Goal: Task Accomplishment & Management: Manage account settings

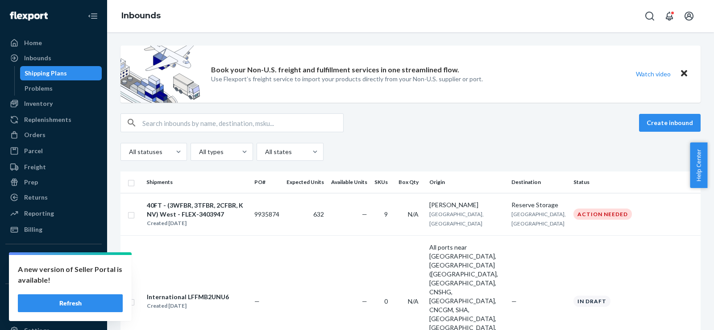
scroll to position [149, 0]
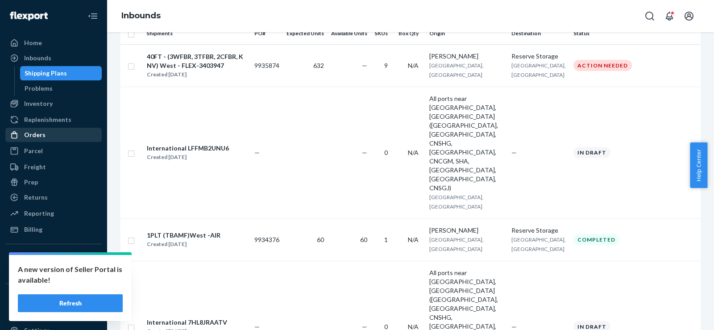
click at [53, 138] on div "Orders" at bounding box center [53, 134] width 95 height 12
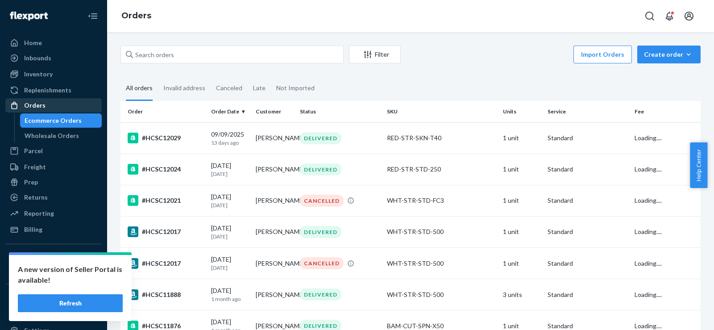
click at [53, 138] on div "Wholesale Orders" at bounding box center [52, 135] width 54 height 9
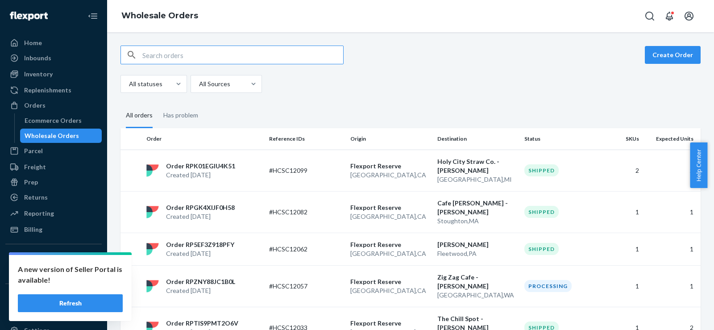
click at [215, 49] on input "text" at bounding box center [242, 55] width 201 height 18
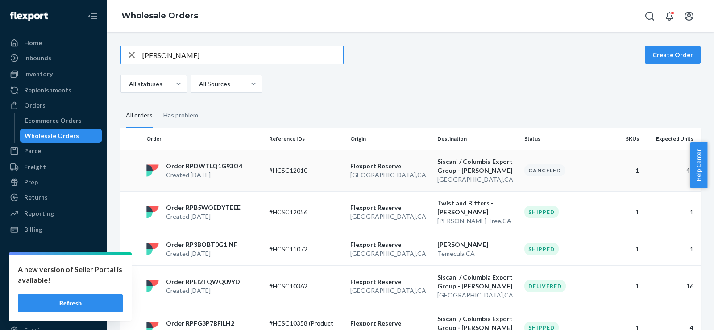
type input "[PERSON_NAME]"
click at [275, 172] on p "#HCSC12010" at bounding box center [304, 170] width 71 height 9
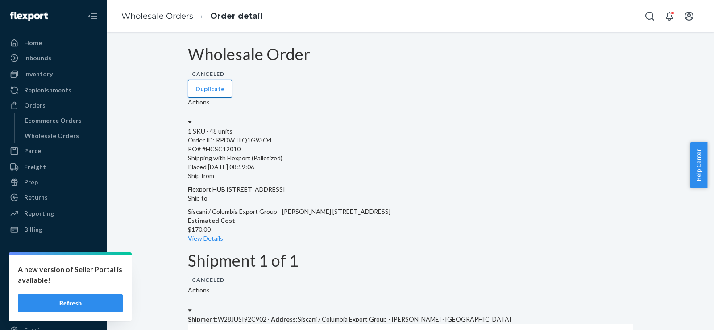
click at [232, 80] on button "Duplicate" at bounding box center [210, 89] width 44 height 18
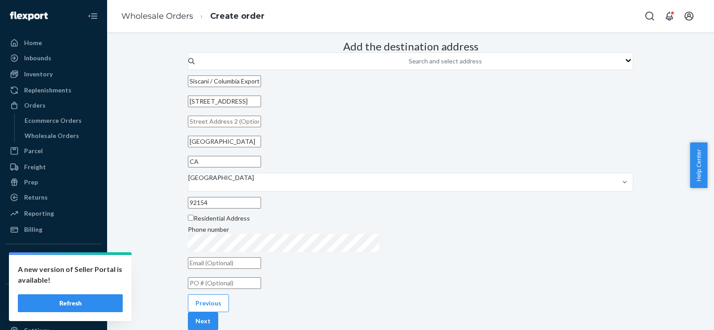
scroll to position [99, 0]
click at [261, 277] on input "text" at bounding box center [224, 283] width 73 height 12
drag, startPoint x: 338, startPoint y: 247, endPoint x: 328, endPoint y: 240, distance: 12.0
click at [261, 277] on input "text" at bounding box center [224, 283] width 73 height 12
paste input "#HCSC12010"
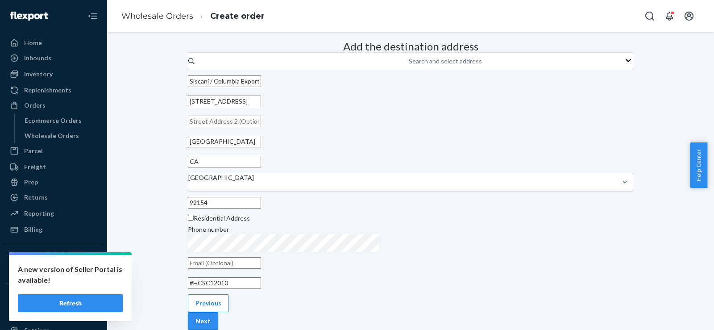
type input "#HCSC12010"
click at [218, 312] on button "Next" at bounding box center [203, 321] width 30 height 18
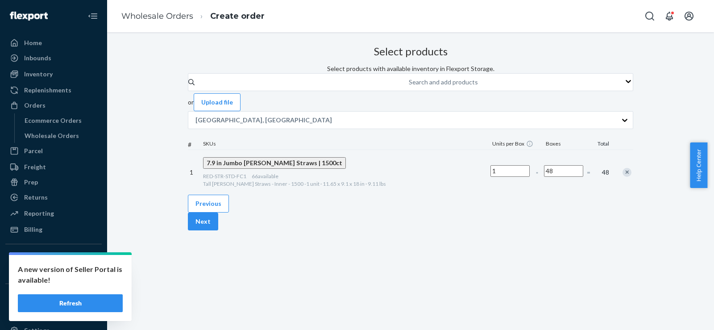
click at [622, 177] on div "Remove Item" at bounding box center [626, 172] width 9 height 9
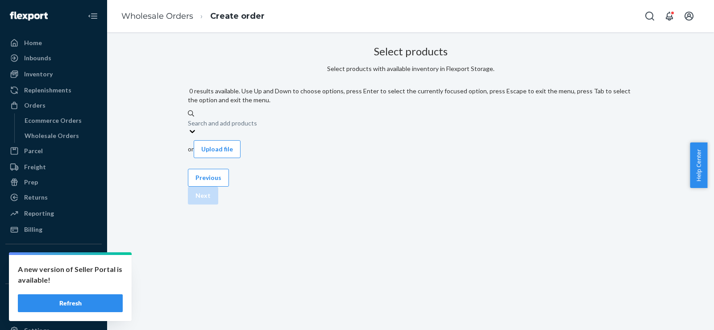
click at [257, 119] on div "Search and add products" at bounding box center [222, 123] width 69 height 9
click at [189, 118] on input "0 results available. Use Up and Down to choose options, press Enter to select t…" at bounding box center [188, 122] width 1 height 9
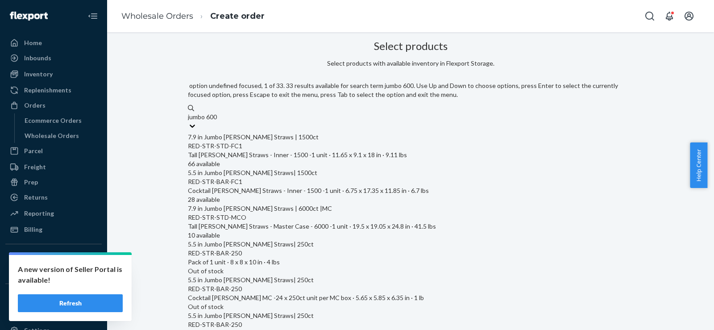
type input "jumbo 6000"
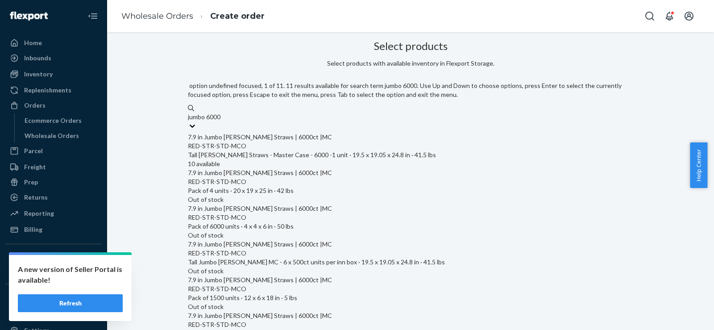
click at [289, 132] on div "7.9 in Jumbo [PERSON_NAME] Straws | 6000ct |MC" at bounding box center [410, 136] width 445 height 9
click at [222, 121] on input "jumbo 6000" at bounding box center [205, 116] width 34 height 9
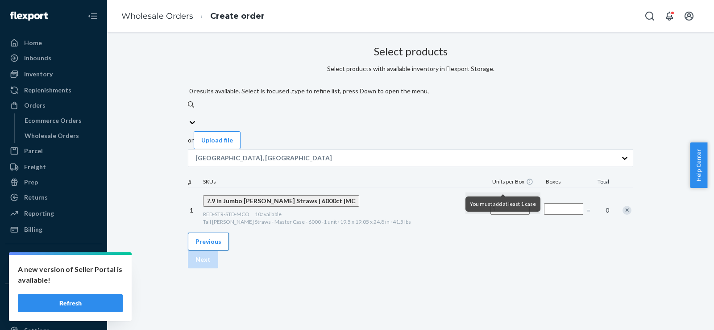
click at [214, 250] on button "Previous" at bounding box center [208, 241] width 41 height 18
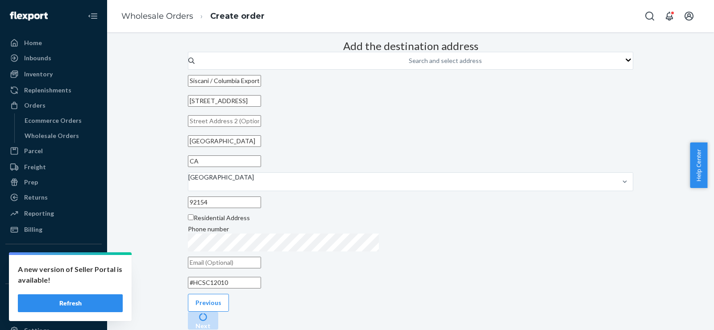
click at [214, 288] on div "Add the destination address Search and select address Siscani / Columbia Export…" at bounding box center [410, 164] width 445 height 255
click at [41, 141] on link "Wholesale Orders" at bounding box center [61, 135] width 82 height 14
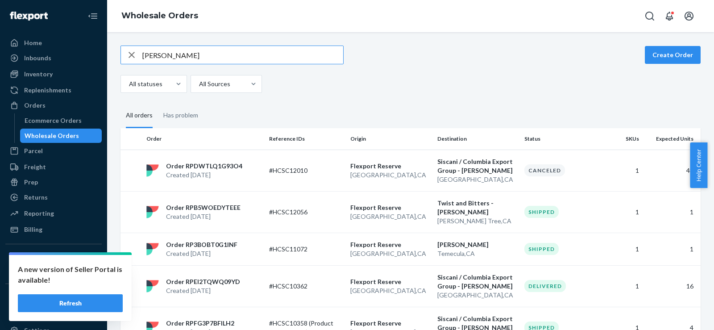
click at [41, 141] on div "Wholesale Orders" at bounding box center [61, 135] width 80 height 12
click at [132, 56] on icon "button" at bounding box center [131, 55] width 11 height 18
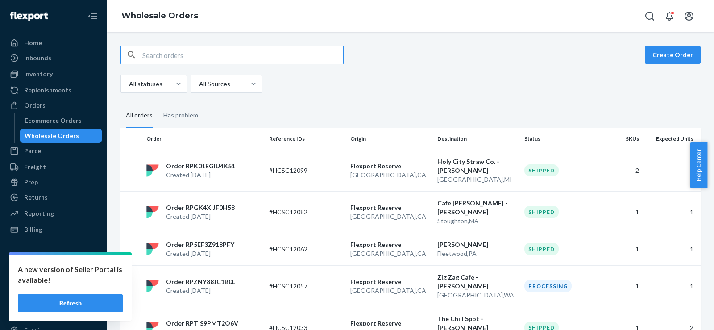
click at [178, 55] on input "text" at bounding box center [242, 55] width 201 height 18
click at [52, 311] on button "Refresh" at bounding box center [70, 303] width 105 height 18
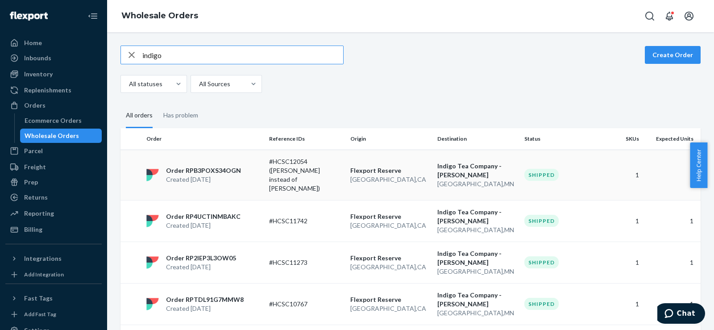
type input "indigo"
click at [269, 170] on p "#HCSC12054 ([PERSON_NAME] instead of [PERSON_NAME])" at bounding box center [304, 175] width 71 height 36
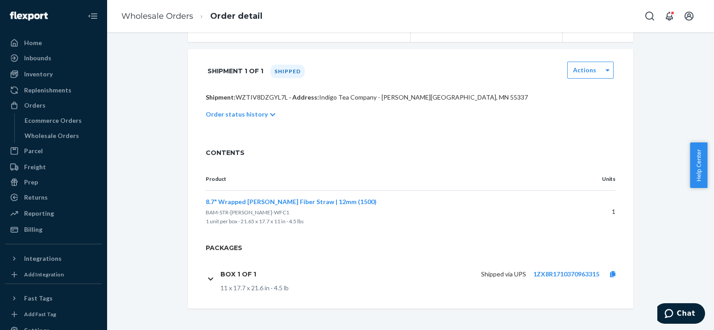
scroll to position [156, 0]
click at [610, 272] on icon at bounding box center [612, 274] width 5 height 6
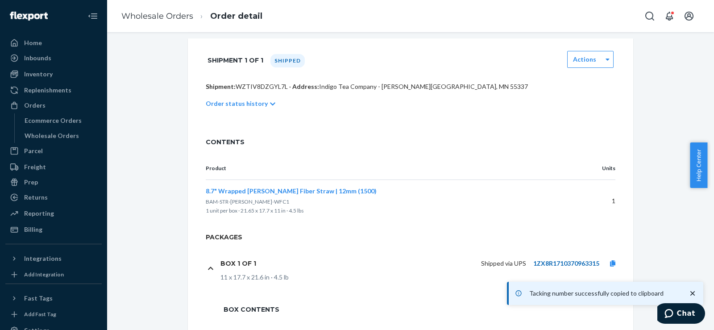
click at [560, 267] on link "1ZX8R1710370963315" at bounding box center [566, 263] width 66 height 8
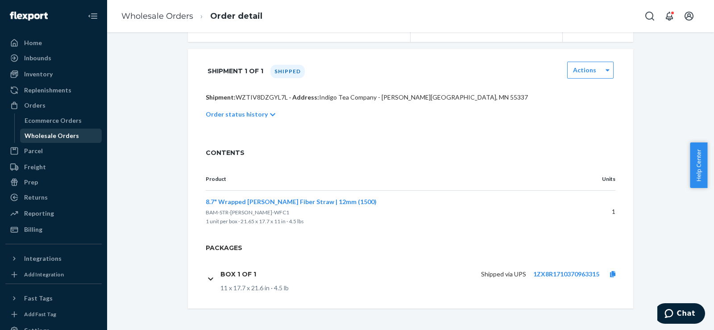
click at [64, 135] on div "Wholesale Orders" at bounding box center [52, 135] width 54 height 9
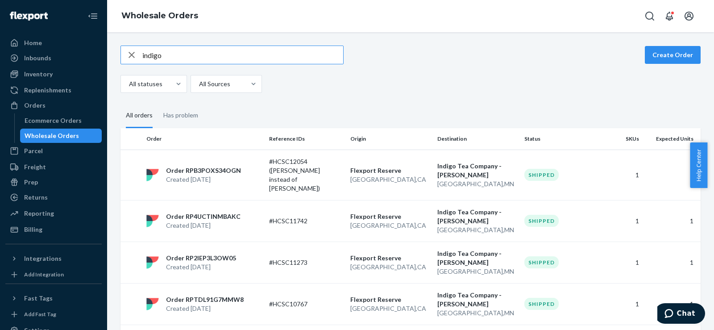
click at [128, 56] on icon "button" at bounding box center [131, 55] width 11 height 18
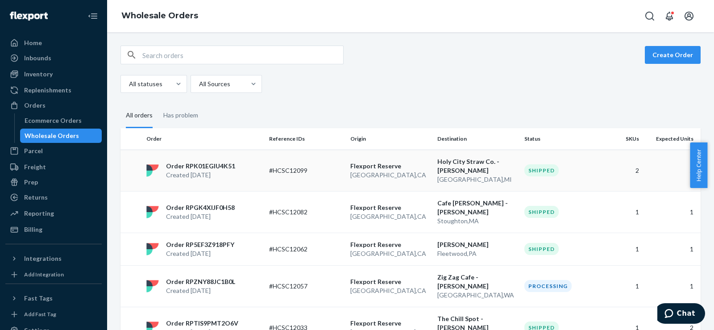
click at [318, 173] on p "#HCSC12099" at bounding box center [304, 170] width 71 height 9
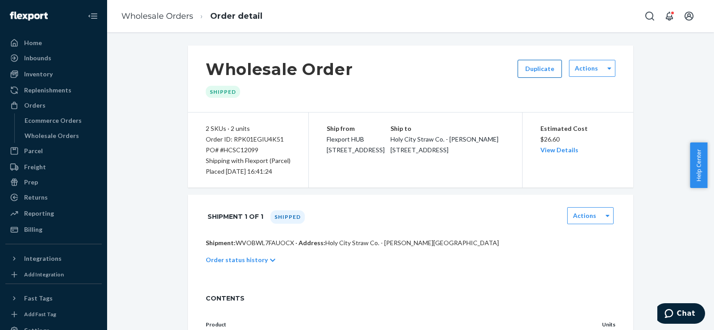
click at [556, 65] on button "Duplicate" at bounding box center [539, 69] width 44 height 18
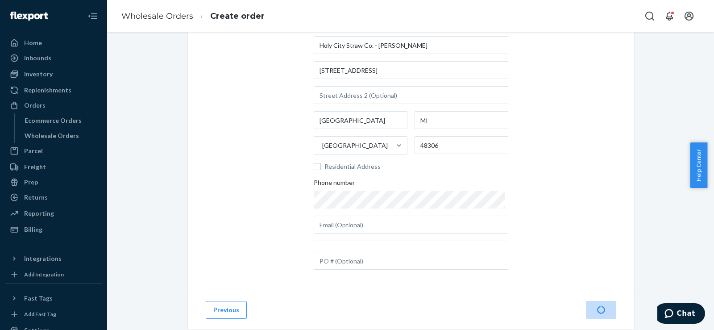
scroll to position [99, 0]
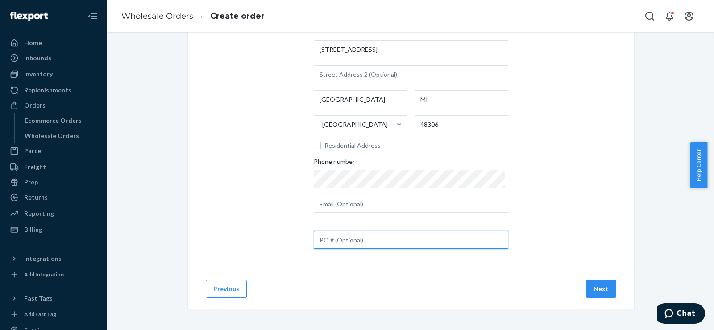
click at [319, 245] on input "text" at bounding box center [411, 240] width 194 height 18
paste input "#HCSC12099"
type input "#HCSC12099 ([PERSON_NAME])"
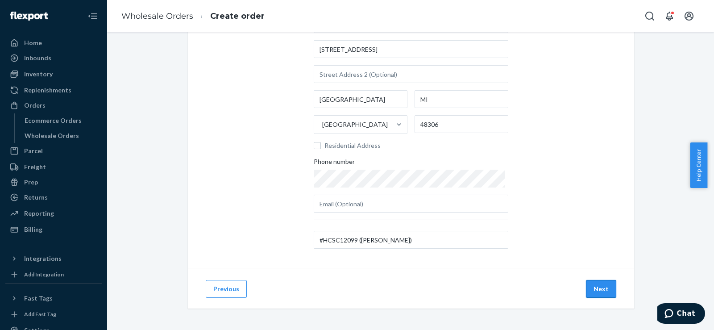
click at [596, 290] on button "Next" at bounding box center [601, 289] width 30 height 18
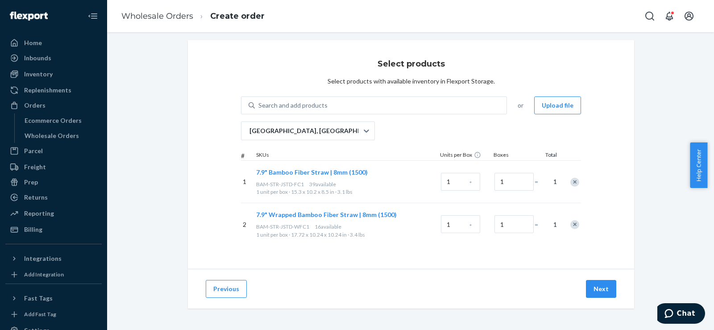
scroll to position [5, 0]
click at [564, 180] on div at bounding box center [569, 182] width 22 height 24
click at [570, 183] on div "Remove Item" at bounding box center [574, 182] width 9 height 9
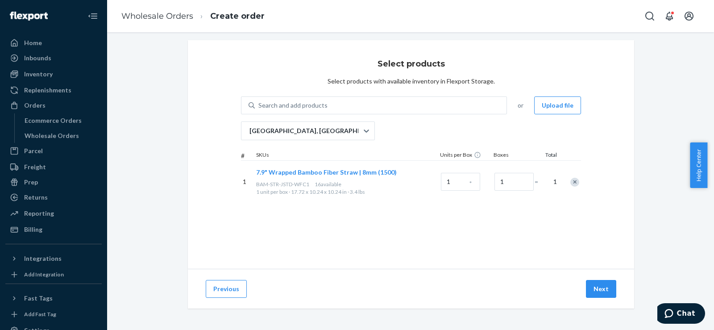
click at [570, 183] on div "Remove Item" at bounding box center [574, 182] width 9 height 9
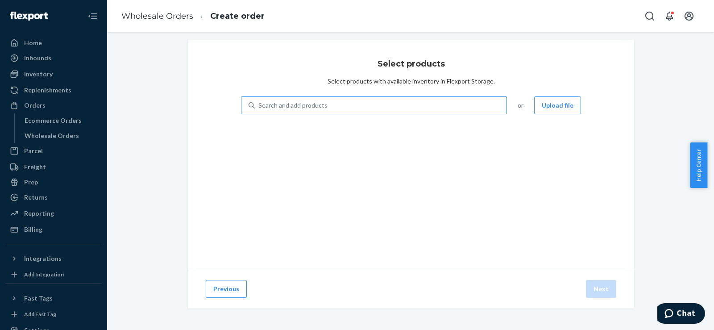
click at [344, 109] on div "Search and add products" at bounding box center [381, 105] width 252 height 16
click at [259, 109] on input "Search and add products" at bounding box center [258, 105] width 1 height 9
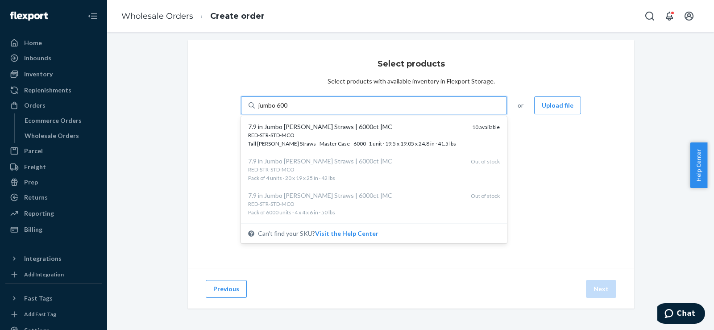
type input "jumbo 6000"
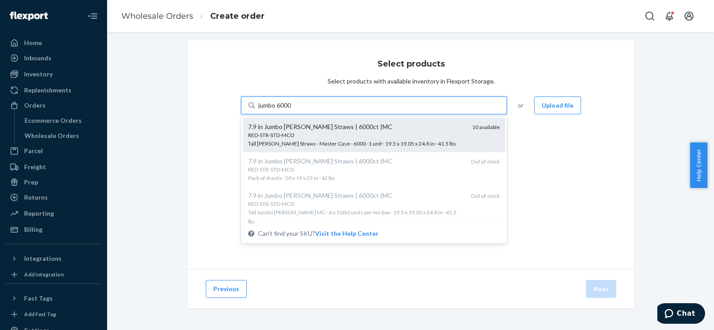
click at [351, 145] on span "RED-STR-STD-MCO Tall [PERSON_NAME] Straws - Master Case - 6000 -1 unit · 19.5 x…" at bounding box center [356, 139] width 217 height 16
click at [292, 110] on input "jumbo 6000" at bounding box center [275, 105] width 34 height 9
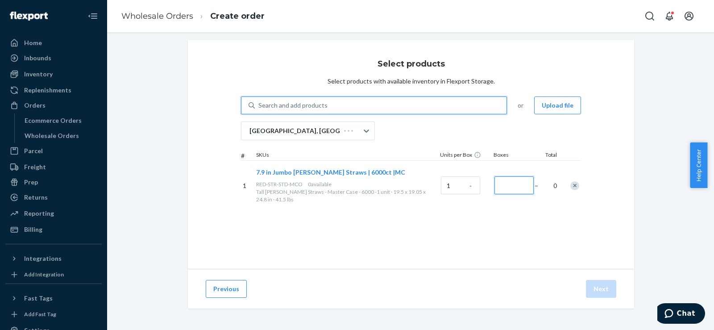
click at [509, 179] on input "Number of boxes" at bounding box center [513, 185] width 39 height 18
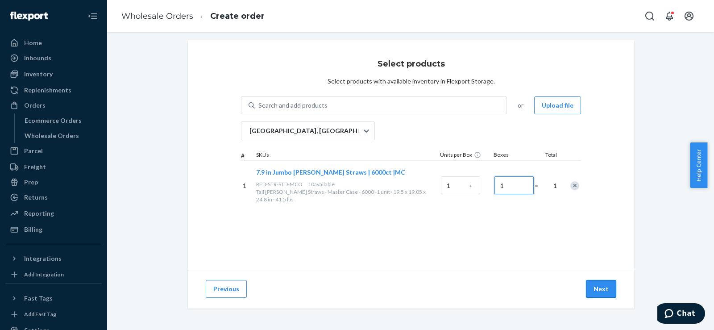
type input "1"
click at [594, 289] on button "Next" at bounding box center [601, 289] width 30 height 18
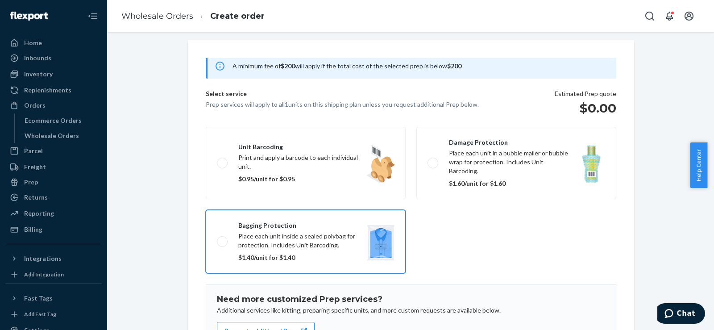
scroll to position [132, 0]
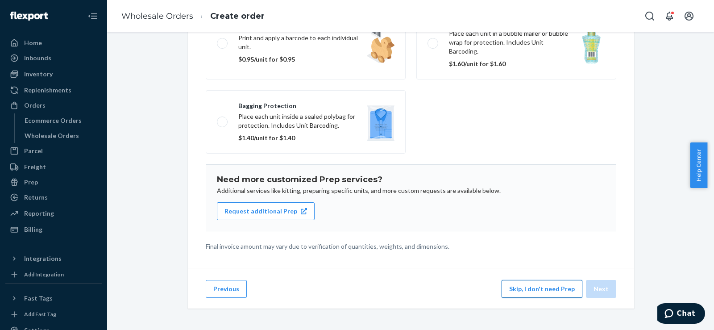
click at [515, 294] on button "Skip, I don't need Prep" at bounding box center [541, 289] width 81 height 18
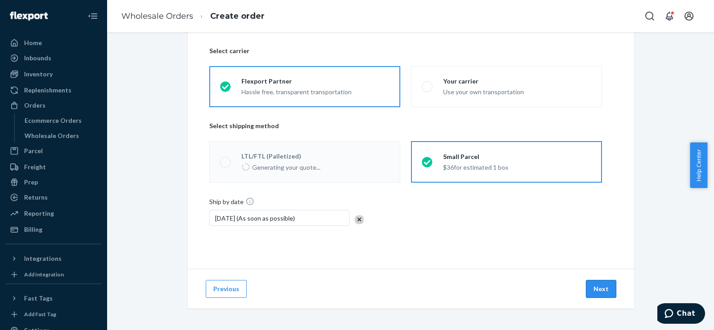
click at [601, 289] on button "Next" at bounding box center [601, 289] width 30 height 18
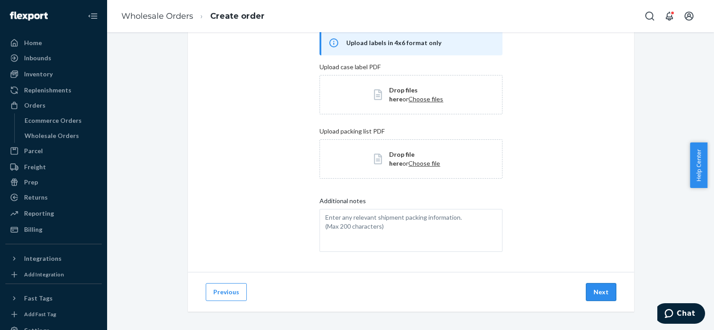
click at [596, 293] on button "Next" at bounding box center [601, 292] width 30 height 18
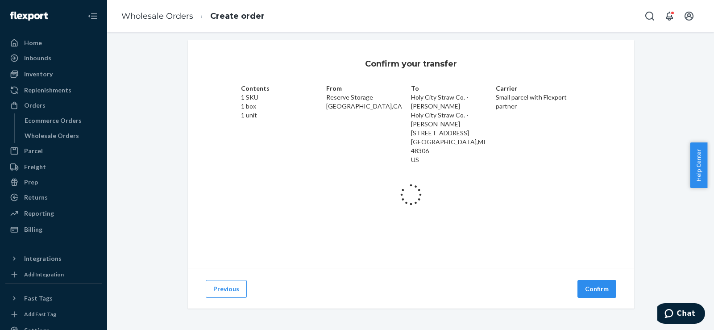
scroll to position [38, 0]
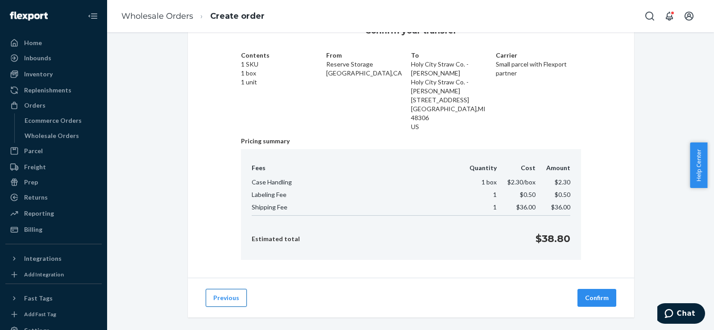
click at [222, 289] on button "Previous" at bounding box center [226, 298] width 41 height 18
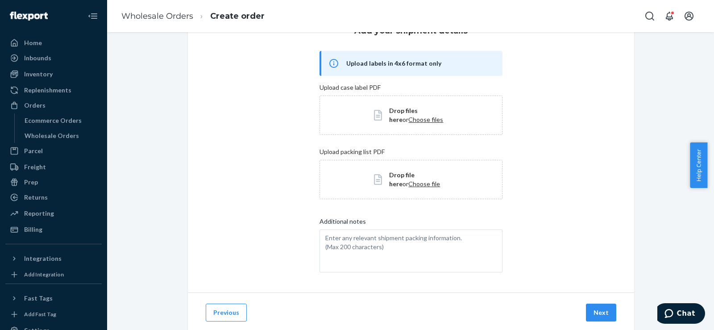
click at [226, 298] on div "Previous Next" at bounding box center [411, 312] width 446 height 40
click at [227, 306] on button "Previous" at bounding box center [226, 312] width 41 height 18
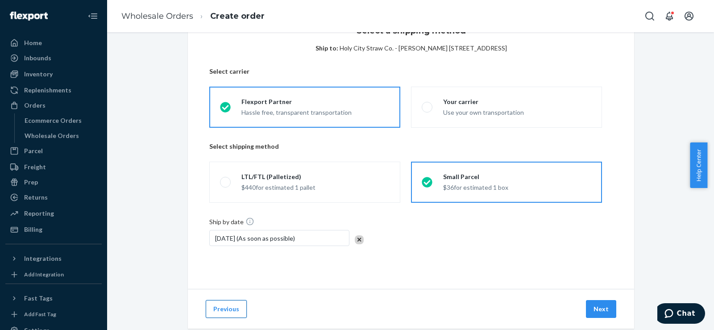
click at [227, 310] on button "Previous" at bounding box center [226, 309] width 41 height 18
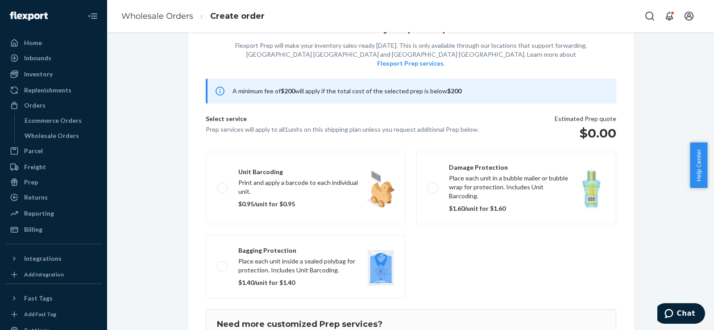
click at [227, 320] on h1 "Need more customized Prep services?" at bounding box center [411, 324] width 388 height 9
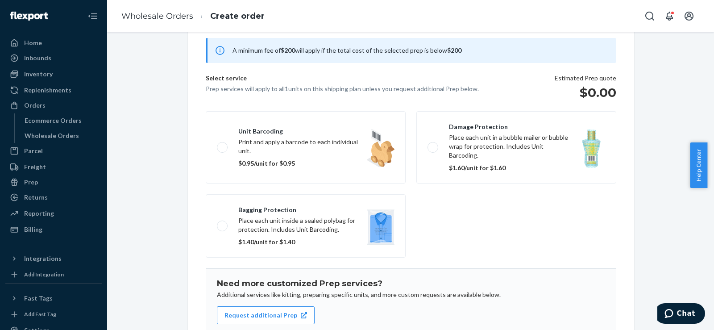
scroll to position [58, 0]
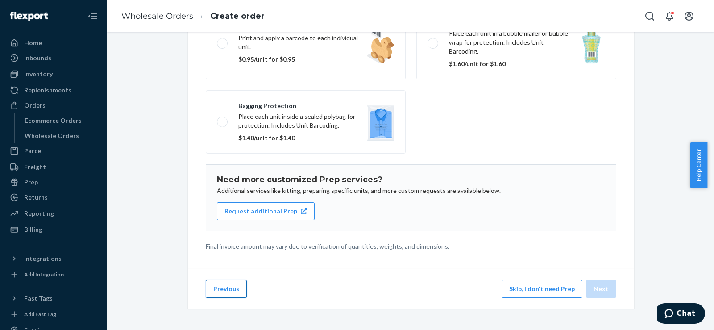
click at [222, 285] on button "Previous" at bounding box center [226, 289] width 41 height 18
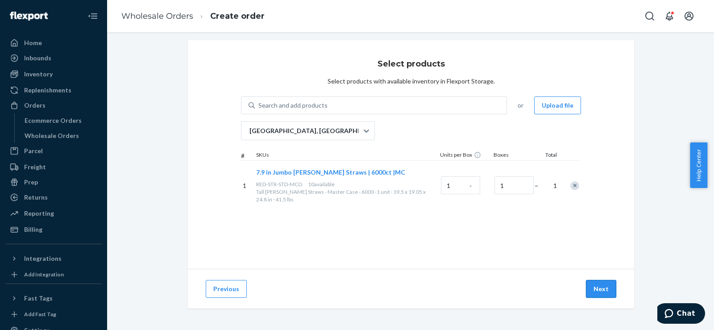
click at [592, 284] on button "Next" at bounding box center [601, 289] width 30 height 18
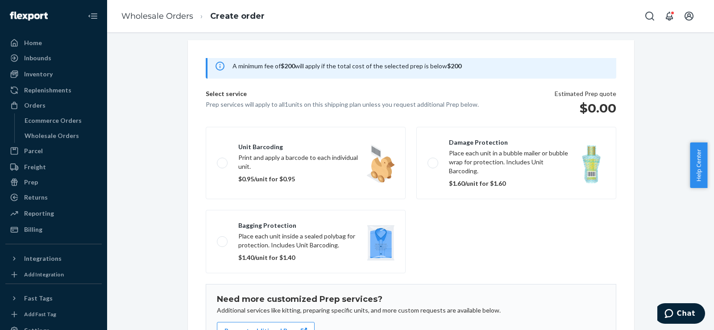
scroll to position [132, 0]
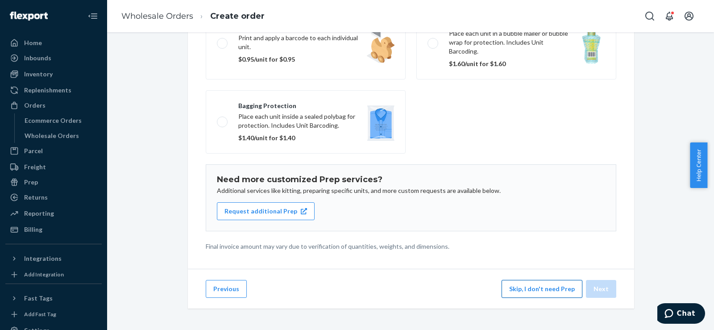
click at [524, 286] on button "Skip, I don't need Prep" at bounding box center [541, 289] width 81 height 18
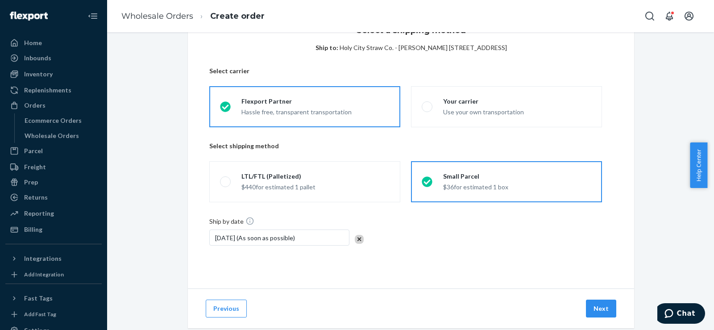
scroll to position [58, 0]
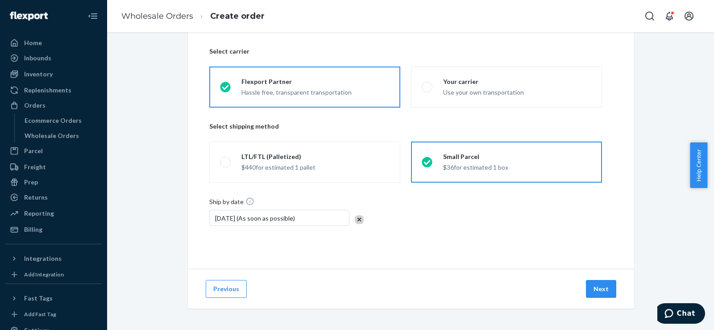
click at [614, 290] on div "Next" at bounding box center [601, 289] width 34 height 18
click at [605, 293] on button "Next" at bounding box center [601, 289] width 30 height 18
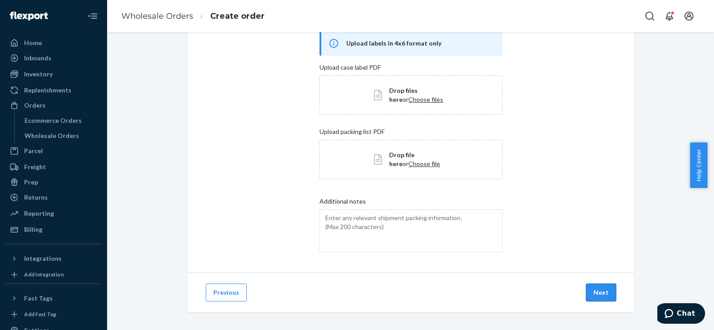
click at [596, 301] on button "Next" at bounding box center [601, 292] width 30 height 18
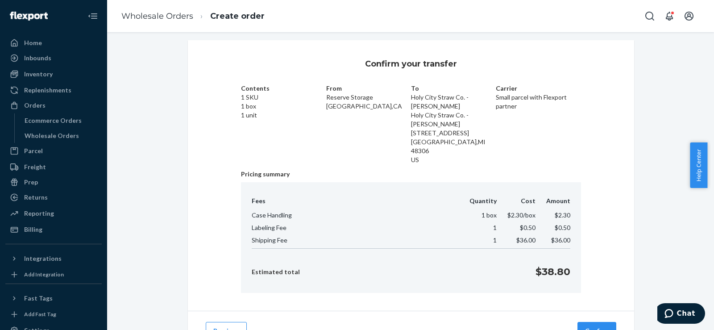
scroll to position [38, 0]
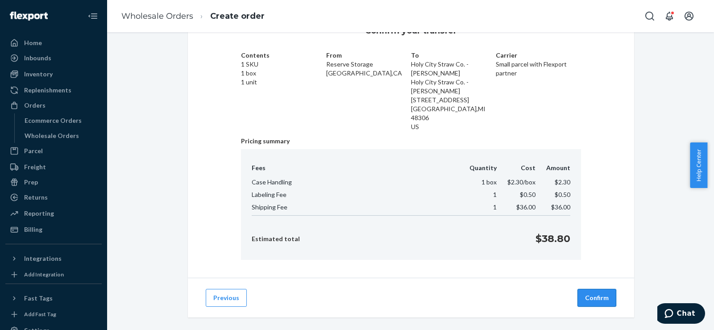
click at [592, 289] on button "Confirm" at bounding box center [596, 298] width 39 height 18
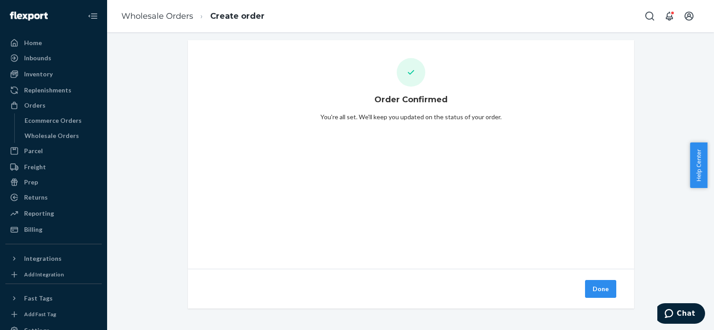
drag, startPoint x: 602, startPoint y: 292, endPoint x: 586, endPoint y: 285, distance: 17.0
click at [601, 291] on button "Done" at bounding box center [600, 289] width 31 height 18
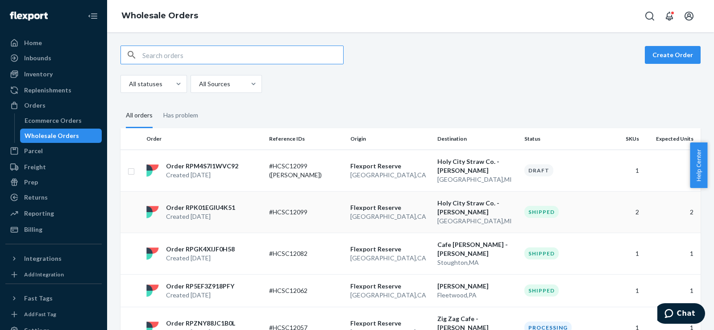
click at [334, 220] on td "#HCSC12099" at bounding box center [305, 211] width 81 height 41
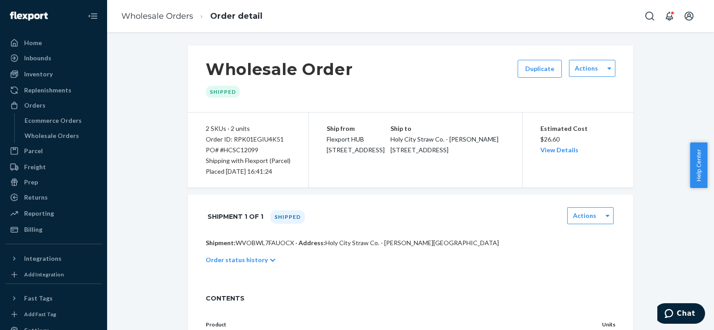
scroll to position [233, 0]
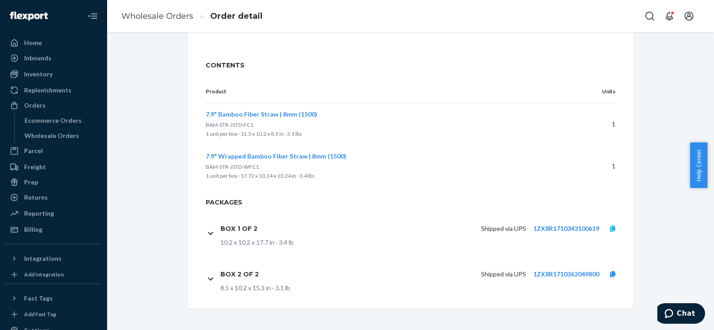
click at [610, 227] on icon at bounding box center [612, 228] width 5 height 6
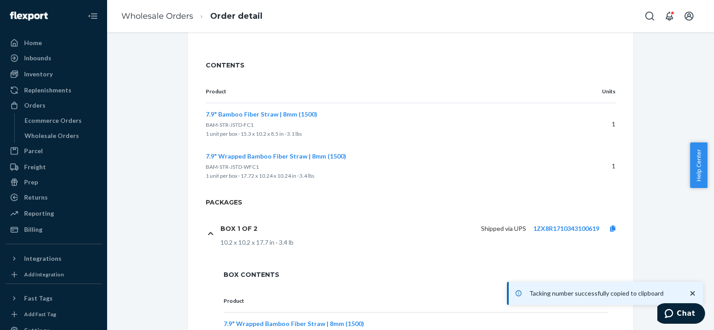
scroll to position [346, 0]
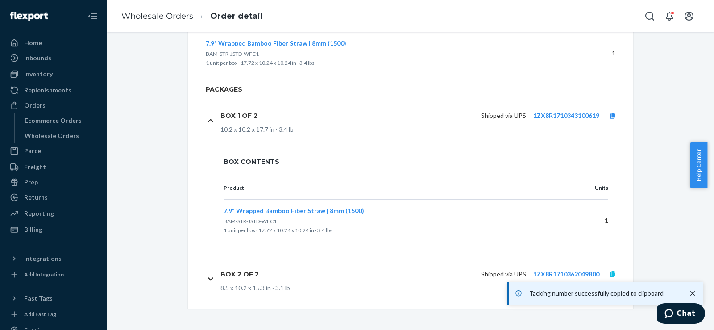
click at [609, 277] on link at bounding box center [612, 273] width 27 height 9
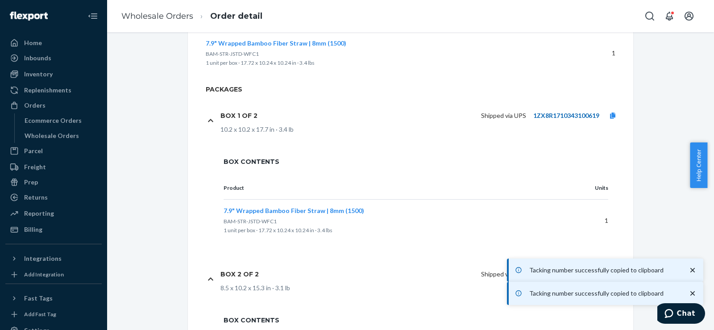
click at [534, 114] on link "1ZX8R1710343100619" at bounding box center [566, 115] width 66 height 8
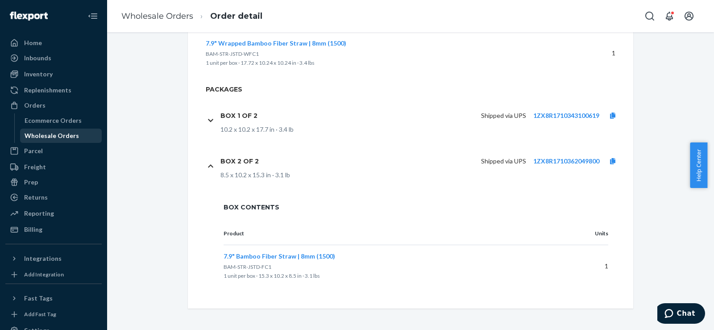
click at [60, 137] on div "Wholesale Orders" at bounding box center [52, 135] width 54 height 9
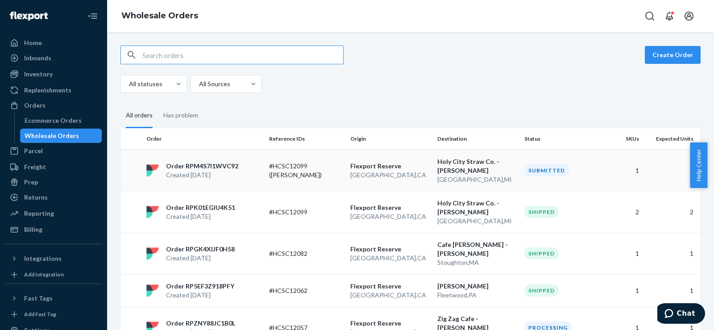
click at [334, 186] on td "#HCSC12099 ([PERSON_NAME])" at bounding box center [305, 169] width 81 height 41
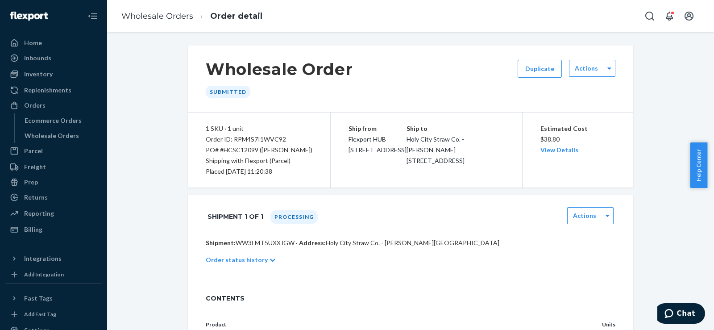
scroll to position [80, 0]
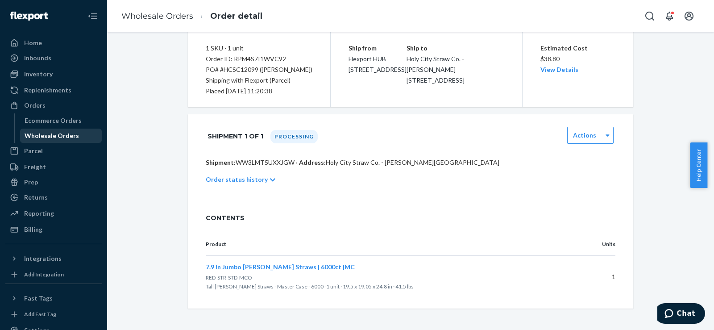
click at [53, 135] on div "Wholesale Orders" at bounding box center [52, 135] width 54 height 9
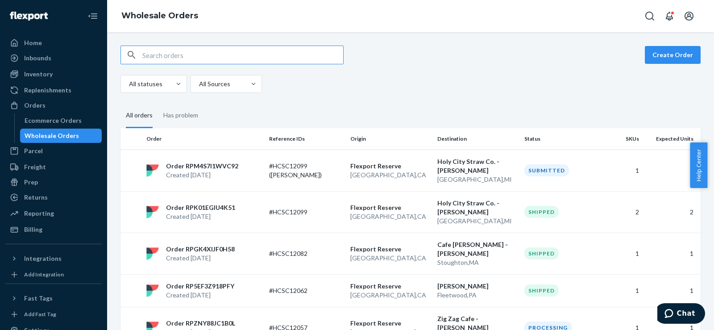
click at [211, 55] on input "text" at bounding box center [242, 55] width 201 height 18
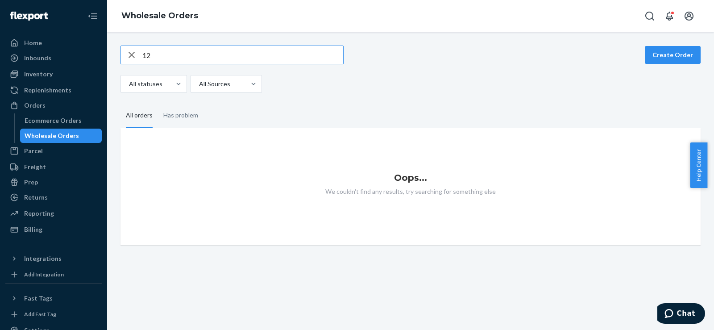
type input "1"
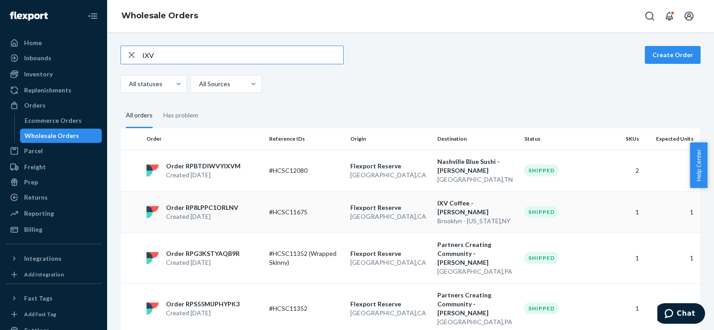
type input "IXV"
click at [256, 212] on div "Order RP8LPPC1ORLNV Created [DATE]" at bounding box center [204, 212] width 123 height 18
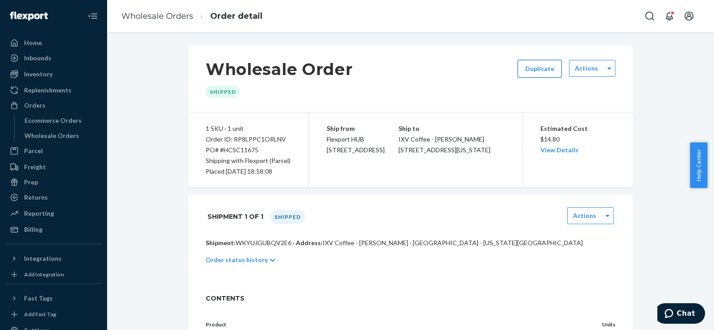
click at [531, 65] on button "Duplicate" at bounding box center [539, 69] width 44 height 18
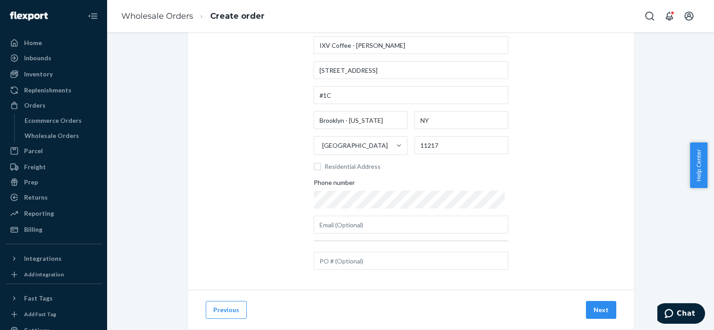
scroll to position [99, 0]
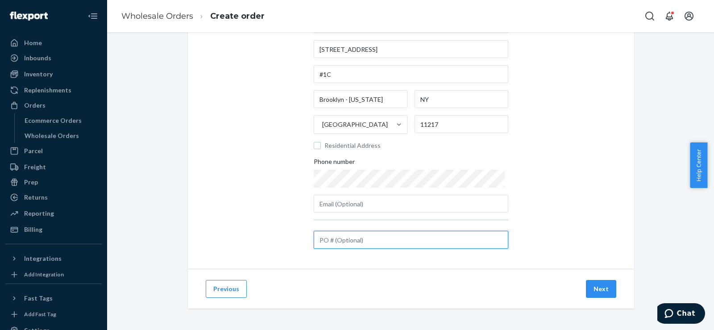
click at [347, 241] on input "text" at bounding box center [411, 240] width 194 height 18
paste input "#HCSC12100"
type input "#HCSC12100"
click at [596, 285] on button "Next" at bounding box center [601, 289] width 30 height 18
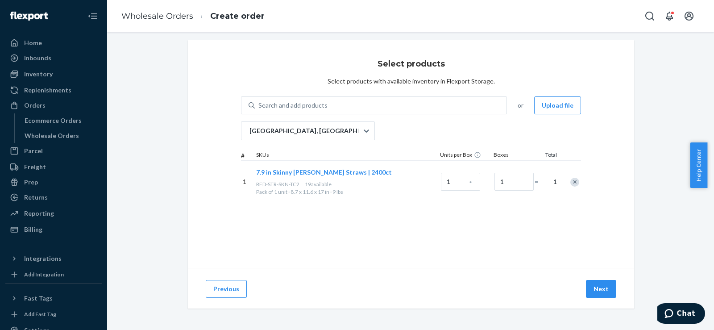
scroll to position [5, 0]
click at [150, 22] on li "Wholesale Orders" at bounding box center [157, 17] width 72 height 12
click at [149, 18] on link "Wholesale Orders" at bounding box center [157, 16] width 72 height 10
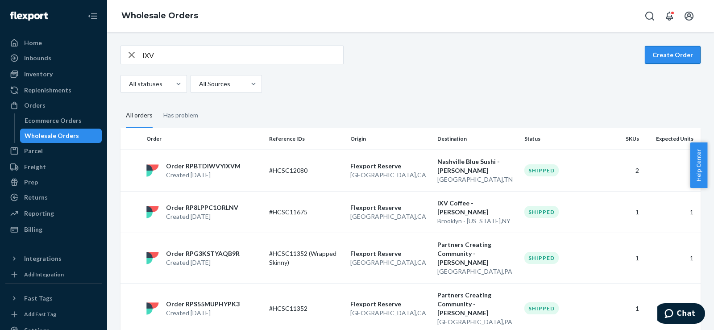
click at [659, 49] on button "Create Order" at bounding box center [672, 55] width 56 height 18
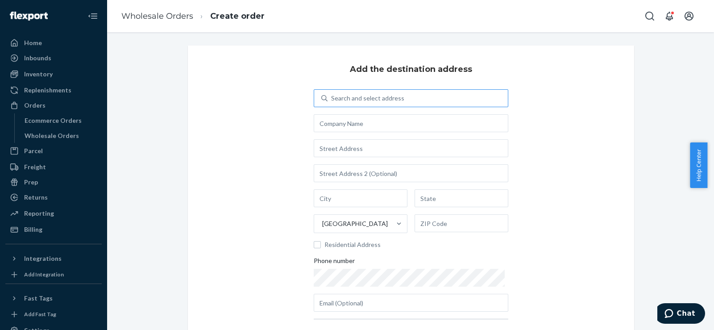
click at [380, 99] on div "Search and select address" at bounding box center [367, 98] width 73 height 9
click at [332, 99] on input "Search and select address" at bounding box center [331, 98] width 1 height 9
type input "2740"
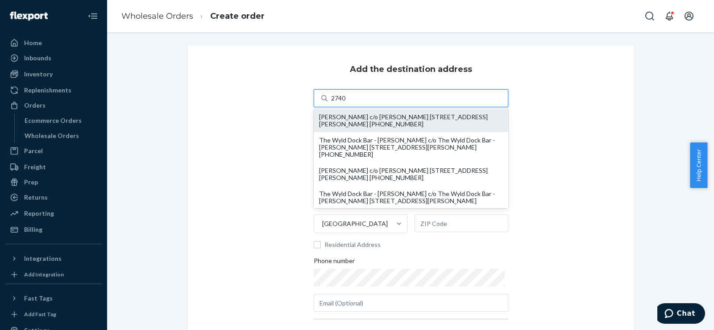
click at [379, 115] on div "[PERSON_NAME] c/o [PERSON_NAME] [STREET_ADDRESS][PERSON_NAME] [PHONE_NUMBER]" at bounding box center [411, 120] width 184 height 14
click at [346, 103] on input "2740" at bounding box center [338, 98] width 15 height 9
type input "[PERSON_NAME]"
type input "[STREET_ADDRESS][PERSON_NAME]"
type input "Savannah"
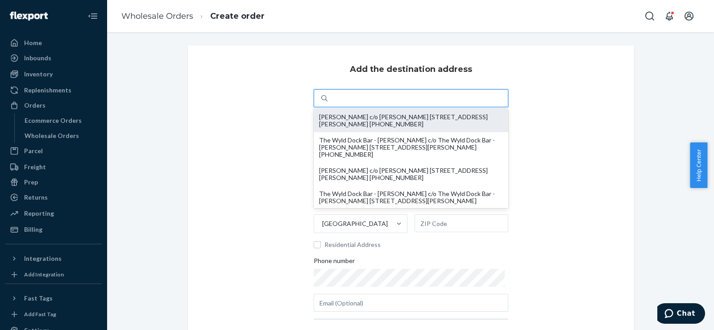
type input "GA"
type input "31406"
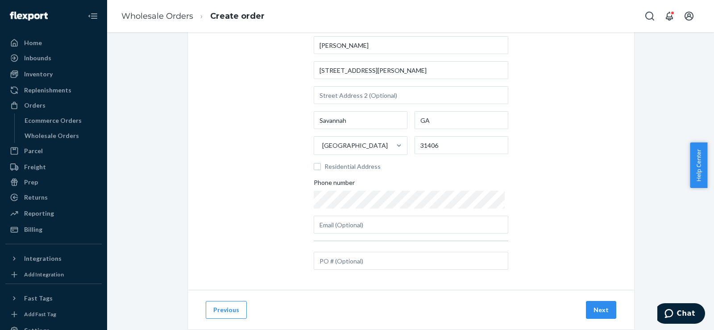
scroll to position [99, 0]
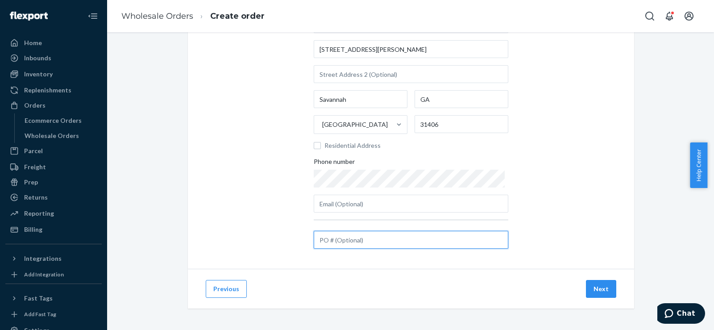
click at [331, 239] on input "text" at bounding box center [411, 240] width 194 height 18
paste input "#HCSC12101"
type input "#HCSC12101"
click at [595, 293] on button "Next" at bounding box center [601, 289] width 30 height 18
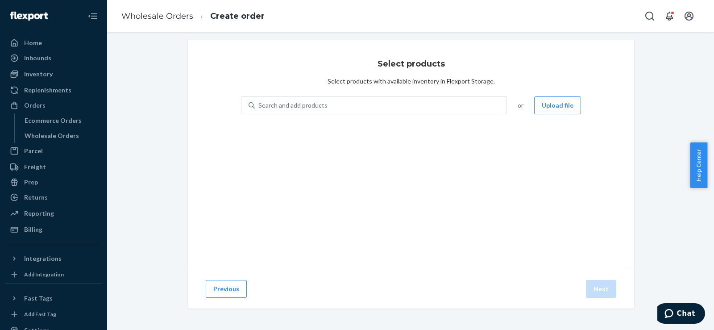
scroll to position [5, 0]
click at [334, 105] on div "Search and add products" at bounding box center [381, 105] width 252 height 16
click at [259, 105] on input "Search and add products" at bounding box center [258, 105] width 1 height 9
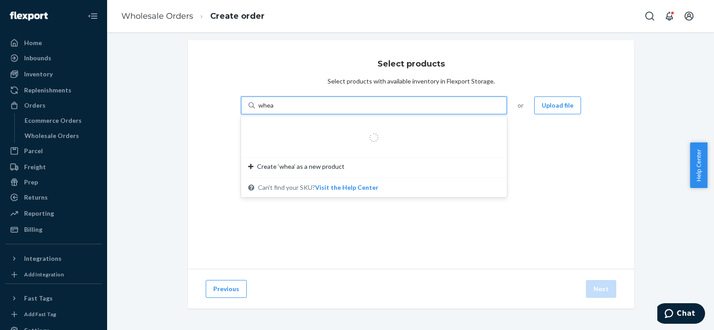
type input "wheat"
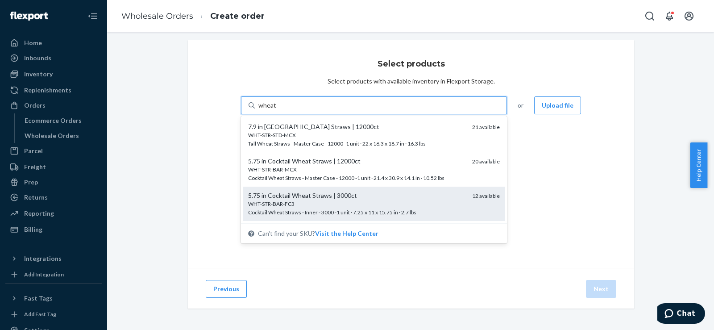
click at [293, 193] on div "5.75 in Cocktail Wheat Straws | 3000ct" at bounding box center [356, 195] width 217 height 9
click at [276, 110] on input "wheat" at bounding box center [267, 105] width 18 height 9
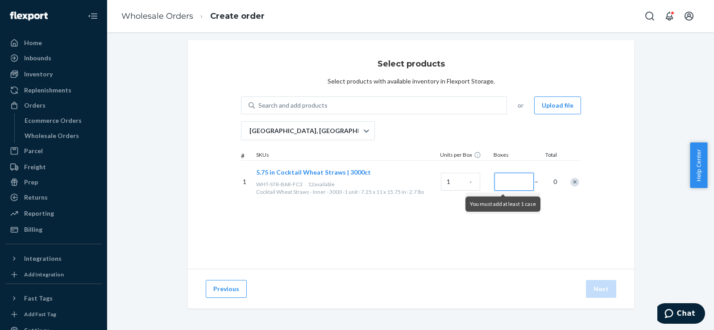
click at [498, 184] on input "Number of boxes" at bounding box center [513, 182] width 39 height 18
click at [498, 178] on input "Number of boxes" at bounding box center [513, 182] width 39 height 18
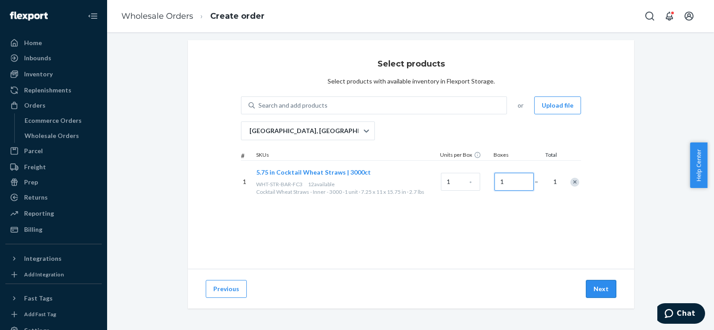
type input "1"
click at [597, 288] on button "Next" at bounding box center [601, 289] width 30 height 18
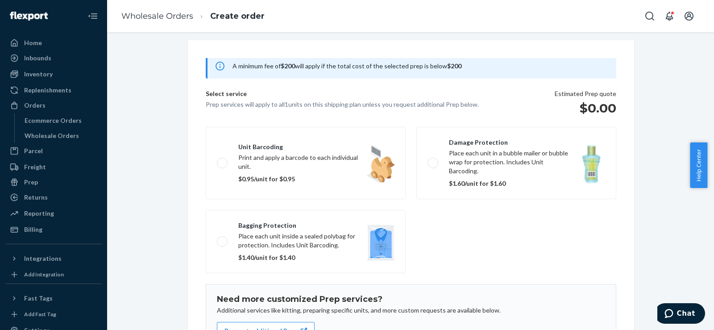
scroll to position [132, 0]
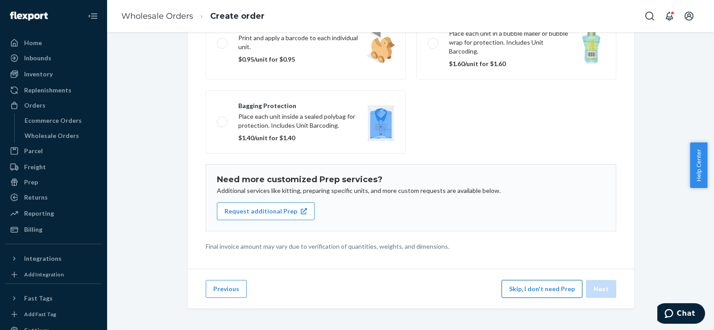
click at [548, 292] on button "Skip, I don't need Prep" at bounding box center [541, 289] width 81 height 18
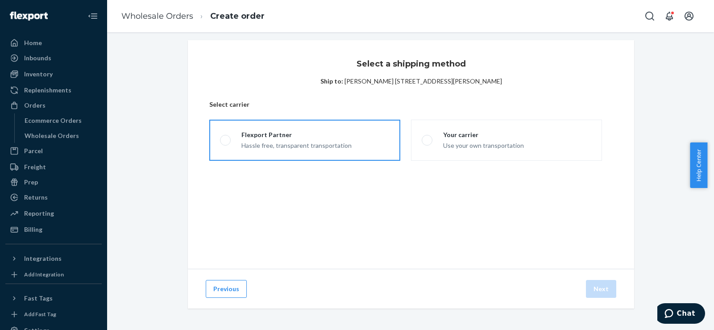
click at [369, 159] on label "Flexport Partner Hassle free, transparent transportation" at bounding box center [304, 140] width 191 height 41
click at [226, 143] on input "Flexport Partner Hassle free, transparent transportation" at bounding box center [223, 140] width 6 height 6
radio input "true"
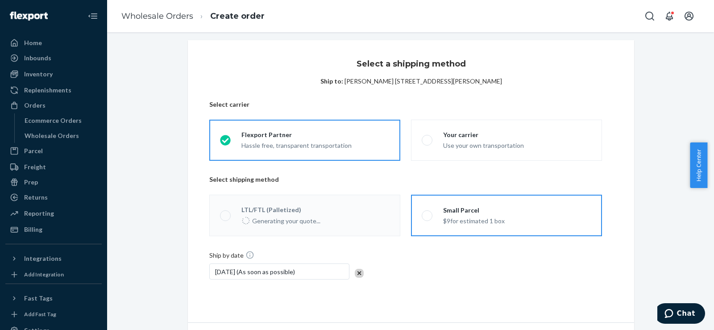
click at [432, 215] on div "Small Parcel $9 for estimated 1 box" at bounding box center [468, 216] width 72 height 20
click at [427, 215] on input "Small Parcel $9 for estimated 1 box" at bounding box center [424, 215] width 6 height 6
radio input "true"
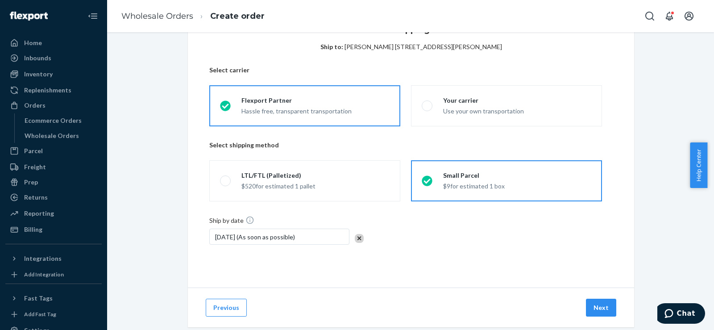
scroll to position [58, 0]
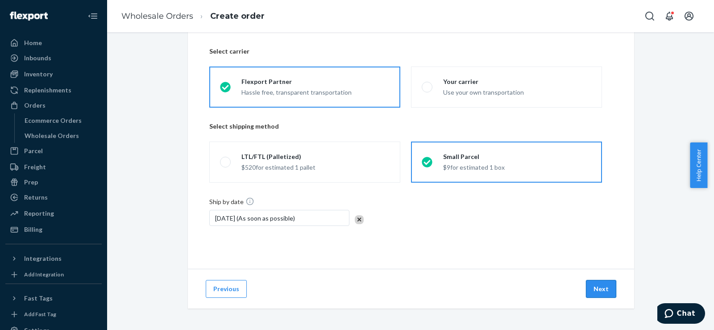
click at [592, 286] on button "Next" at bounding box center [601, 289] width 30 height 18
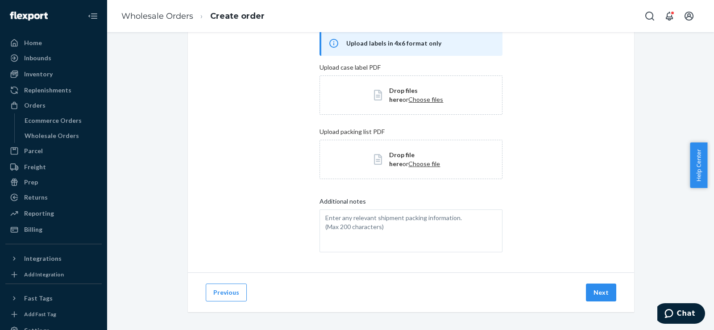
click at [592, 286] on button "Next" at bounding box center [601, 292] width 30 height 18
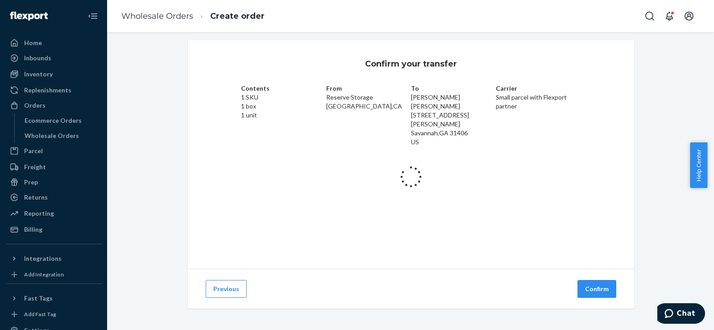
scroll to position [21, 0]
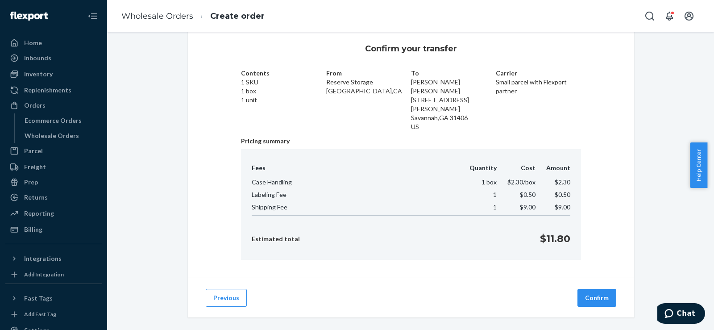
click at [592, 289] on button "Confirm" at bounding box center [596, 298] width 39 height 18
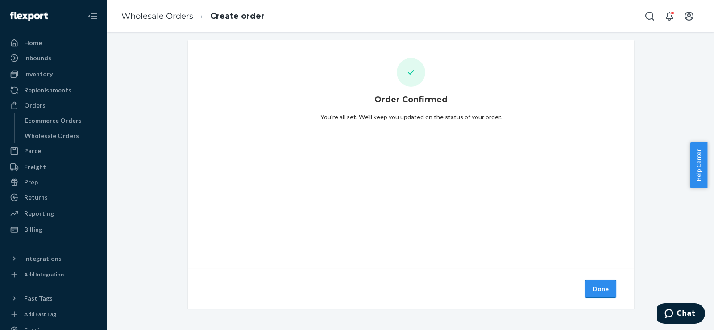
click at [586, 284] on button "Done" at bounding box center [600, 289] width 31 height 18
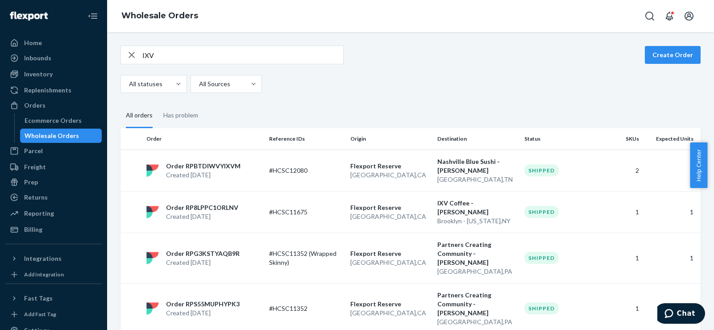
click at [164, 51] on input "IXV" at bounding box center [242, 55] width 201 height 18
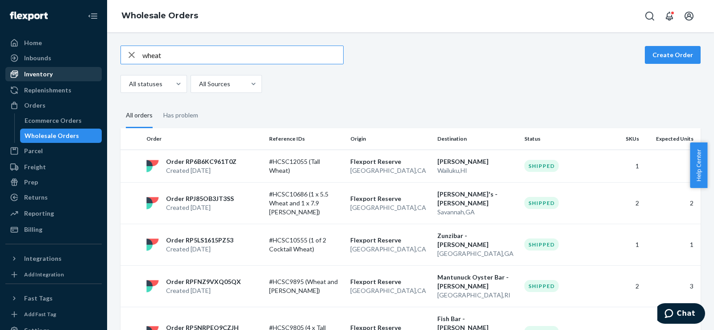
type input "wheat"
click at [46, 76] on div "Inventory" at bounding box center [38, 74] width 29 height 9
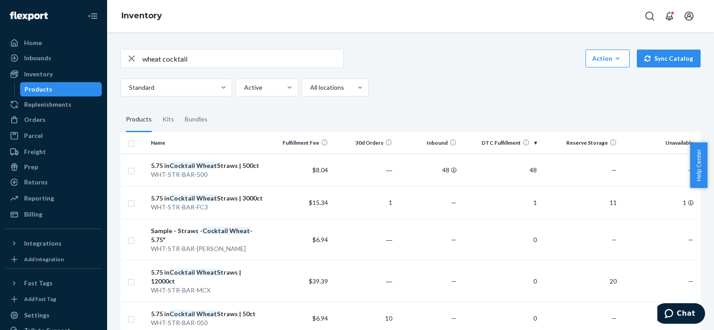
click at [190, 59] on input "wheat cocktail" at bounding box center [242, 59] width 201 height 18
paste input "[PERSON_NAME]"
type input "[PERSON_NAME]"
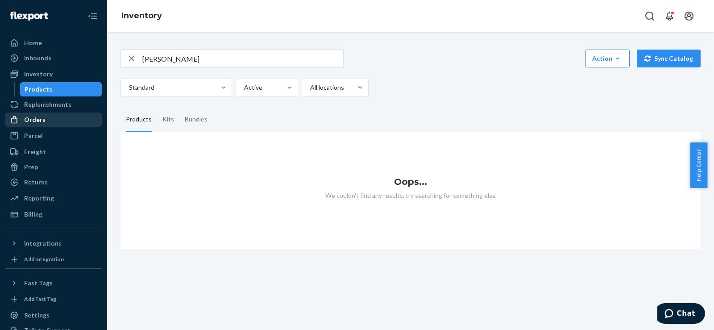
click at [44, 117] on div "Orders" at bounding box center [53, 119] width 95 height 12
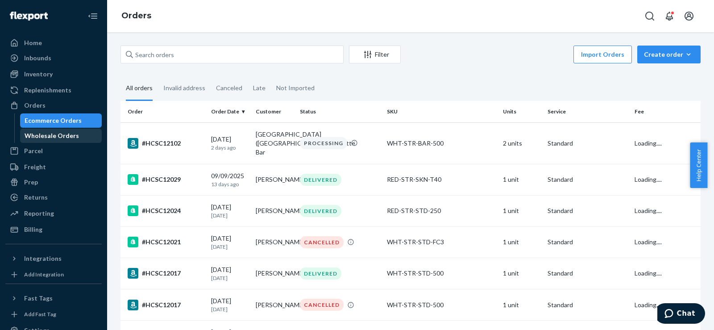
click at [45, 136] on div "Wholesale Orders" at bounding box center [52, 135] width 54 height 9
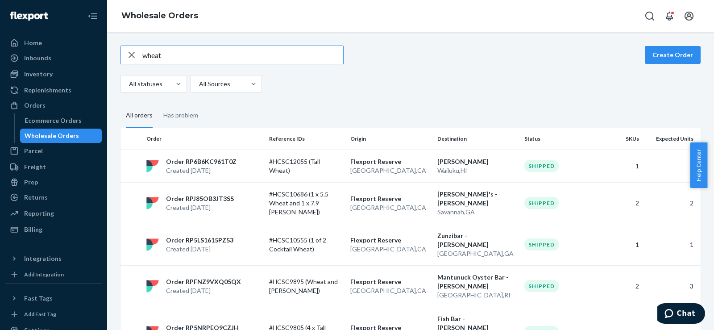
click at [129, 48] on icon "button" at bounding box center [131, 55] width 11 height 18
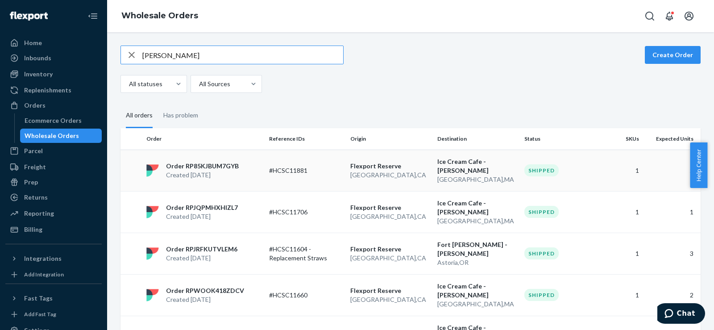
type input "[PERSON_NAME]"
click at [328, 169] on p "#HCSC11881" at bounding box center [304, 170] width 71 height 9
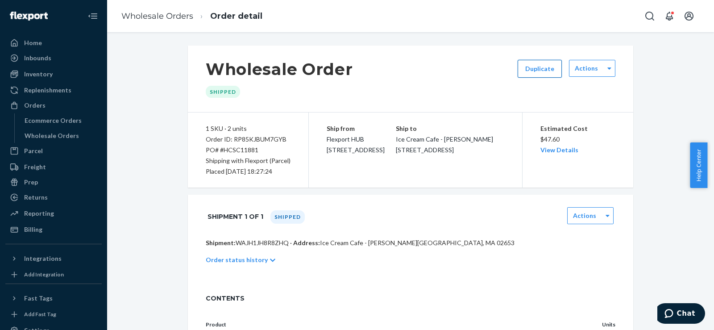
click at [528, 69] on button "Duplicate" at bounding box center [539, 69] width 44 height 18
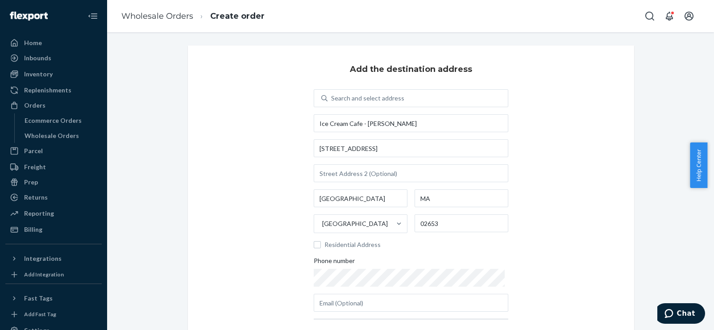
scroll to position [99, 0]
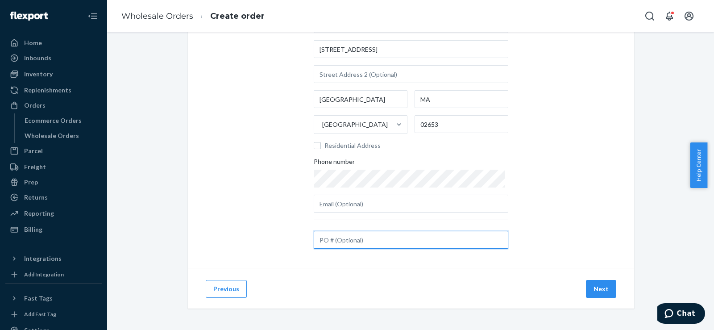
click at [336, 243] on input "text" at bounding box center [411, 240] width 194 height 18
paste input "#HCSC12106"
type input "#HCSC12106"
click at [586, 285] on button "Next" at bounding box center [601, 289] width 30 height 18
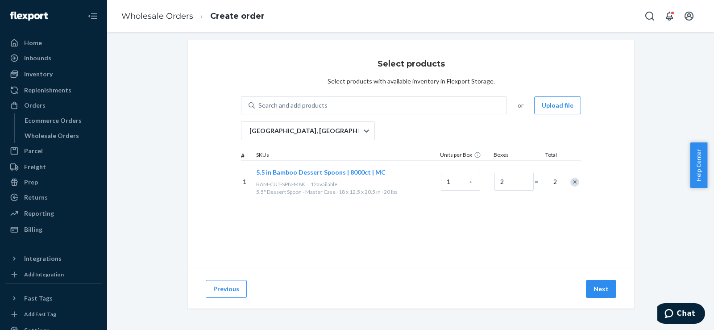
scroll to position [5, 0]
click at [589, 278] on div "Previous Next" at bounding box center [411, 288] width 446 height 40
click at [375, 101] on div "Search and add products" at bounding box center [381, 105] width 252 height 16
click at [259, 101] on input "0 results available. Use Up and Down to choose options, press Enter to select t…" at bounding box center [258, 105] width 1 height 9
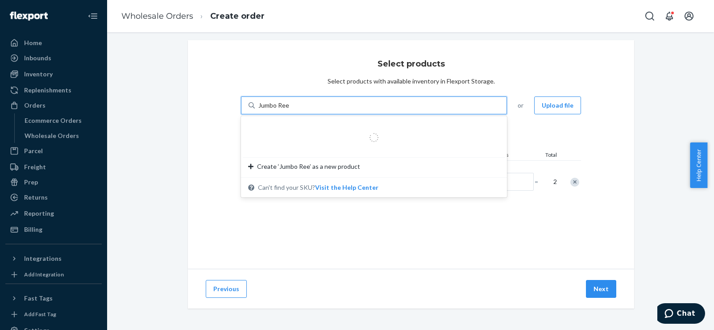
type input "[PERSON_NAME]"
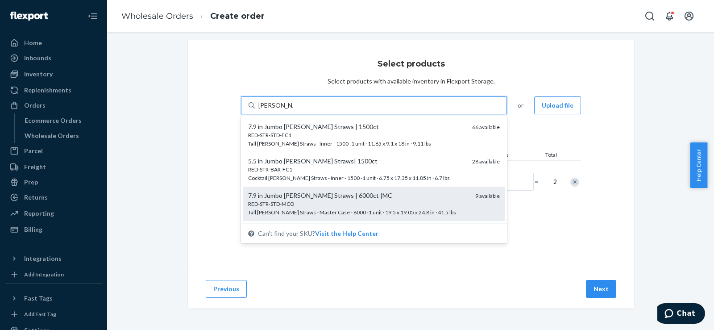
click at [290, 197] on div "7.9 in Jumbo [PERSON_NAME] Straws | 6000ct |MC" at bounding box center [358, 195] width 220 height 9
click at [290, 110] on input "[PERSON_NAME]" at bounding box center [275, 105] width 34 height 9
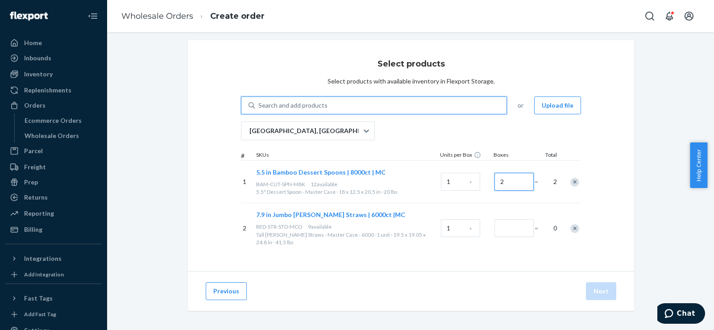
click at [504, 183] on input "2" at bounding box center [513, 182] width 39 height 18
type input "1"
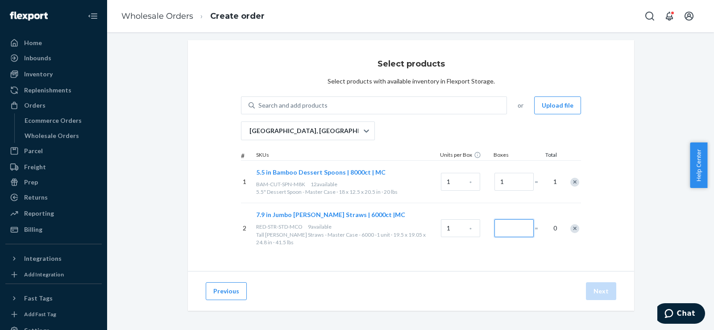
click at [506, 226] on input "Number of boxes" at bounding box center [513, 228] width 39 height 18
type input "1"
click at [504, 237] on div "1" at bounding box center [512, 228] width 40 height 36
click at [593, 285] on button "Next" at bounding box center [601, 291] width 30 height 18
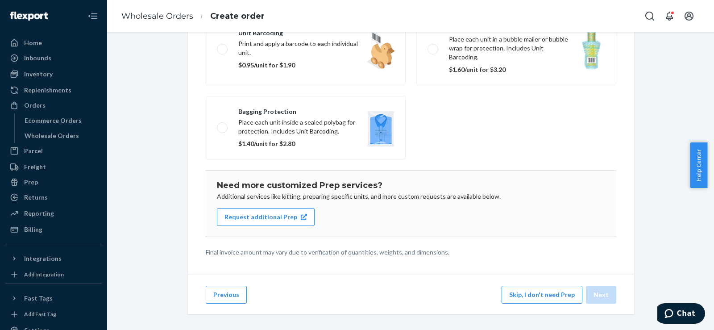
scroll to position [132, 0]
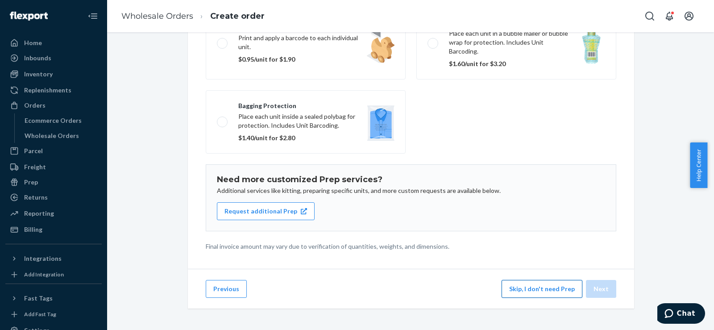
click at [515, 280] on button "Skip, I don't need Prep" at bounding box center [541, 289] width 81 height 18
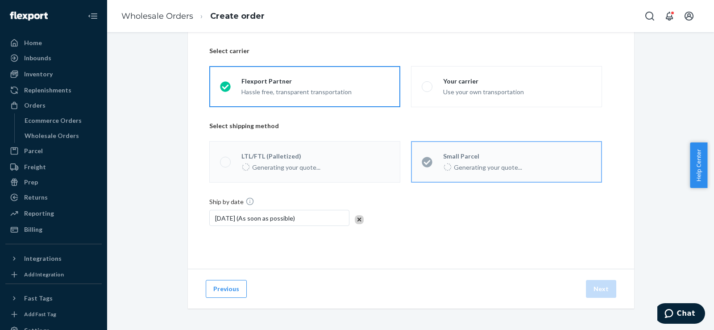
scroll to position [59, 0]
click at [586, 283] on button "Next" at bounding box center [601, 289] width 30 height 18
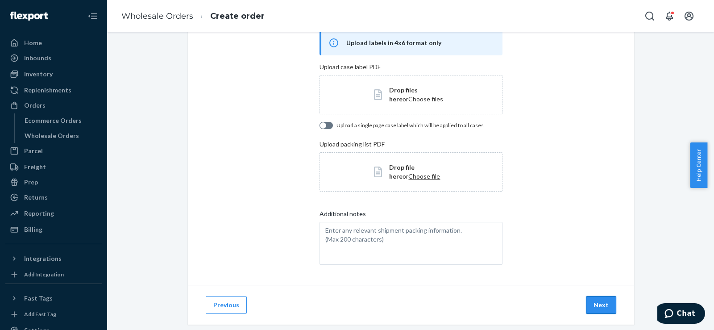
click at [596, 297] on button "Next" at bounding box center [601, 305] width 30 height 18
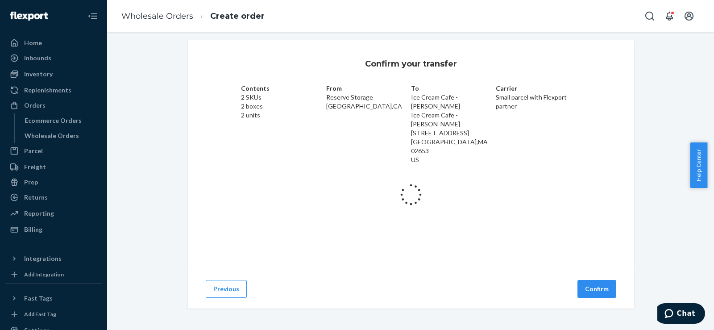
scroll to position [21, 0]
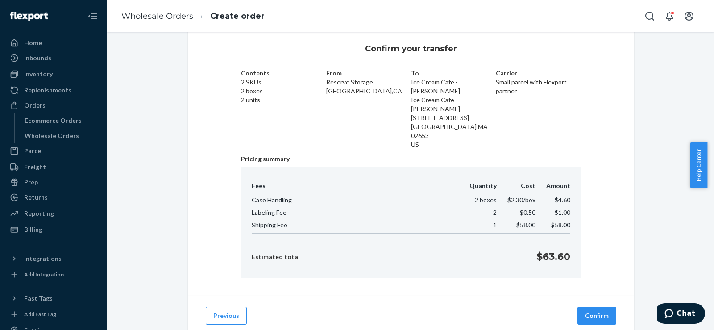
click at [596, 306] on button "Confirm" at bounding box center [596, 315] width 39 height 18
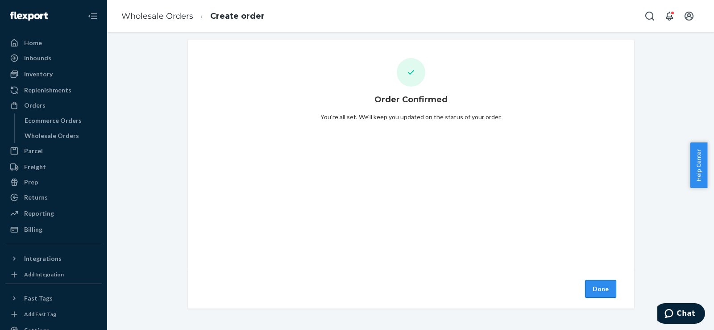
click at [596, 285] on button "Done" at bounding box center [600, 289] width 31 height 18
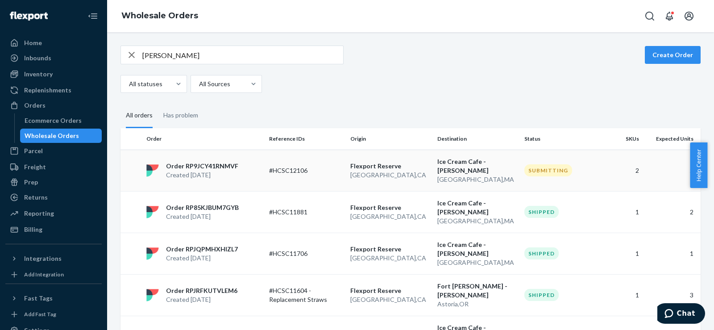
click at [324, 164] on td "#HCSC12106" at bounding box center [305, 169] width 81 height 41
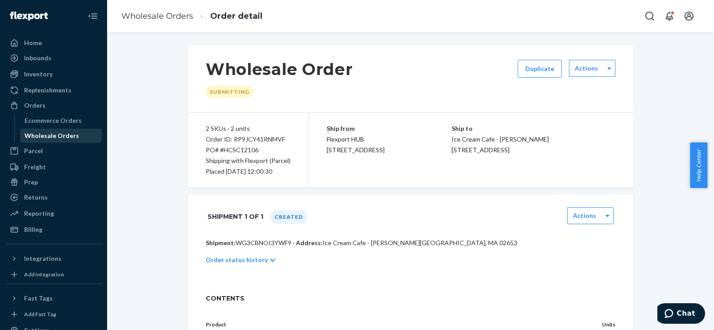
click at [54, 134] on div "Wholesale Orders" at bounding box center [52, 135] width 54 height 9
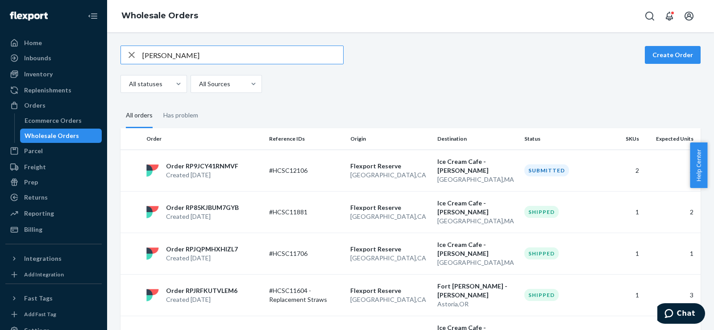
click at [245, 56] on input "[PERSON_NAME]" at bounding box center [242, 55] width 201 height 18
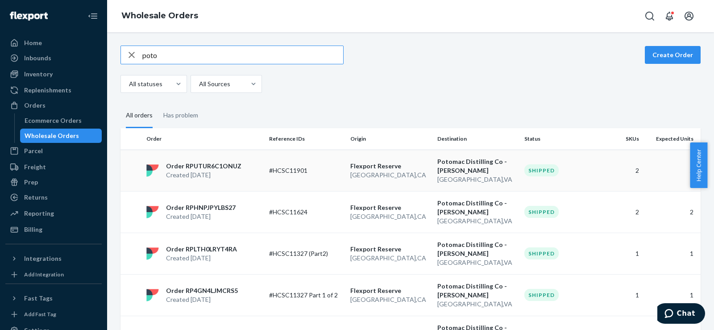
type input "poto"
click at [311, 176] on td "#HCSC11901" at bounding box center [305, 169] width 81 height 41
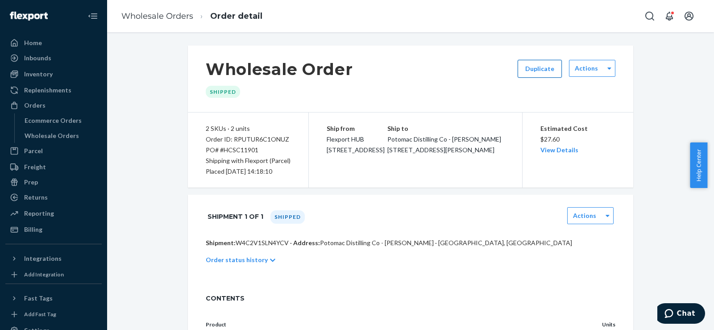
click at [530, 75] on button "Duplicate" at bounding box center [539, 69] width 44 height 18
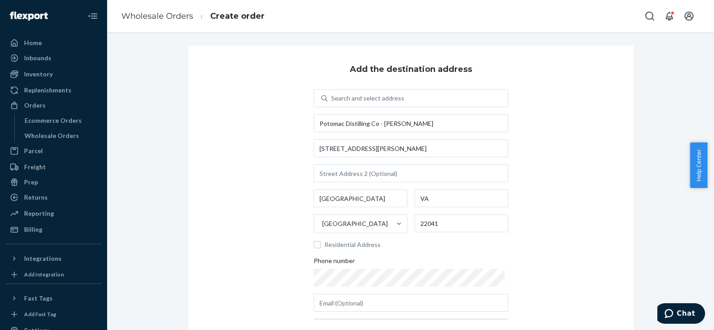
scroll to position [99, 0]
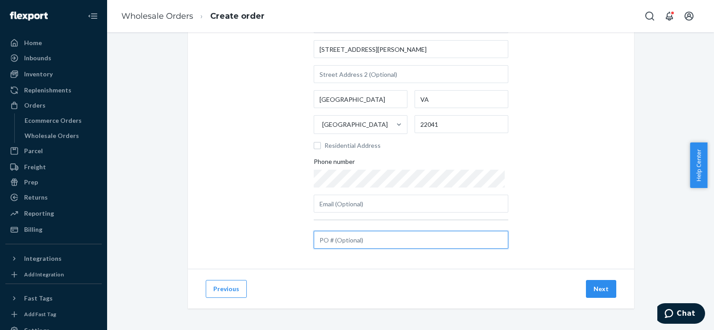
click at [362, 240] on input "text" at bounding box center [411, 240] width 194 height 18
paste input "#HCSC12107"
type input "#HCSC12107"
click at [599, 281] on button "Next" at bounding box center [601, 289] width 30 height 18
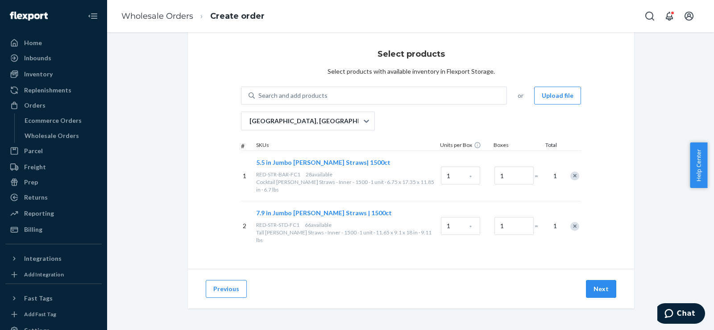
scroll to position [5, 0]
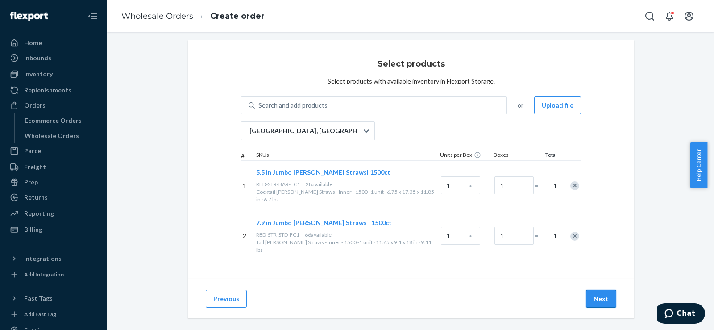
click at [592, 289] on button "Next" at bounding box center [601, 298] width 30 height 18
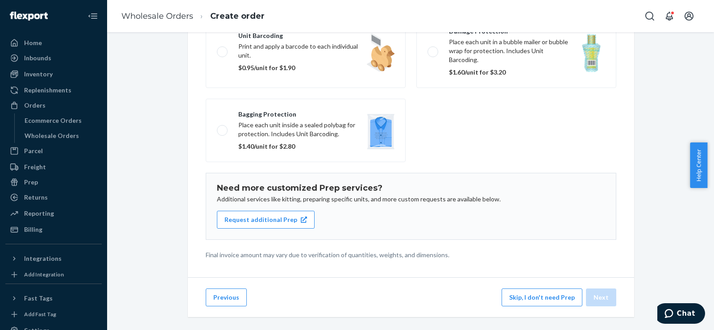
scroll to position [132, 0]
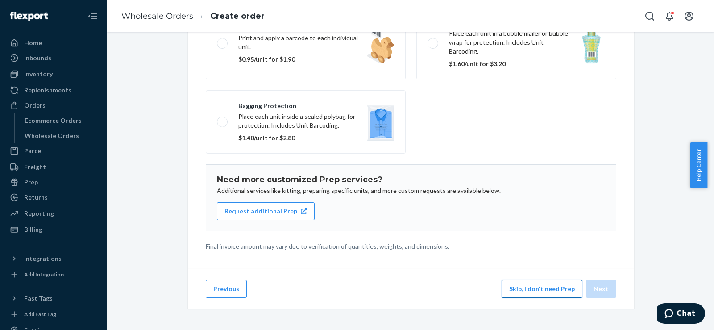
click at [515, 290] on button "Skip, I don't need Prep" at bounding box center [541, 289] width 81 height 18
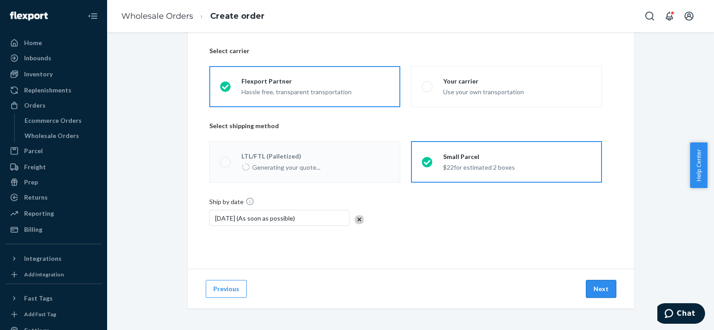
click at [604, 288] on button "Next" at bounding box center [601, 289] width 30 height 18
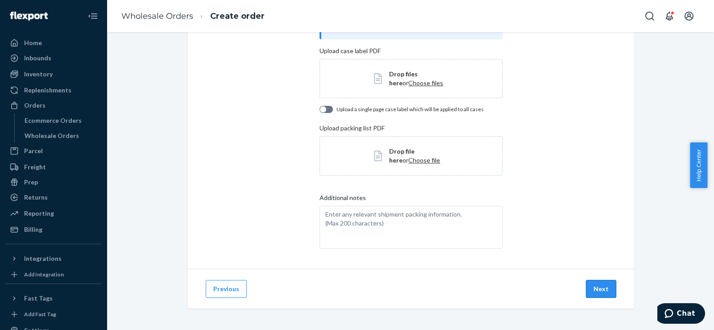
click at [595, 289] on button "Next" at bounding box center [601, 289] width 30 height 18
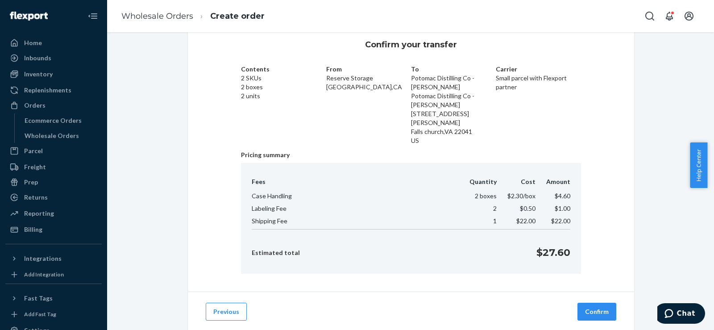
scroll to position [38, 0]
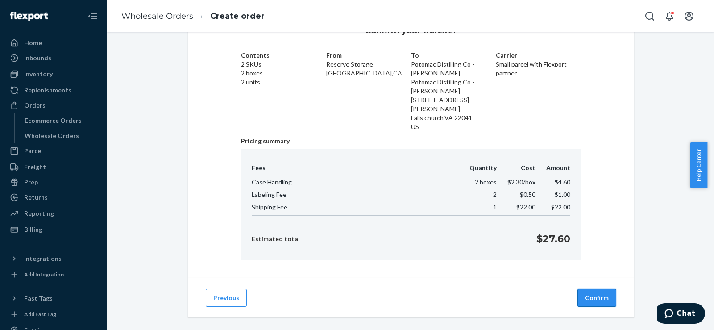
click at [595, 291] on button "Confirm" at bounding box center [596, 298] width 39 height 18
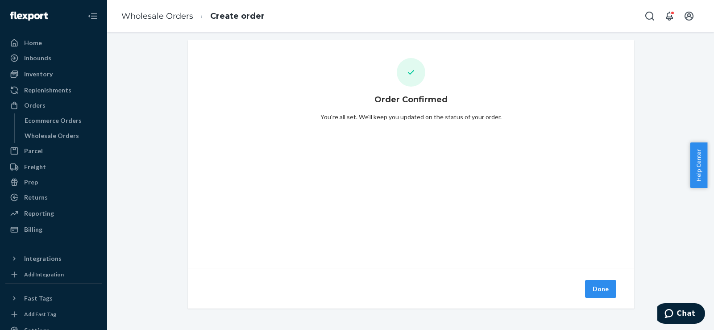
scroll to position [5, 0]
click at [601, 286] on button "Done" at bounding box center [600, 289] width 31 height 18
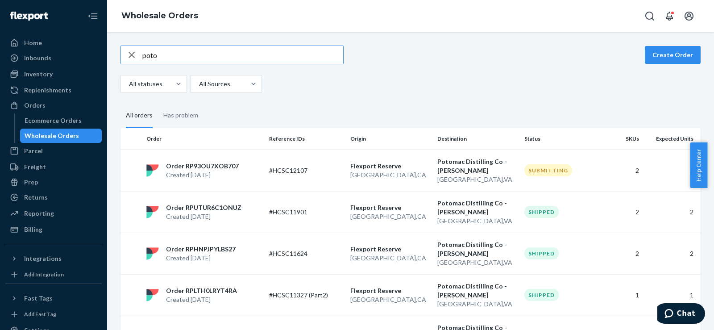
click at [224, 52] on input "poto" at bounding box center [242, 55] width 201 height 18
paste input "The Easton Ice Cream C"
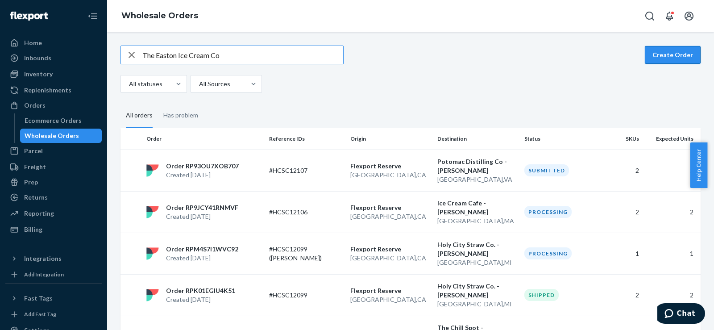
type input "The Easton Ice Cream Co"
click at [667, 48] on button "Create Order" at bounding box center [672, 55] width 56 height 18
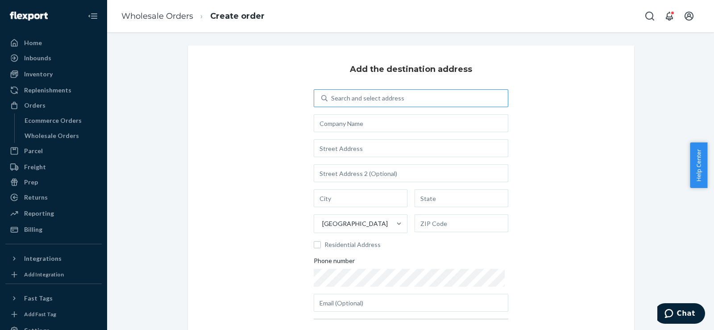
click at [427, 102] on div "Search and select address" at bounding box center [417, 98] width 180 height 16
click at [332, 102] on input "Search and select address" at bounding box center [331, 98] width 1 height 9
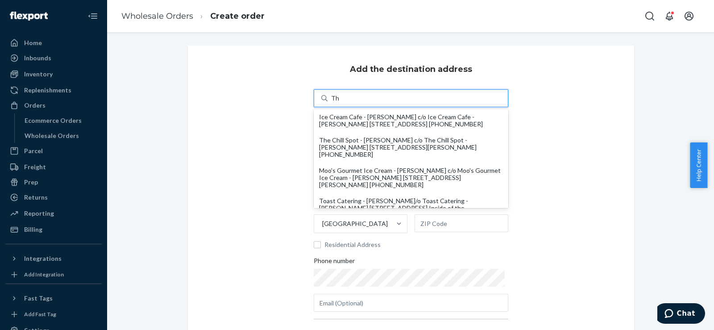
type input "T"
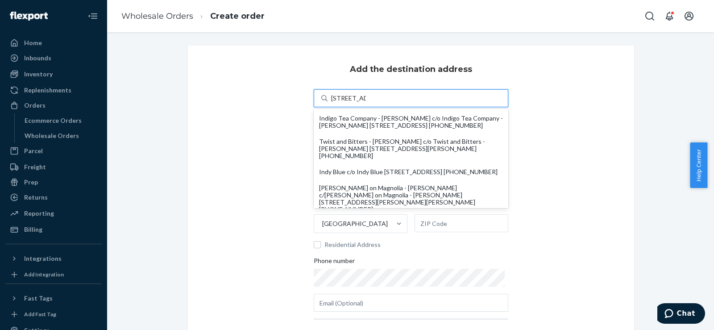
scroll to position [459, 0]
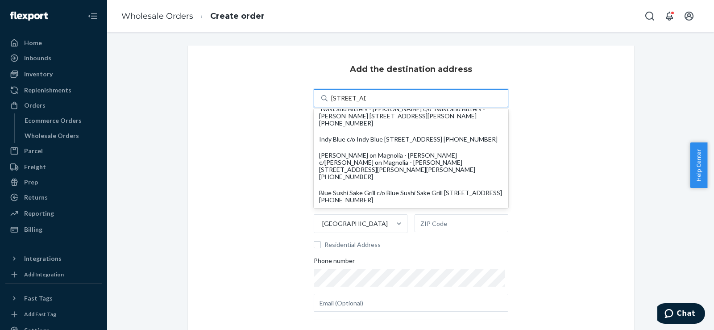
click at [359, 100] on input "[STREET_ADDRESS]" at bounding box center [348, 98] width 35 height 9
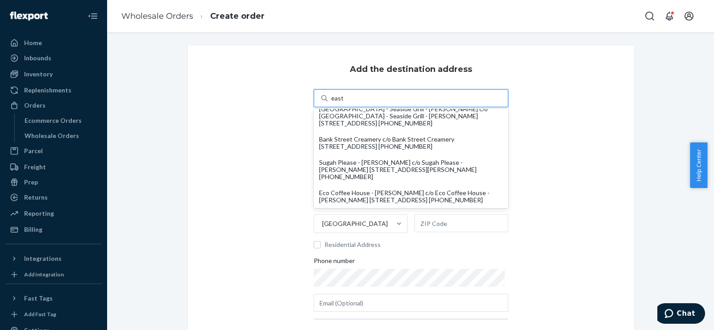
type input "easton"
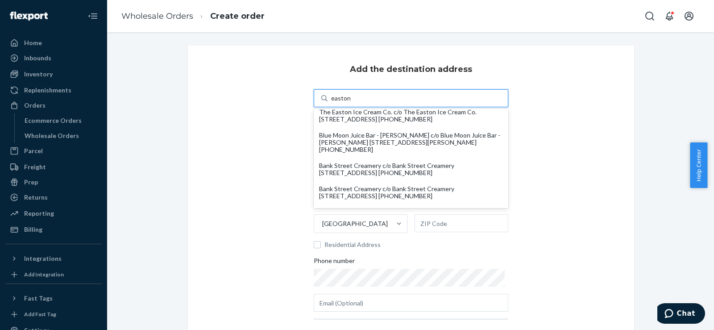
scroll to position [0, 0]
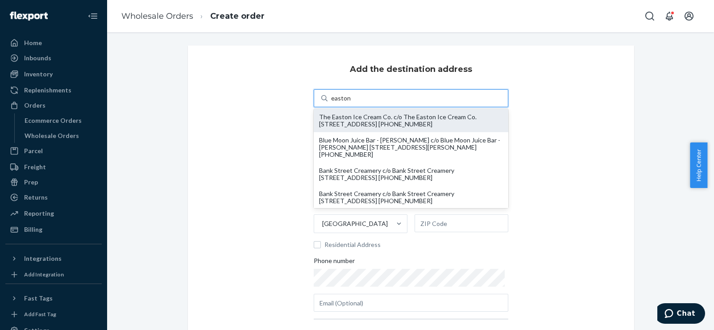
click at [422, 118] on div "The Easton Ice Cream Co. c/o The Easton Ice Cream Co. [STREET_ADDRESS] [PHONE_N…" at bounding box center [411, 120] width 184 height 14
click at [350, 103] on input "easton" at bounding box center [340, 98] width 19 height 9
type input "The Easton Ice Cream Co."
type input "[STREET_ADDRESS]"
type input "Easton"
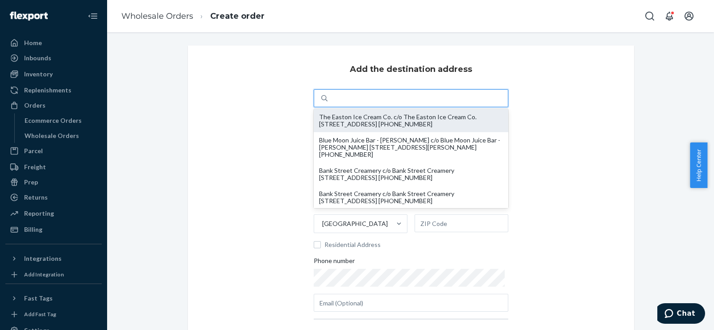
type input "PA"
type input "18042"
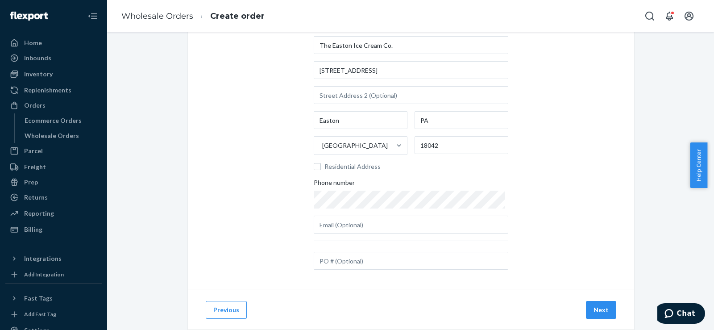
scroll to position [99, 0]
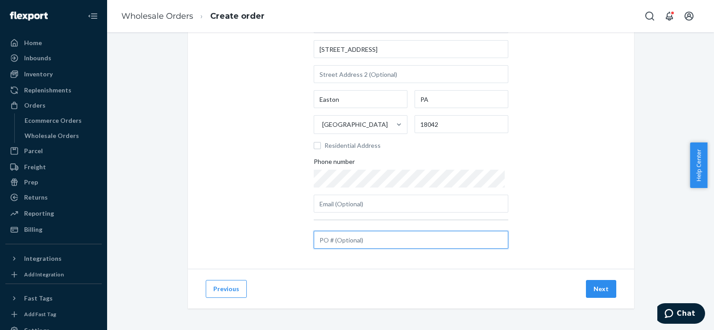
click at [336, 248] on input "text" at bounding box center [411, 240] width 194 height 18
paste input "#HCSC12108"
type input "#HCSC12108"
click at [592, 288] on button "Next" at bounding box center [601, 289] width 30 height 18
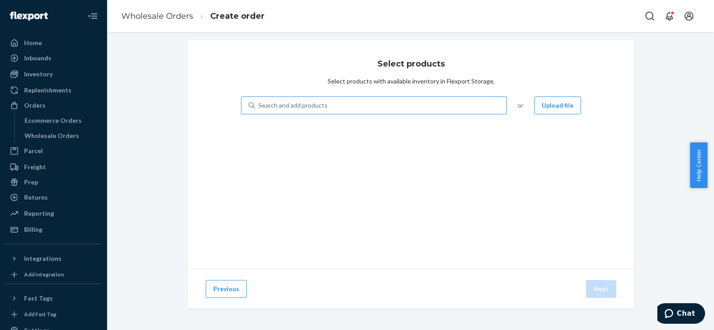
click at [320, 100] on div "Search and add products" at bounding box center [381, 105] width 252 height 16
click at [259, 101] on input "Search and add products" at bounding box center [258, 105] width 1 height 9
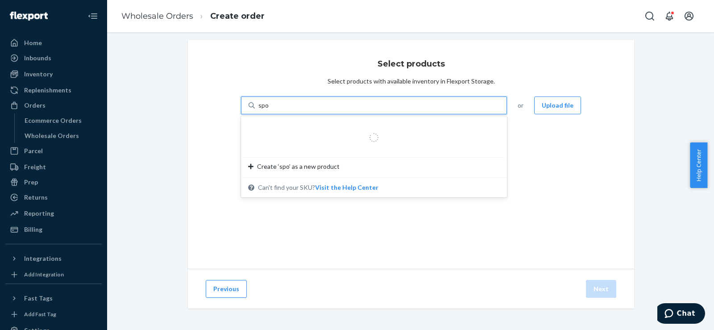
type input "spoon"
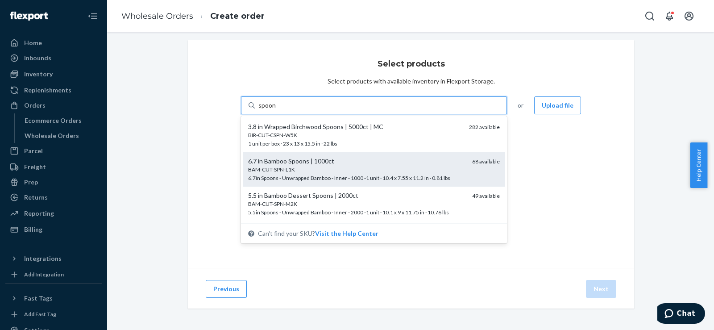
click at [313, 160] on div "6.7 in Bamboo Spoons | 1000ct" at bounding box center [356, 161] width 217 height 9
click at [276, 110] on input "spoon" at bounding box center [266, 105] width 17 height 9
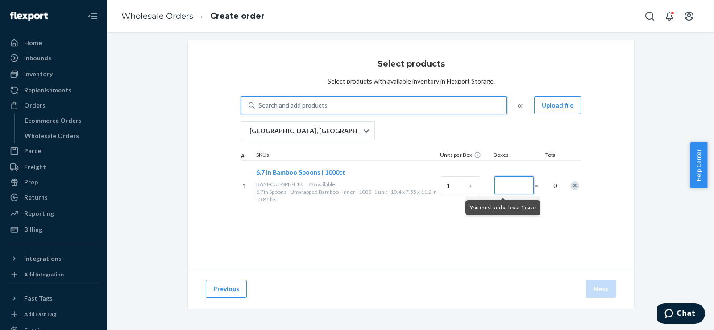
click at [494, 188] on input "Number of boxes" at bounding box center [513, 185] width 39 height 18
click at [570, 188] on div "Remove Item" at bounding box center [574, 185] width 9 height 9
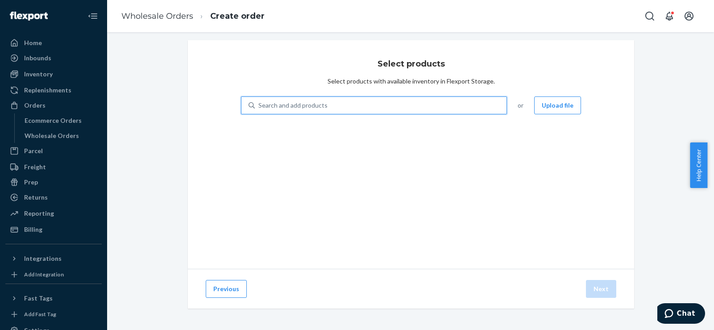
click at [361, 111] on div "Search and add products" at bounding box center [381, 105] width 252 height 16
click at [259, 110] on input "0 results available. Use Up and Down to choose options, press Enter to select t…" at bounding box center [258, 105] width 1 height 9
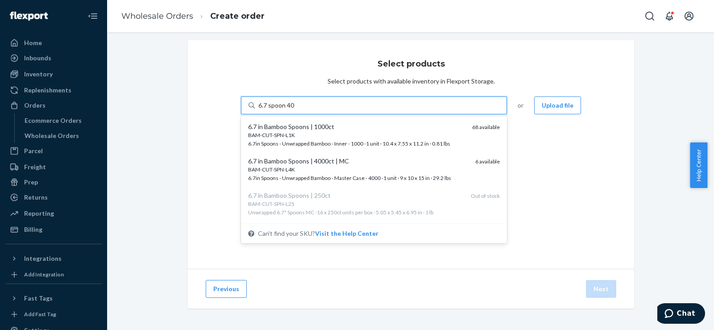
type input "6.7 spoon 4000"
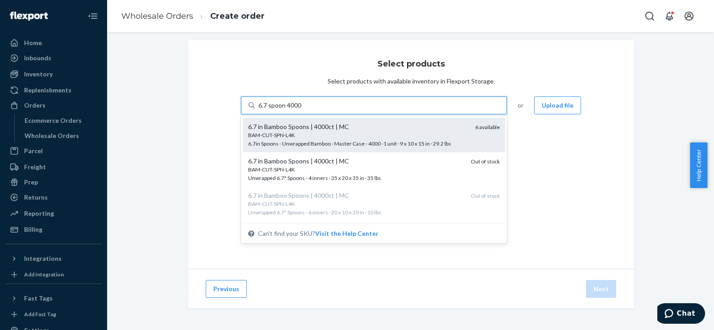
click at [312, 125] on div "6.7 in Bamboo Spoons | 4000ct | MC" at bounding box center [358, 126] width 220 height 9
click at [301, 110] on input "6.7 spoon 4000" at bounding box center [279, 105] width 43 height 9
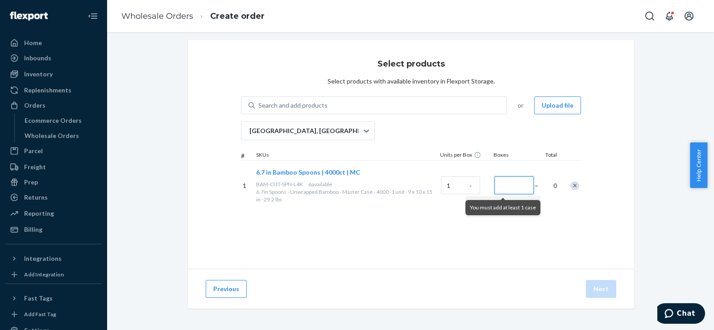
click at [509, 186] on input "Number of boxes" at bounding box center [513, 185] width 39 height 18
type input "1"
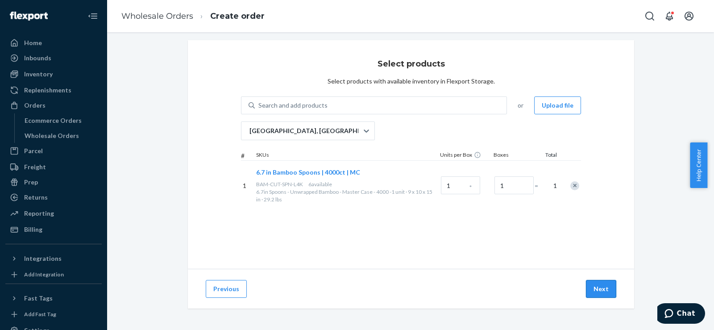
click at [590, 286] on button "Next" at bounding box center [601, 289] width 30 height 18
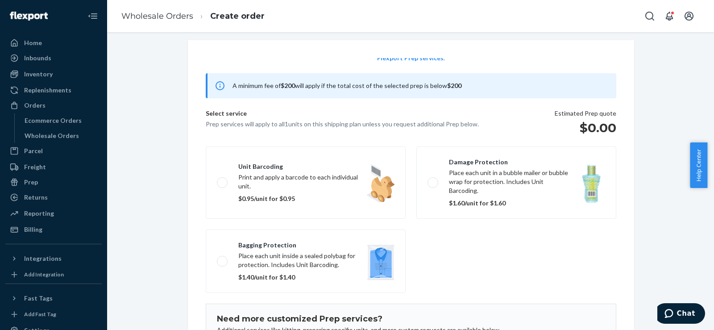
scroll to position [58, 0]
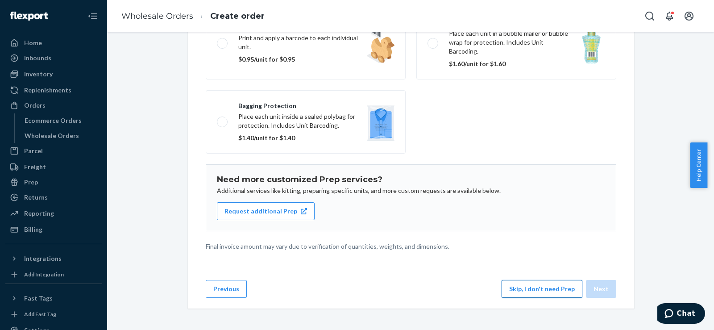
click at [531, 285] on button "Skip, I don't need Prep" at bounding box center [541, 289] width 81 height 18
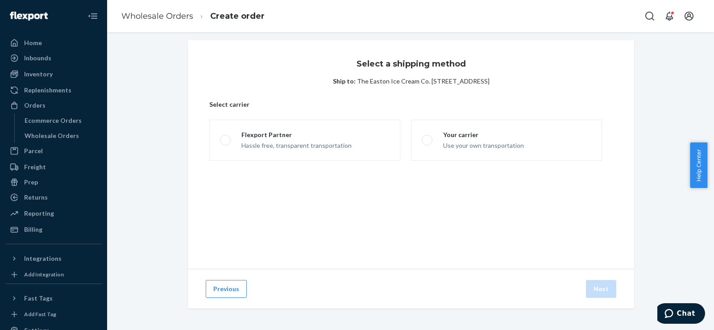
scroll to position [5, 0]
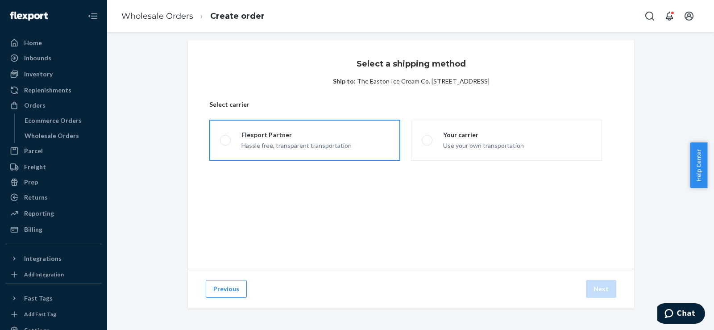
click at [331, 150] on label "Flexport Partner Hassle free, transparent transportation" at bounding box center [304, 140] width 191 height 41
click at [226, 143] on input "Flexport Partner Hassle free, transparent transportation" at bounding box center [223, 140] width 6 height 6
radio input "true"
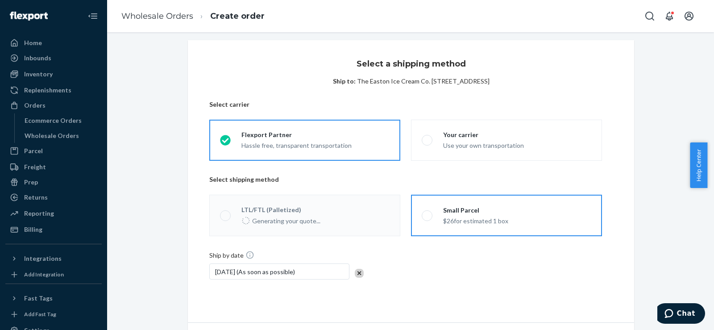
click at [436, 223] on div "Small Parcel $26 for estimated 1 box" at bounding box center [470, 216] width 76 height 20
click at [427, 218] on input "Small Parcel $26 for estimated 1 box" at bounding box center [424, 215] width 6 height 6
radio input "true"
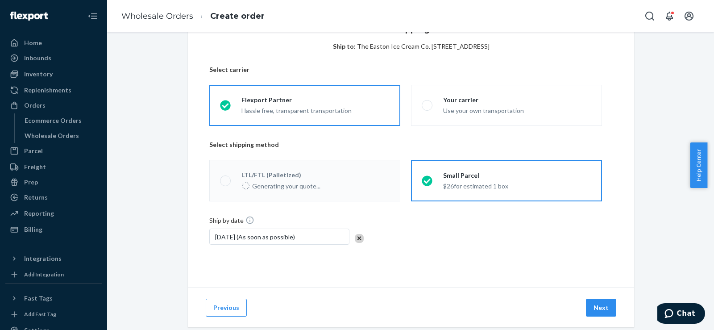
scroll to position [59, 0]
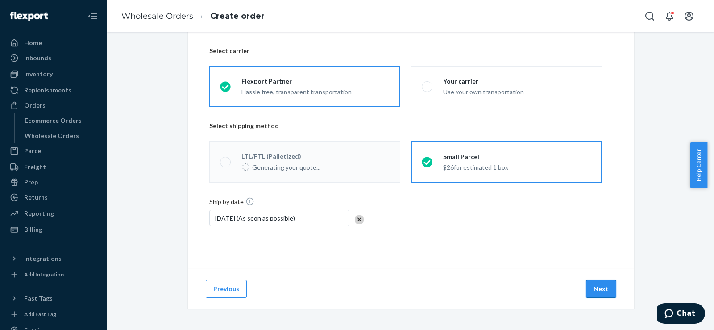
click at [602, 290] on button "Next" at bounding box center [601, 289] width 30 height 18
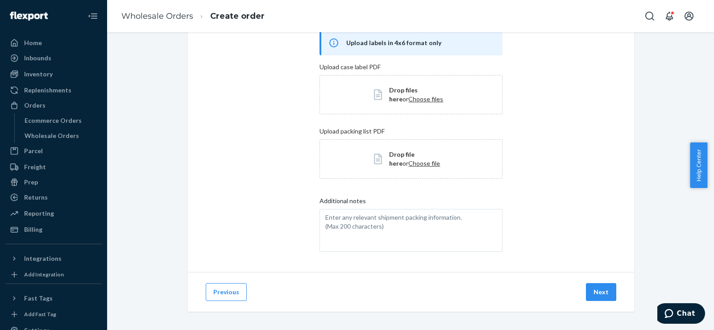
click at [602, 290] on button "Next" at bounding box center [601, 292] width 30 height 18
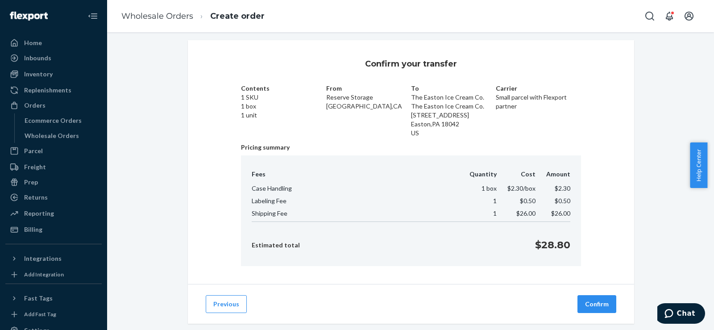
scroll to position [21, 0]
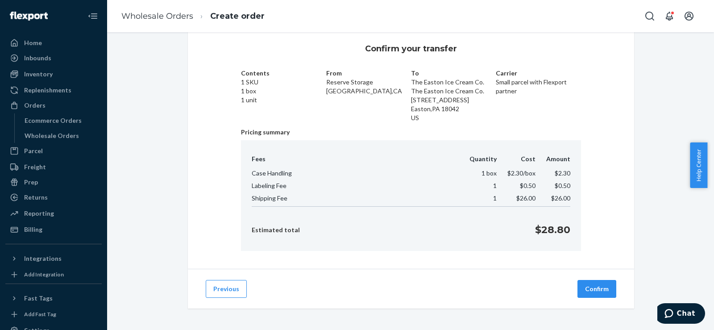
click at [602, 290] on button "Confirm" at bounding box center [596, 289] width 39 height 18
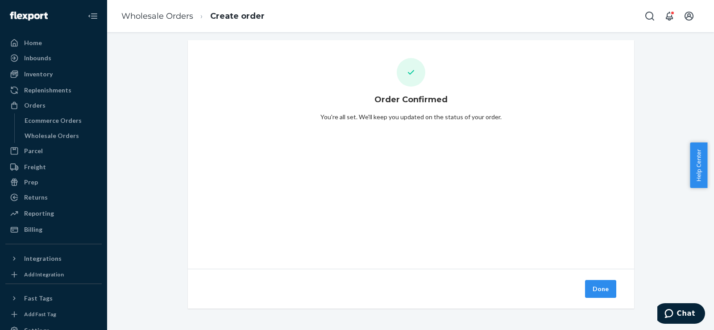
scroll to position [5, 0]
click at [602, 290] on button "Done" at bounding box center [600, 289] width 31 height 18
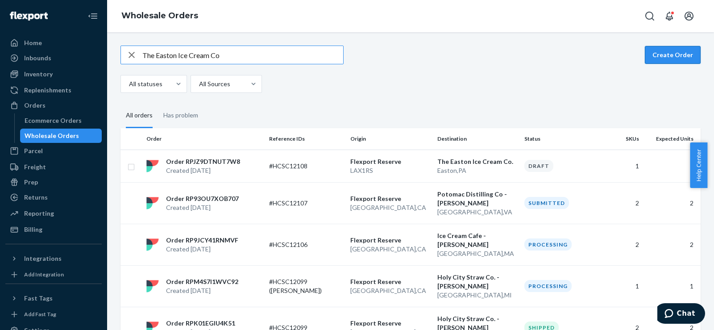
click at [650, 55] on button "Create Order" at bounding box center [672, 55] width 56 height 18
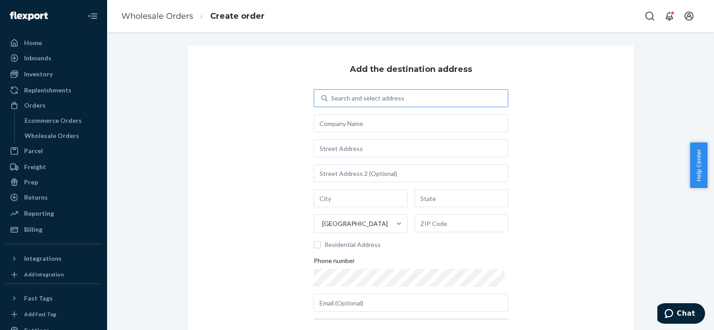
click at [355, 99] on div "Search and select address" at bounding box center [367, 98] width 73 height 9
click at [332, 99] on input "Search and select address" at bounding box center [331, 98] width 1 height 9
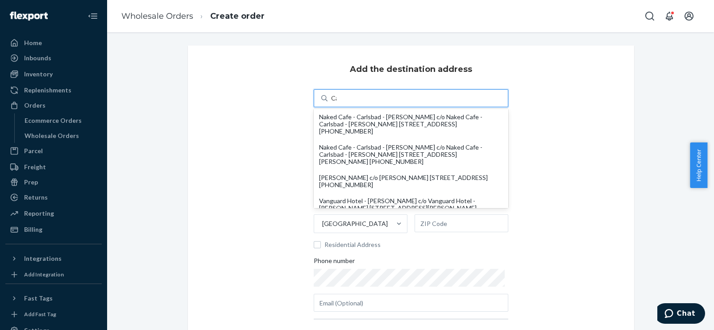
type input "C"
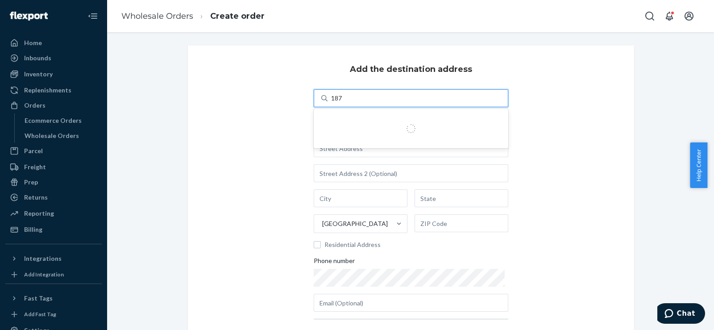
type input "1875"
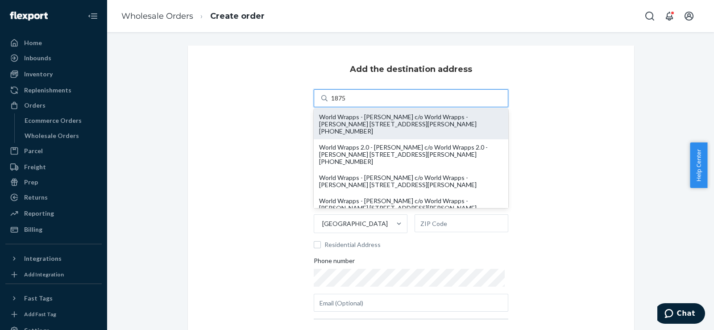
click at [354, 128] on div "World Wrapps - [PERSON_NAME] c/o World Wrapps - [PERSON_NAME] [STREET_ADDRESS][…" at bounding box center [411, 123] width 184 height 21
click at [346, 103] on input "1875" at bounding box center [338, 98] width 15 height 9
type input "World Wrapps - [PERSON_NAME]"
type input "[STREET_ADDRESS][PERSON_NAME]"
type input "Ste 165"
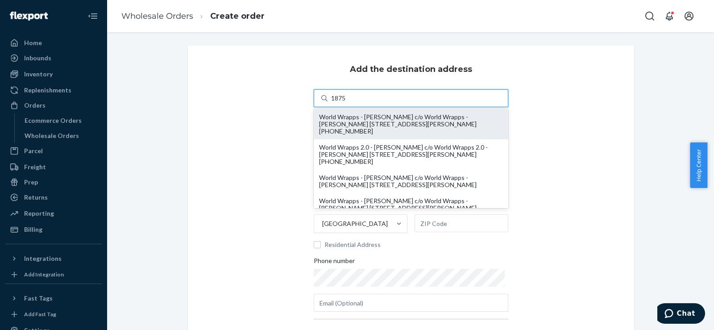
type input "[PERSON_NAME]"
type input "CA"
type input "95008"
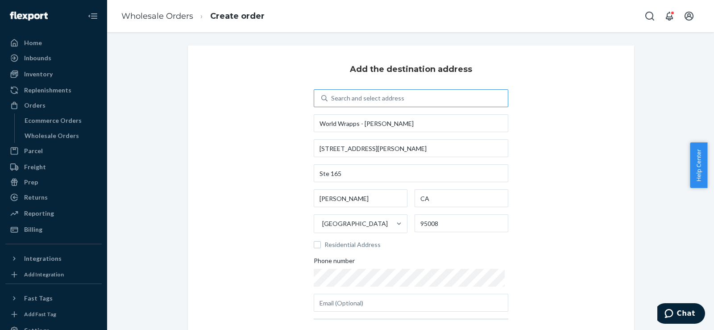
scroll to position [99, 0]
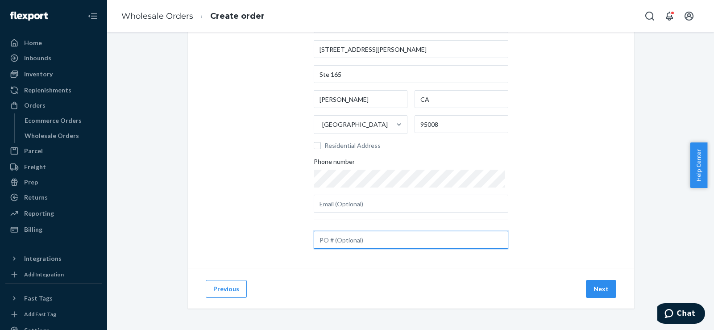
click at [333, 235] on input "text" at bounding box center [411, 240] width 194 height 18
paste input "#HCSC12059"
click at [383, 239] on input "#HCSC12059 (Fiber insead of [PERSON_NAME])" at bounding box center [411, 240] width 194 height 18
click at [380, 241] on input "#HCSC12059 (Fiber insead of [PERSON_NAME])" at bounding box center [411, 240] width 194 height 18
click at [384, 241] on input "#HCSC12059 (Fiber insead of [PERSON_NAME])" at bounding box center [411, 240] width 194 height 18
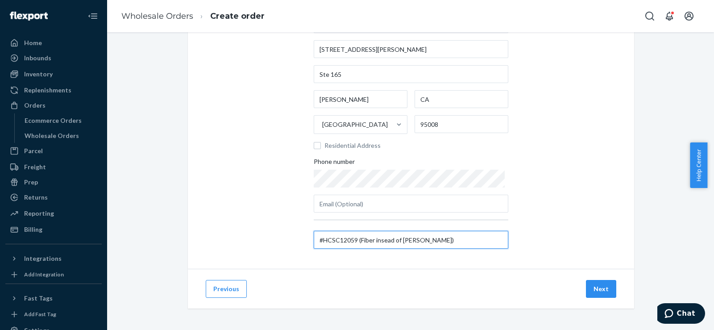
click at [383, 239] on input "#HCSC12059 (Fiber insead of [PERSON_NAME])" at bounding box center [411, 240] width 194 height 18
type input "#HCSC12059 (Fiber instead of [PERSON_NAME])"
click at [592, 282] on button "Next" at bounding box center [601, 289] width 30 height 18
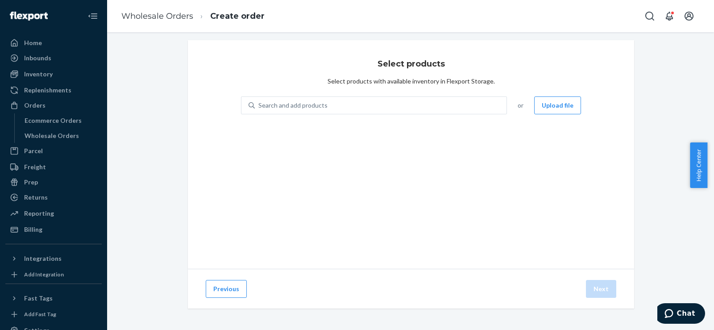
click at [385, 114] on div "Search and add products or Upload file" at bounding box center [411, 110] width 340 height 29
click at [379, 104] on div "Search and add products" at bounding box center [381, 105] width 252 height 16
click at [259, 104] on input "Search and add products" at bounding box center [258, 105] width 1 height 9
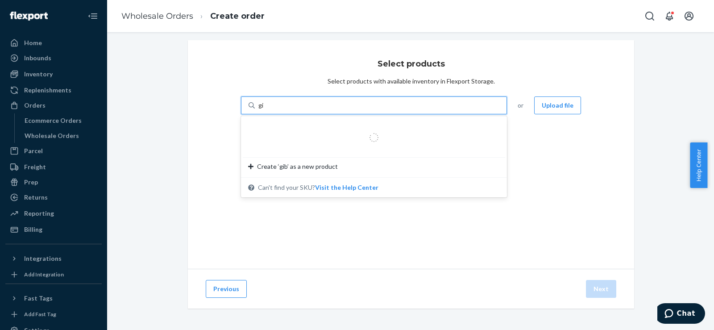
type input "g"
type input "fiber"
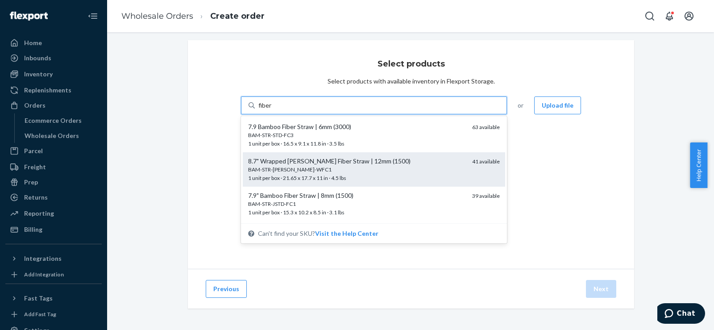
click at [352, 159] on div "8.7" Wrapped [PERSON_NAME] Fiber Straw | 12mm (1500)" at bounding box center [356, 161] width 217 height 9
click at [272, 110] on input "fiber" at bounding box center [265, 105] width 14 height 9
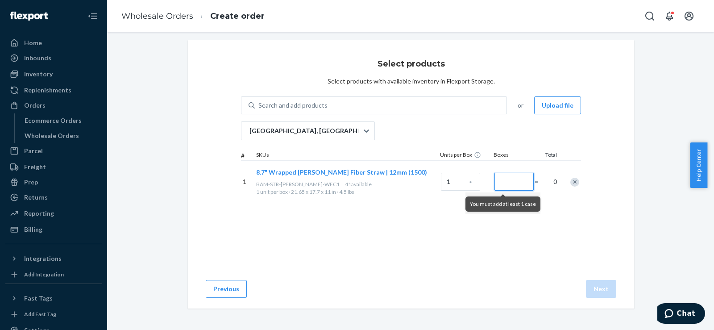
click at [510, 178] on input "Number of boxes" at bounding box center [513, 182] width 39 height 18
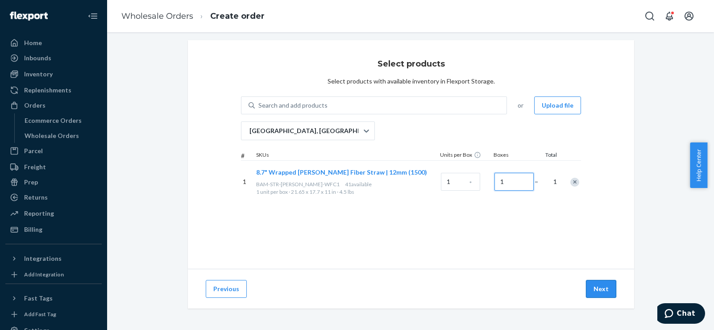
type input "1"
click at [605, 282] on button "Next" at bounding box center [601, 289] width 30 height 18
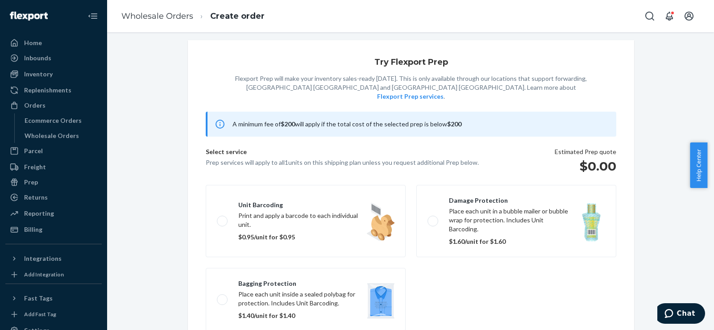
scroll to position [58, 0]
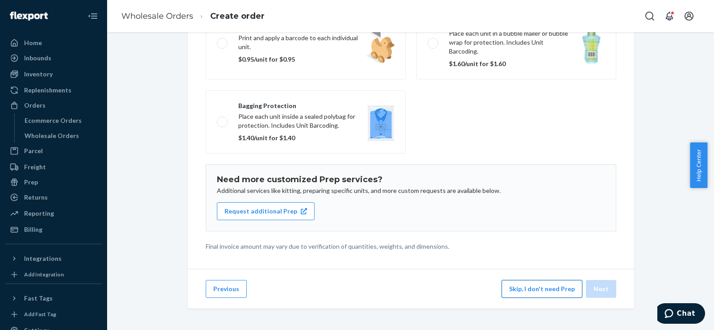
click at [509, 289] on button "Skip, I don't need Prep" at bounding box center [541, 289] width 81 height 18
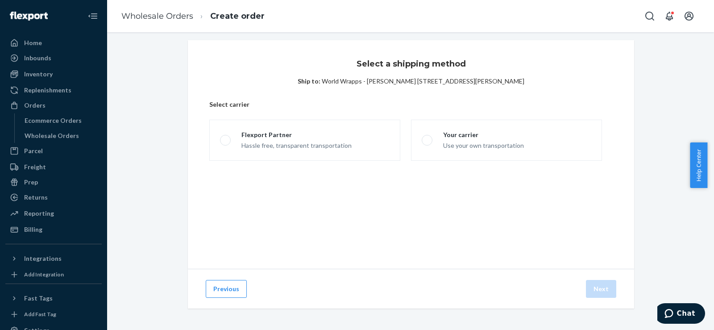
scroll to position [5, 0]
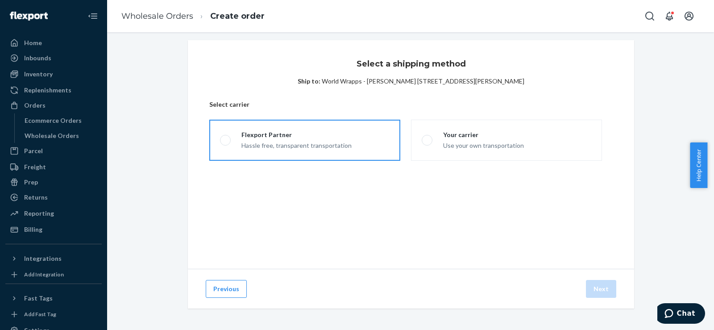
click at [319, 123] on label "Flexport Partner Hassle free, transparent transportation" at bounding box center [304, 140] width 191 height 41
click at [226, 137] on input "Flexport Partner Hassle free, transparent transportation" at bounding box center [223, 140] width 6 height 6
radio input "true"
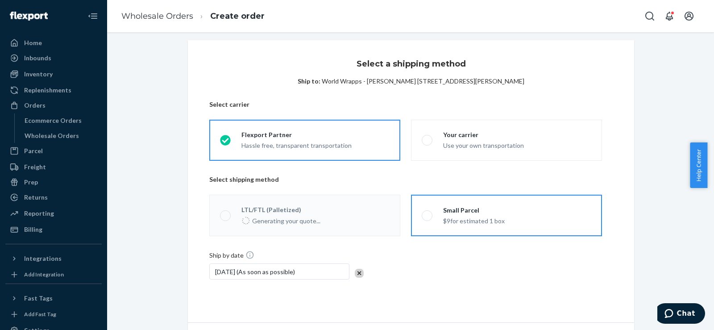
click at [419, 205] on label "Small Parcel $9 for estimated 1 box" at bounding box center [506, 214] width 191 height 41
click at [421, 212] on input "Small Parcel $9 for estimated 1 box" at bounding box center [424, 215] width 6 height 6
radio input "true"
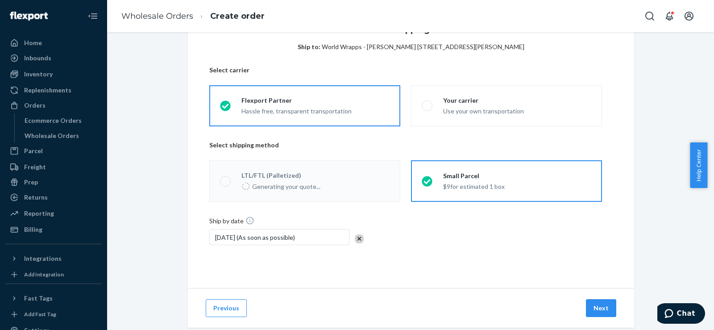
scroll to position [59, 0]
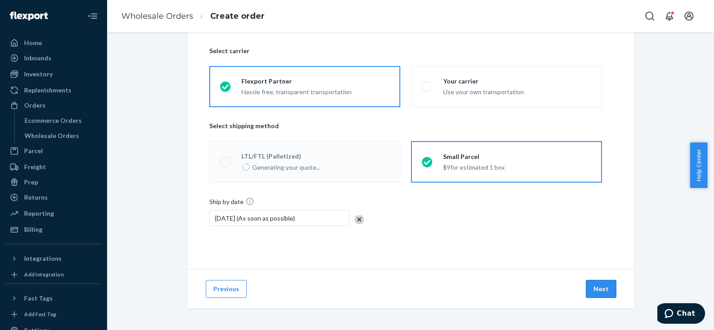
click at [594, 285] on button "Next" at bounding box center [601, 289] width 30 height 18
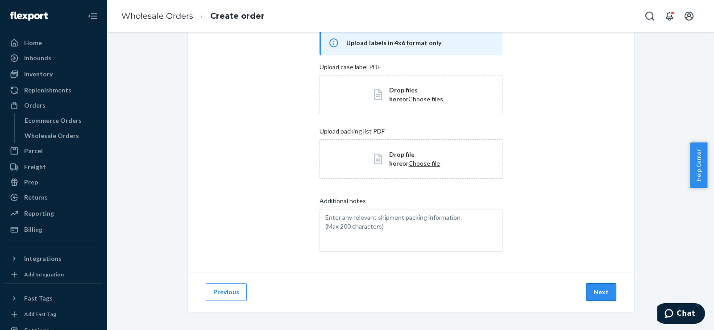
click at [594, 285] on button "Next" at bounding box center [601, 292] width 30 height 18
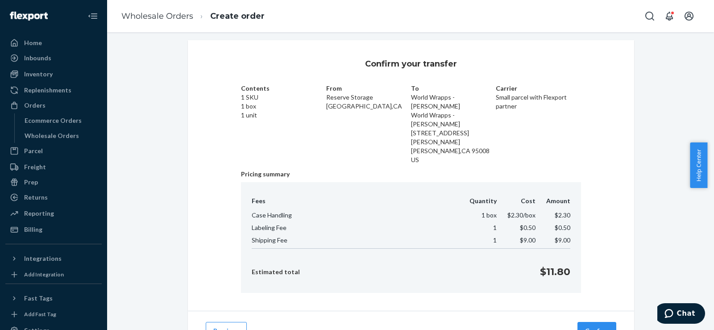
scroll to position [38, 0]
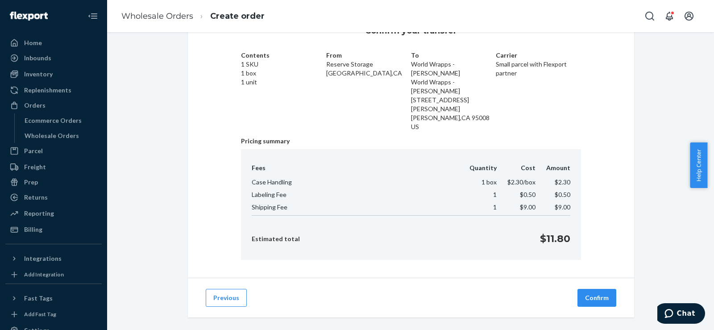
click at [594, 289] on button "Confirm" at bounding box center [596, 298] width 39 height 18
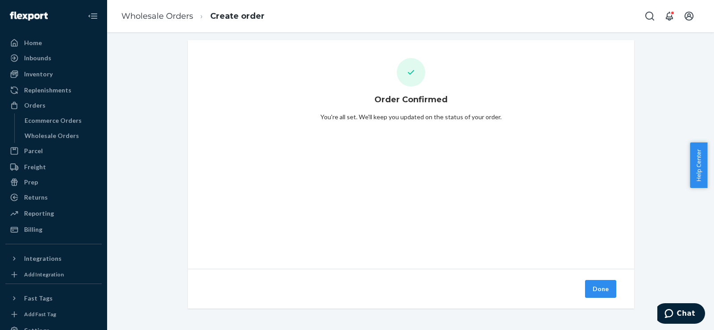
click at [594, 285] on button "Done" at bounding box center [600, 289] width 31 height 18
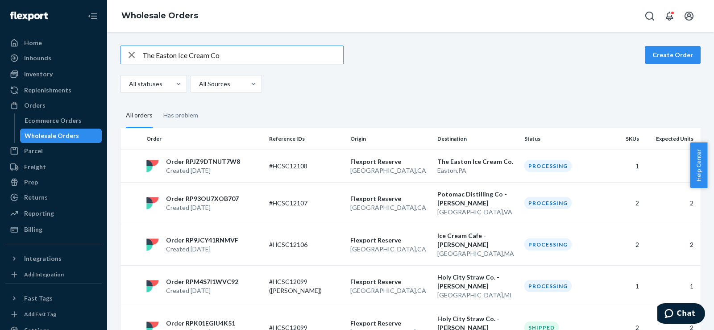
click at [133, 58] on icon "button" at bounding box center [131, 55] width 11 height 18
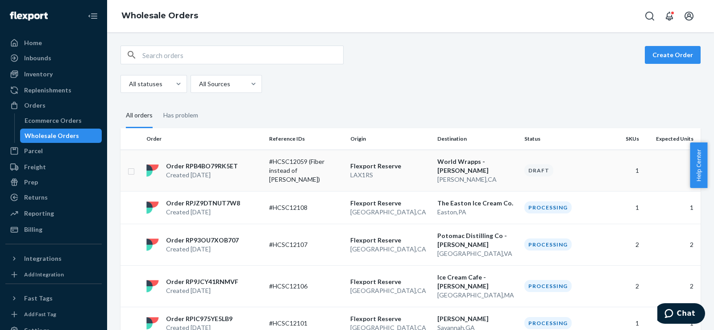
click at [396, 176] on p "LAX1RS" at bounding box center [390, 174] width 80 height 9
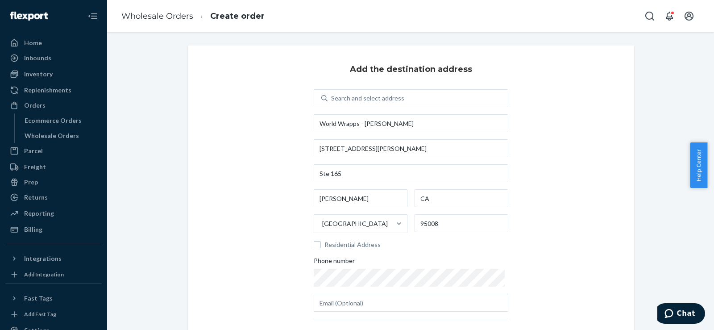
scroll to position [99, 0]
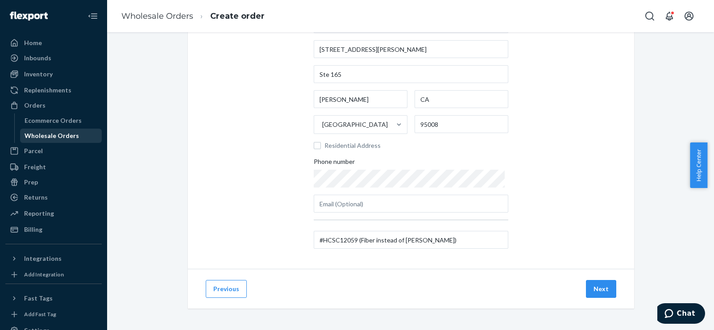
click at [48, 134] on div "Wholesale Orders" at bounding box center [52, 135] width 54 height 9
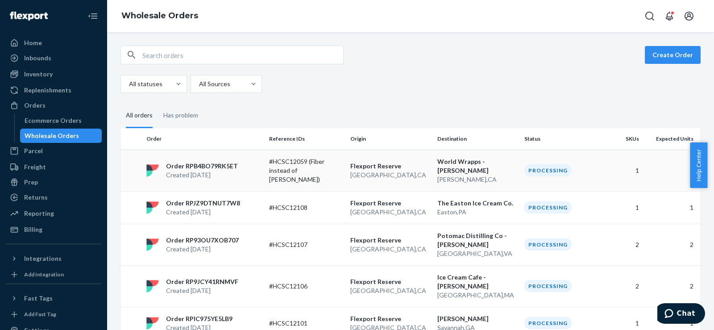
click at [340, 180] on td "#HCSC12059 (Fiber instead of [PERSON_NAME])" at bounding box center [305, 169] width 81 height 41
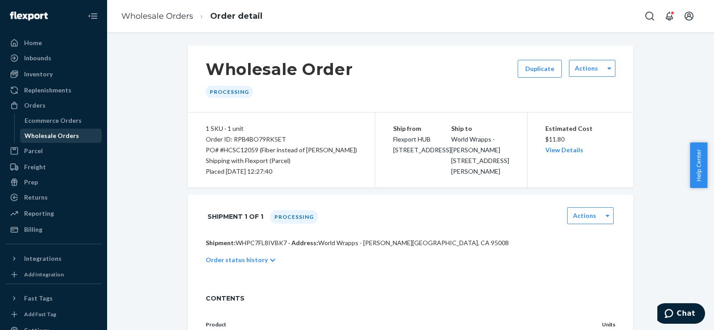
drag, startPoint x: 70, startPoint y: 133, endPoint x: 75, endPoint y: 139, distance: 7.6
click at [70, 133] on div "Wholesale Orders" at bounding box center [52, 135] width 54 height 9
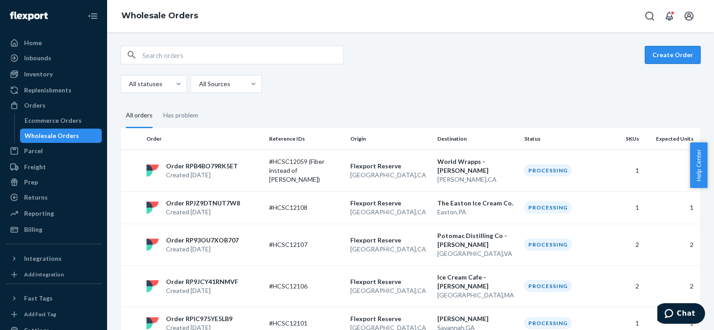
click at [667, 47] on button "Create Order" at bounding box center [672, 55] width 56 height 18
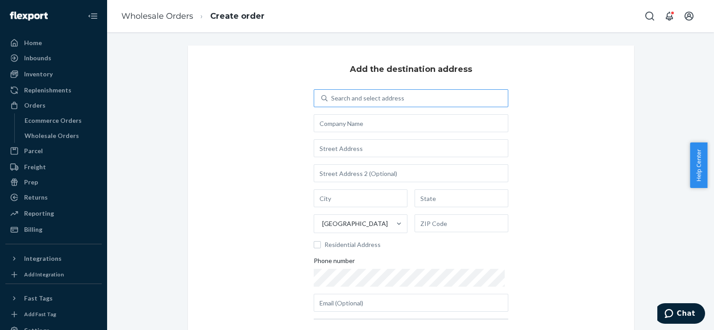
click at [432, 101] on div "Search and select address" at bounding box center [417, 98] width 180 height 16
click at [332, 101] on input "Search and select address" at bounding box center [331, 98] width 1 height 9
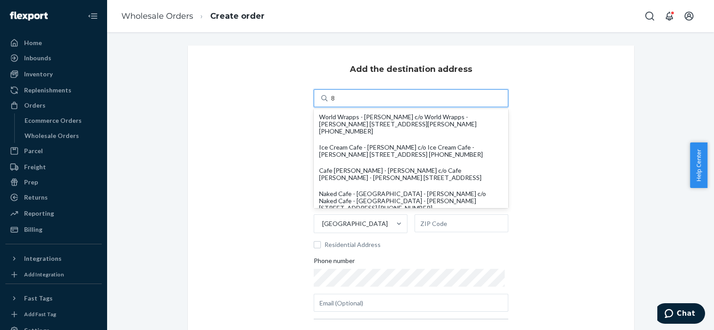
type input "8"
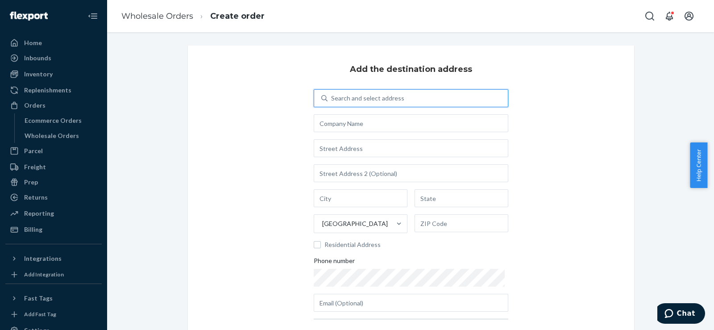
type input "n"
type input "u"
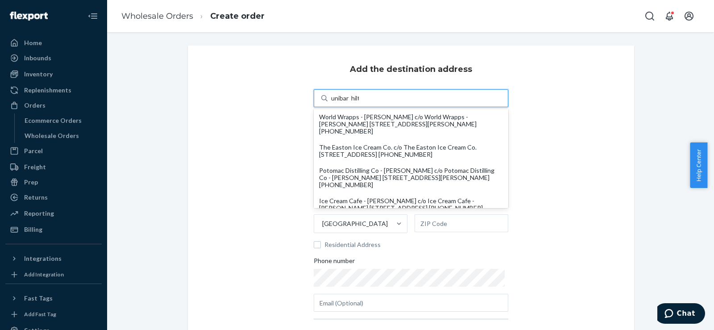
type input "unibar hilton"
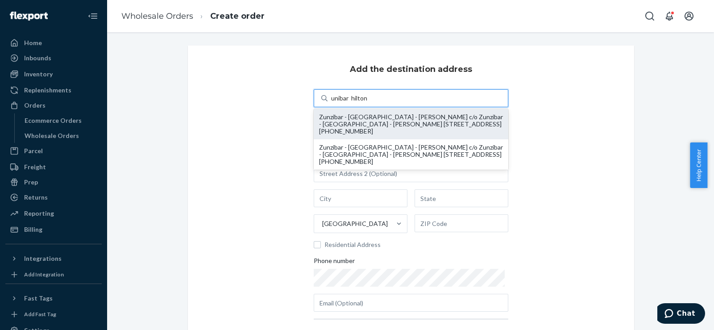
click at [416, 120] on div "Zunzibar - [GEOGRAPHIC_DATA] - [PERSON_NAME] c/o Zunzibar - [GEOGRAPHIC_DATA] -…" at bounding box center [411, 123] width 184 height 21
click at [368, 103] on input "unibar hilton" at bounding box center [349, 98] width 37 height 9
type input "Zunzibar - [GEOGRAPHIC_DATA] - [PERSON_NAME]"
type input "[STREET_ADDRESS]"
type input "[GEOGRAPHIC_DATA]"
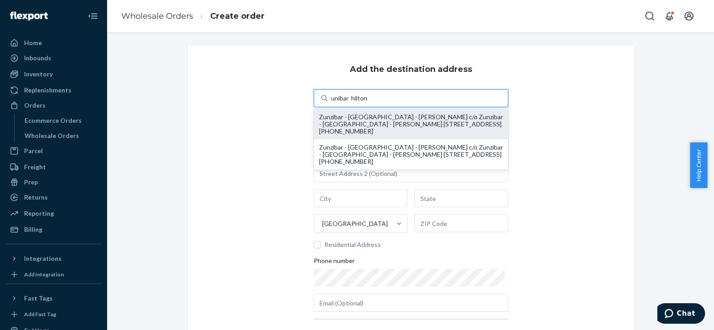
type input "SC"
type input "29928"
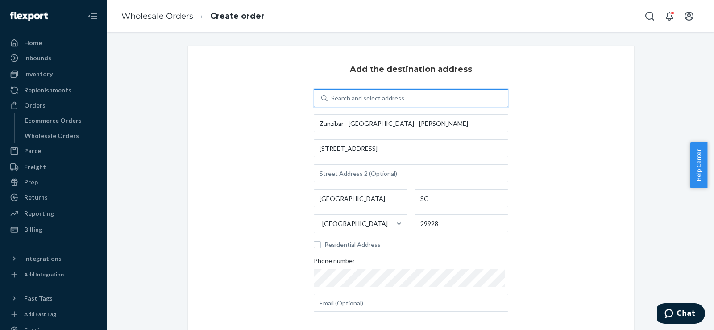
click at [418, 134] on div "0 results available. Select is focused ,type to refine list, press Down to open…" at bounding box center [411, 200] width 194 height 222
drag, startPoint x: 403, startPoint y: 121, endPoint x: 520, endPoint y: 133, distance: 117.0
click at [520, 133] on div "Add the destination address Search and select address Zunzibar - [GEOGRAPHIC_DA…" at bounding box center [411, 206] width 446 height 322
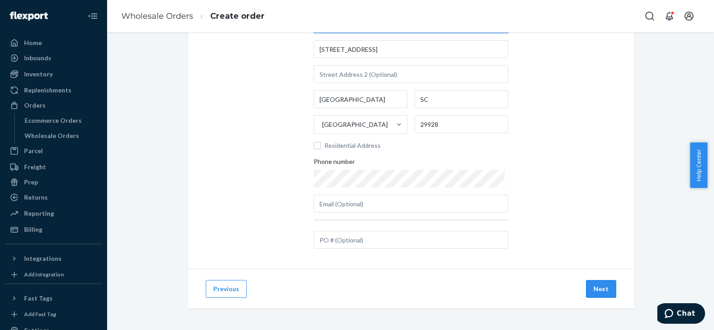
type input "Zunzibar - [GEOGRAPHIC_DATA] - [PERSON_NAME]"
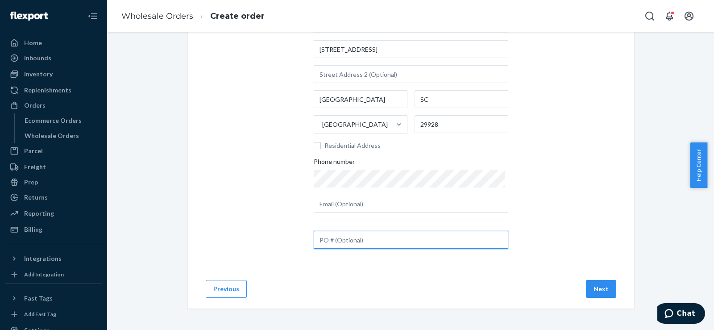
click at [375, 244] on input "text" at bounding box center [411, 240] width 194 height 18
paste input "#HCSC12112"
type input "#HCSC12112"
click at [601, 279] on div "Previous Next" at bounding box center [411, 288] width 446 height 40
click at [602, 290] on button "Next" at bounding box center [601, 289] width 30 height 18
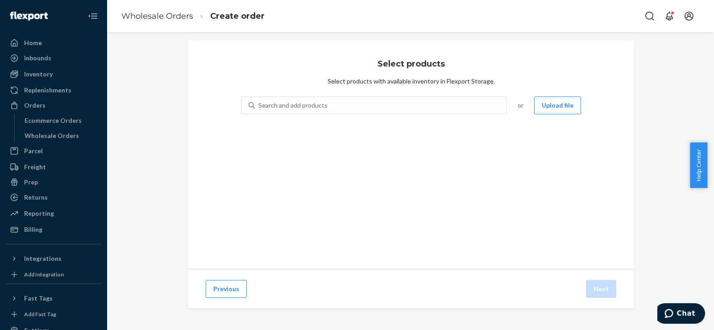
scroll to position [5, 0]
click at [326, 99] on div "Search and add products" at bounding box center [381, 105] width 252 height 16
click at [259, 101] on input "Search and add products" at bounding box center [258, 105] width 1 height 9
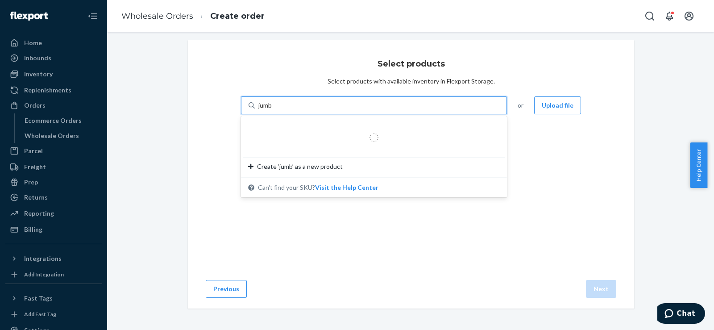
type input "jumbo"
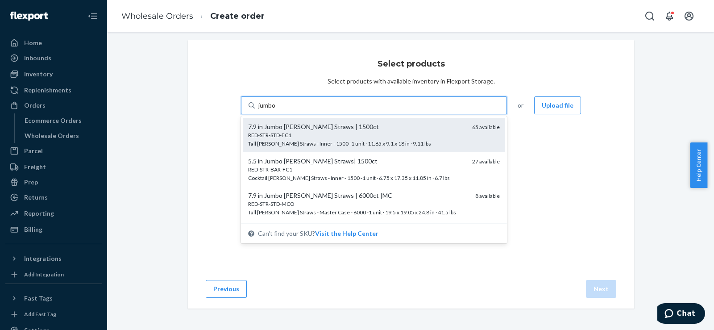
click at [314, 125] on div "7.9 in Jumbo [PERSON_NAME] Straws | 1500ct" at bounding box center [356, 126] width 217 height 9
click at [276, 110] on input "jumbo" at bounding box center [267, 105] width 18 height 9
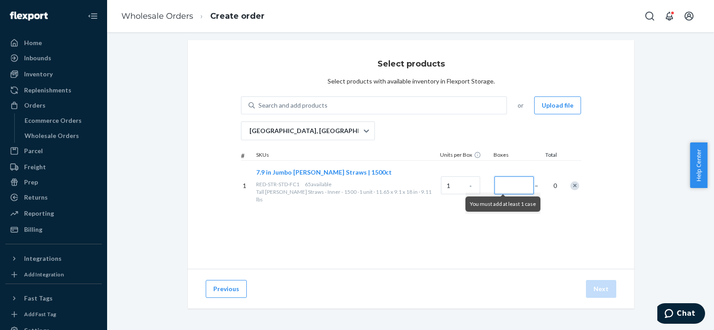
click at [500, 178] on input "Number of boxes" at bounding box center [513, 185] width 39 height 18
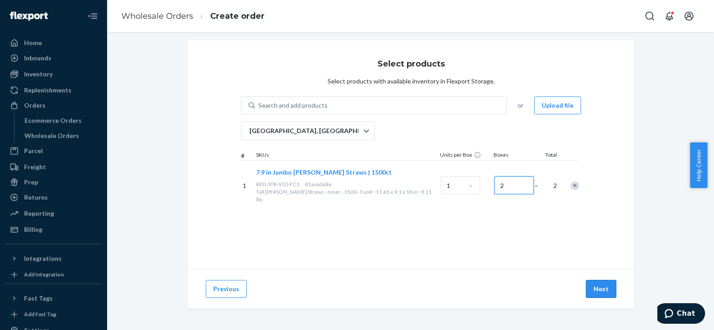
type input "2"
click at [590, 296] on button "Next" at bounding box center [601, 289] width 30 height 18
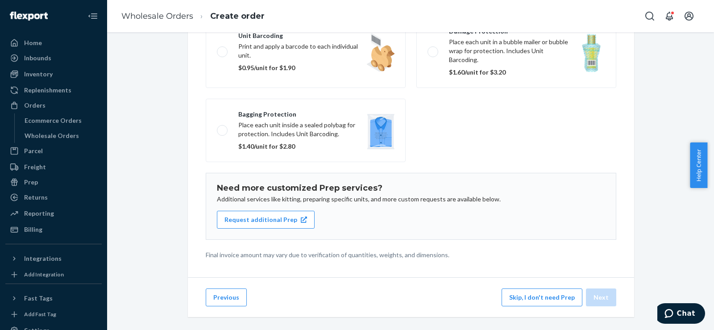
scroll to position [132, 0]
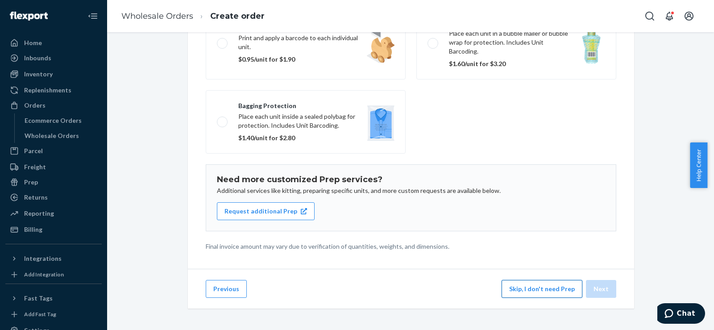
click at [524, 286] on button "Skip, I don't need Prep" at bounding box center [541, 289] width 81 height 18
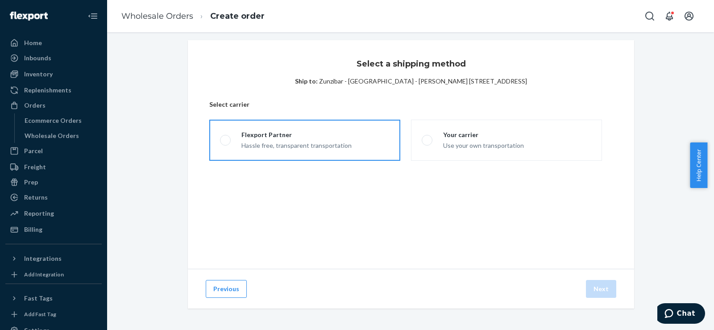
click at [312, 125] on label "Flexport Partner Hassle free, transparent transportation" at bounding box center [304, 140] width 191 height 41
click at [226, 137] on input "Flexport Partner Hassle free, transparent transportation" at bounding box center [223, 140] width 6 height 6
radio input "true"
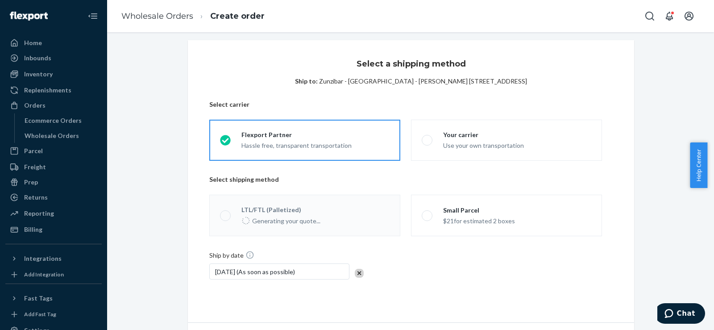
click at [451, 218] on div "$21 for estimated 2 boxes" at bounding box center [479, 220] width 72 height 11
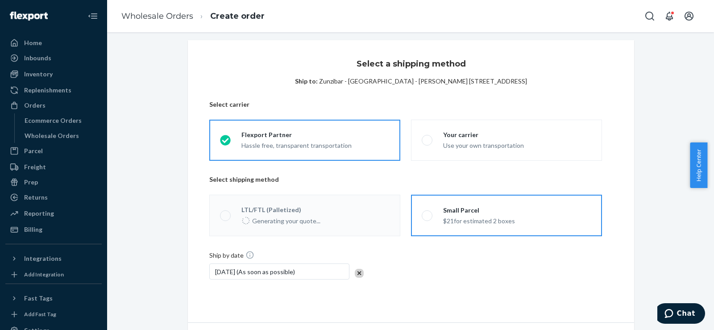
click at [427, 218] on input "Small Parcel $21 for estimated 2 boxes" at bounding box center [424, 215] width 6 height 6
radio input "true"
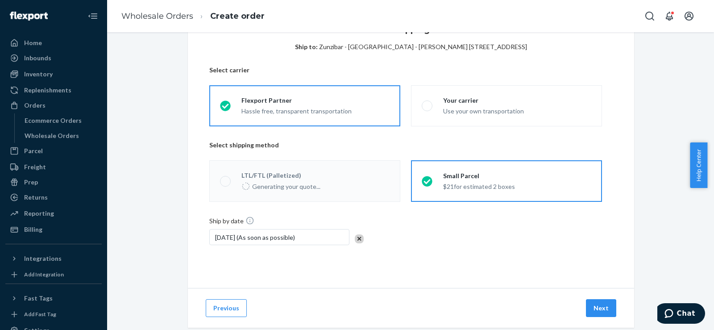
scroll to position [59, 0]
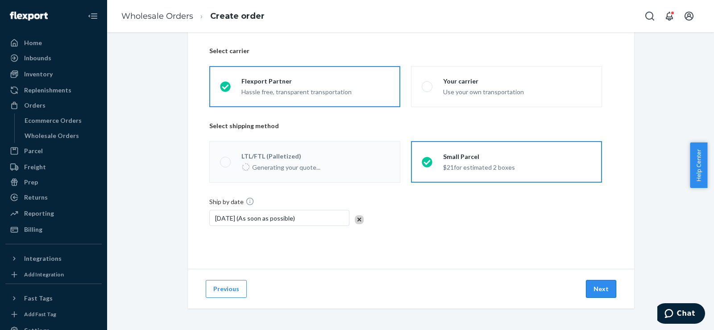
click at [602, 287] on button "Next" at bounding box center [601, 289] width 30 height 18
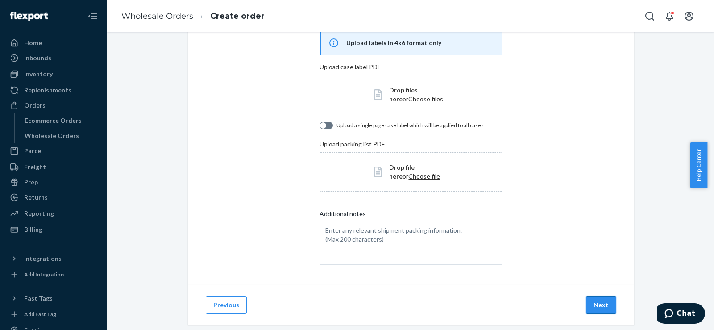
click at [598, 301] on button "Next" at bounding box center [601, 305] width 30 height 18
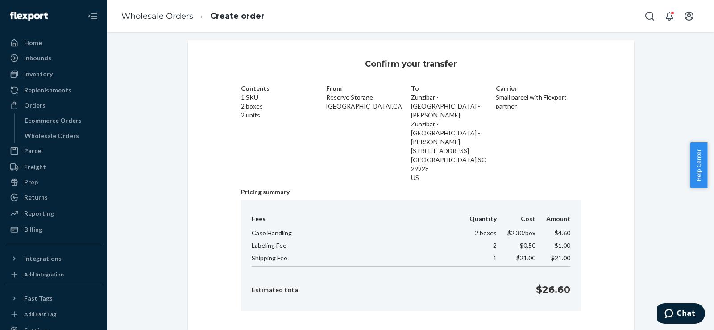
scroll to position [38, 0]
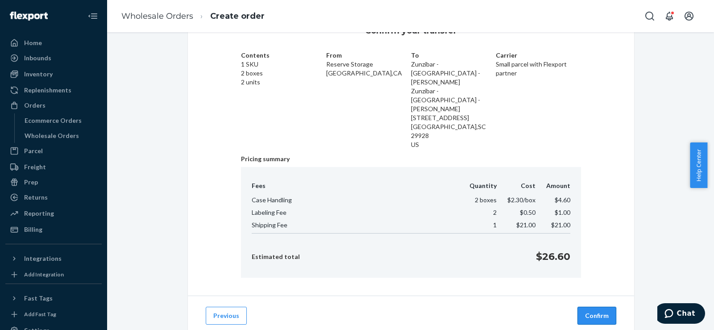
click at [587, 306] on button "Confirm" at bounding box center [596, 315] width 39 height 18
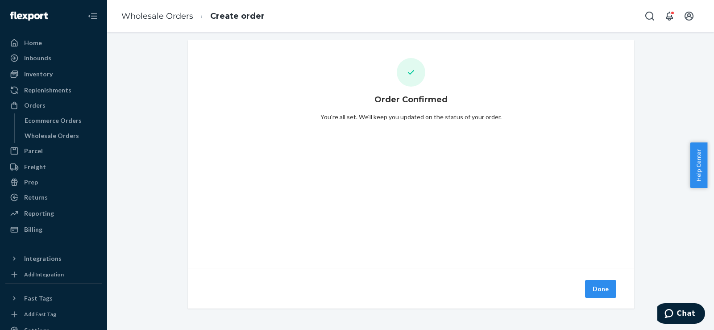
scroll to position [5, 0]
click at [587, 289] on button "Done" at bounding box center [600, 289] width 31 height 18
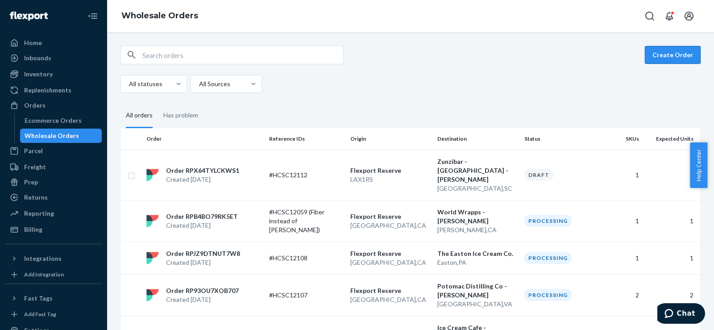
click at [644, 56] on button "Create Order" at bounding box center [672, 55] width 56 height 18
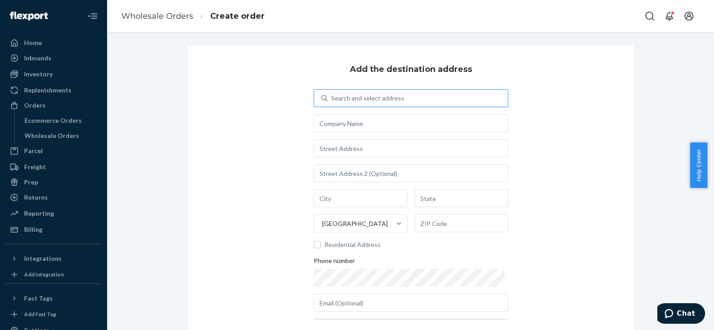
click at [329, 99] on div "Search and select address" at bounding box center [417, 98] width 180 height 16
click at [331, 99] on input "Search and select address" at bounding box center [331, 98] width 1 height 9
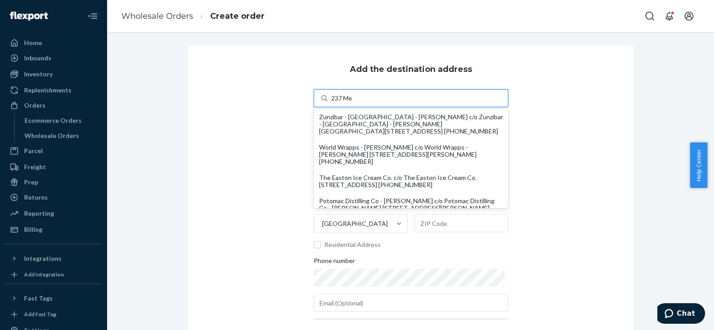
type input "237 Mee"
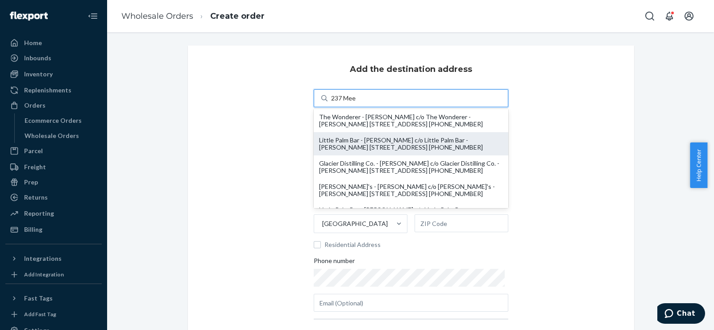
click at [351, 139] on div "Little Palm Bar - [PERSON_NAME] c/o Little Palm Bar - [PERSON_NAME] [STREET_ADD…" at bounding box center [411, 143] width 184 height 14
click at [351, 103] on input "237 Mee" at bounding box center [343, 98] width 25 height 9
type input "Little Palm Bar - [PERSON_NAME]"
type input "[STREET_ADDRESS]"
type input "[GEOGRAPHIC_DATA]"
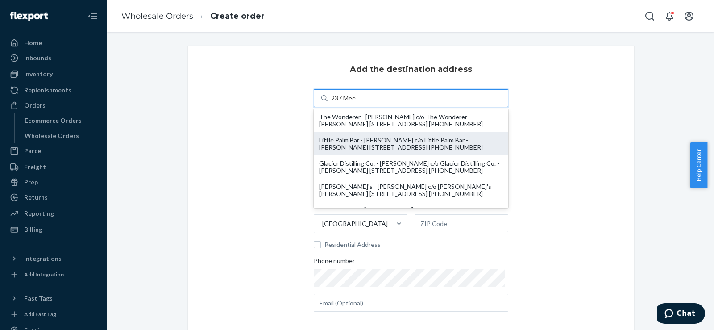
type input "SC"
type input "29401"
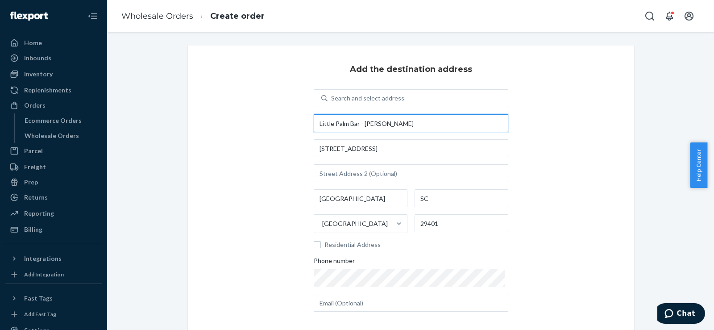
click at [370, 129] on input "Little Palm Bar - [PERSON_NAME]" at bounding box center [411, 123] width 194 height 18
drag, startPoint x: 364, startPoint y: 124, endPoint x: 588, endPoint y: 139, distance: 224.3
click at [588, 139] on div "Add the destination address Search and select address [GEOGRAPHIC_DATA] - [PERS…" at bounding box center [411, 206] width 446 height 322
type input "Little Palm Bar - [PERSON_NAME]"
click at [291, 194] on div "Add the destination address Search and select address [GEOGRAPHIC_DATA] - [PERS…" at bounding box center [411, 206] width 446 height 322
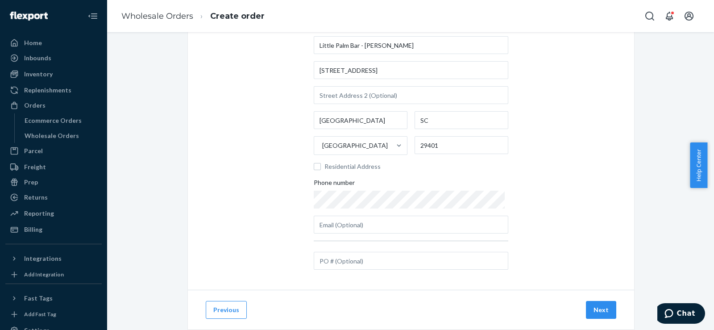
scroll to position [99, 0]
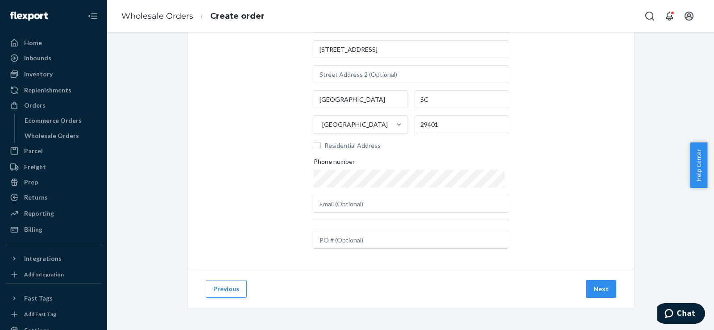
click at [345, 249] on div "Search and select address [GEOGRAPHIC_DATA] - [PERSON_NAME] [STREET_ADDRESS] Re…" at bounding box center [411, 120] width 194 height 260
click at [343, 242] on input "text" at bounding box center [411, 240] width 194 height 18
paste input "#HCSC12113"
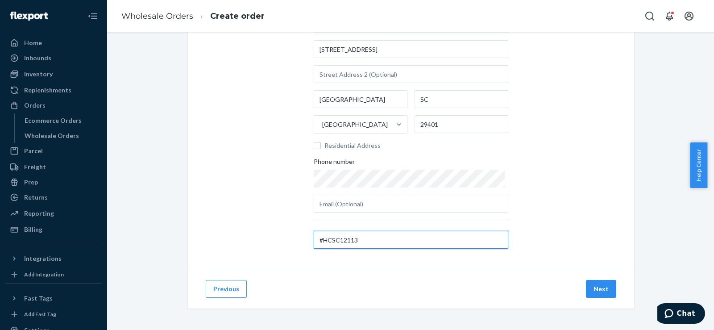
type input "#HCSC12113"
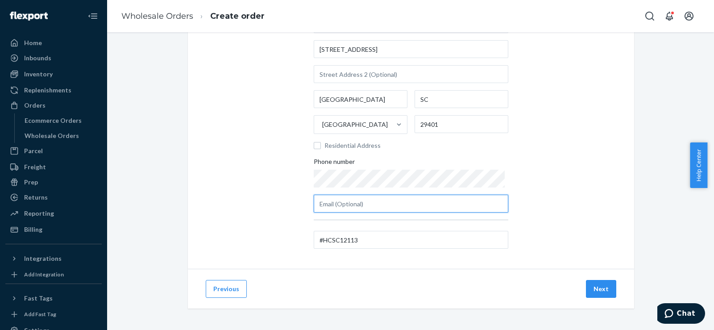
click at [501, 194] on input "text" at bounding box center [411, 203] width 194 height 18
click at [615, 293] on div "Previous Next" at bounding box center [411, 288] width 446 height 40
click at [603, 289] on button "Next" at bounding box center [601, 289] width 30 height 18
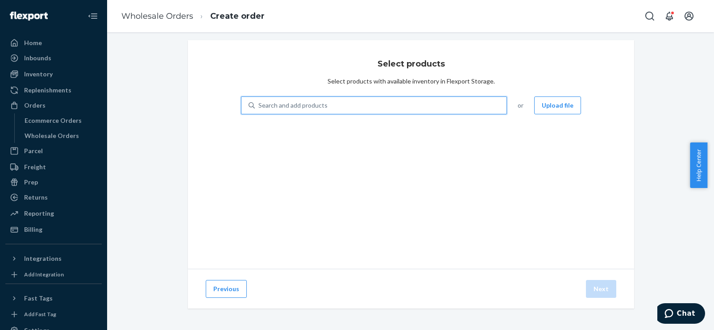
click at [392, 112] on div "Search and add products" at bounding box center [381, 105] width 252 height 16
click at [259, 110] on input "0 results available. Use Up and Down to choose options, press Enter to select t…" at bounding box center [258, 105] width 1 height 9
click at [391, 110] on div "Search and add products" at bounding box center [381, 105] width 252 height 16
click at [259, 110] on input "0 results available. Use Up and Down to choose options, press Enter to select t…" at bounding box center [258, 105] width 1 height 9
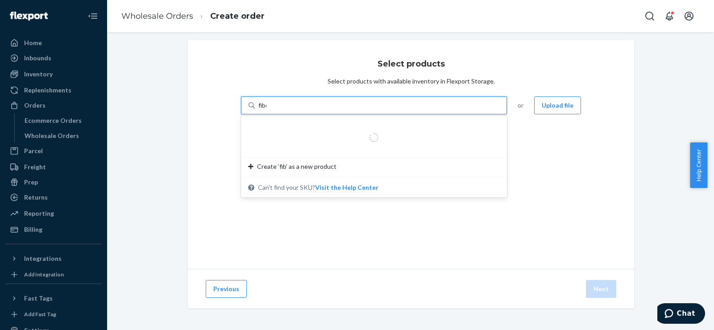
type input "fiber"
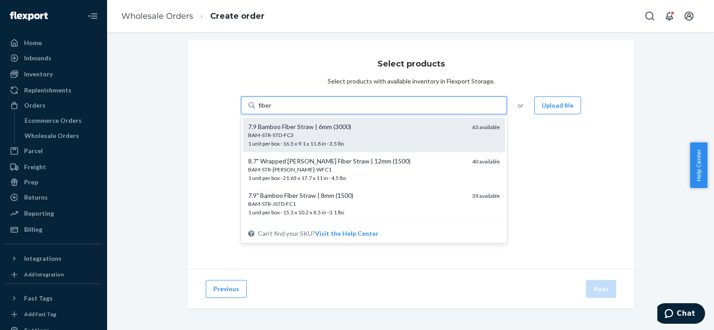
click at [343, 139] on div "BAM-STR-STD-FC3 1 unit per box · 16.5 x 9.1 x 11.8 in · 3.5 lbs" at bounding box center [356, 139] width 217 height 17
click at [272, 110] on input "fiber" at bounding box center [265, 105] width 14 height 9
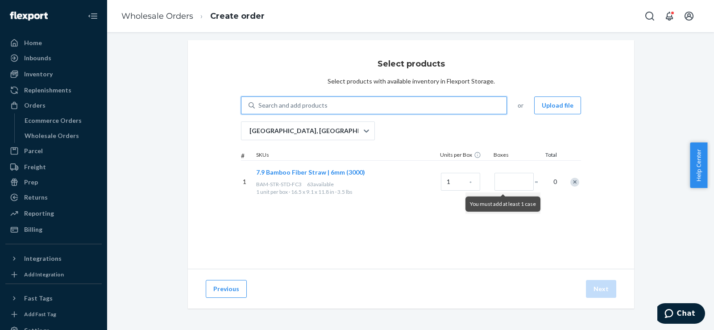
click at [317, 107] on div "Search and add products" at bounding box center [292, 105] width 69 height 9
click at [259, 107] on input "0 results available. Select is focused ,type to refine list, press Down to open…" at bounding box center [258, 105] width 1 height 9
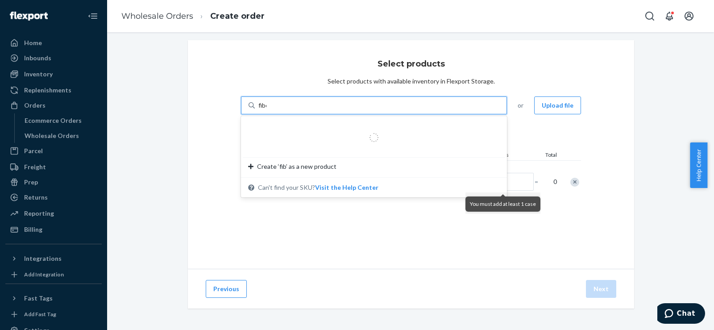
type input "fiber"
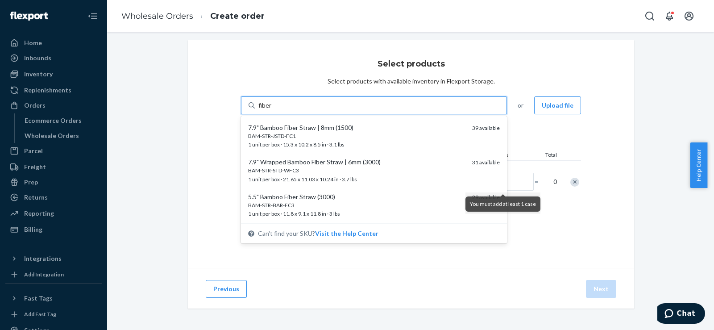
scroll to position [71, 0]
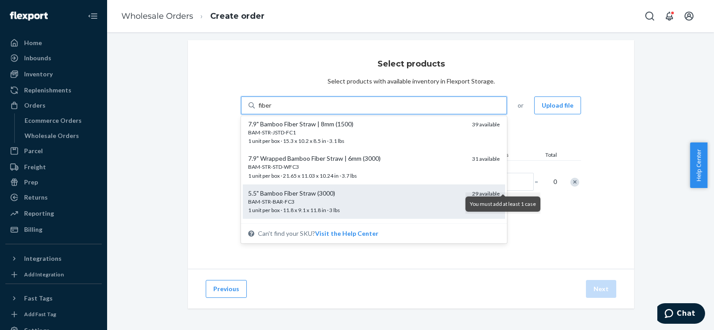
click at [326, 205] on div "BAM-STR-BAR-FC3 1 unit per box · 11.8 x 9.1 x 11.8 in · 3 lbs" at bounding box center [356, 206] width 217 height 17
click at [272, 110] on input "fiber" at bounding box center [265, 105] width 14 height 9
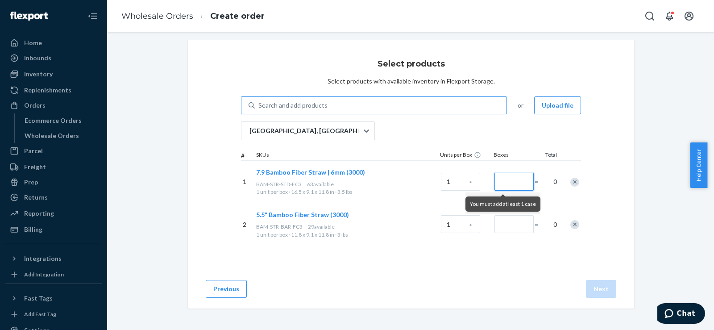
click at [498, 182] on input "Number of boxes" at bounding box center [513, 182] width 39 height 18
type input "2"
click at [495, 220] on input "Number of boxes" at bounding box center [513, 224] width 39 height 18
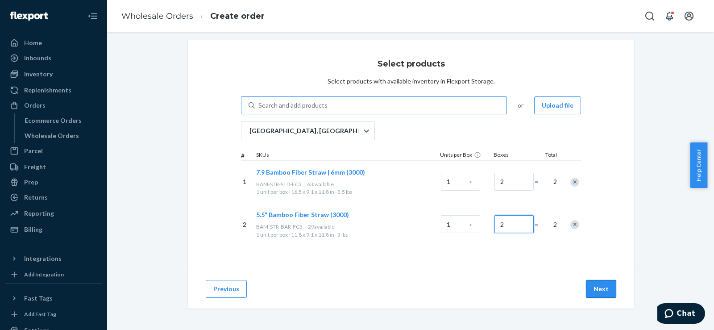
type input "2"
click at [592, 283] on button "Next" at bounding box center [601, 289] width 30 height 18
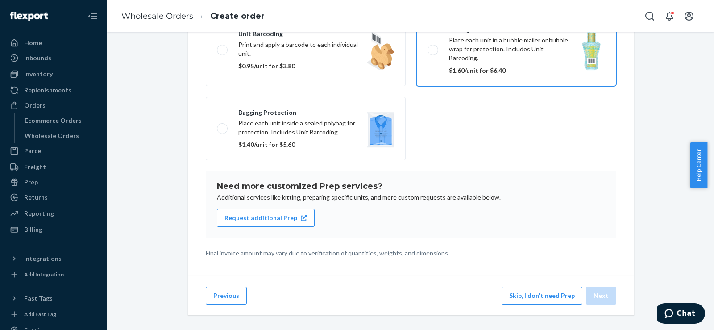
scroll to position [132, 0]
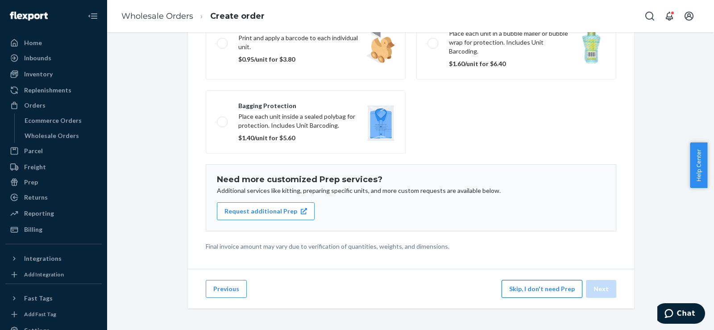
click at [519, 288] on button "Skip, I don't need Prep" at bounding box center [541, 289] width 81 height 18
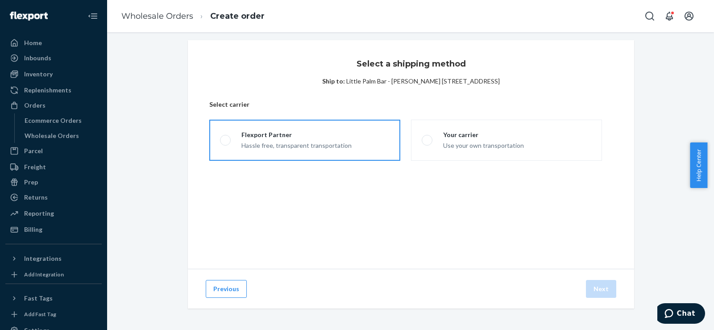
click at [320, 134] on div "Flexport Partner" at bounding box center [296, 134] width 110 height 9
click at [226, 137] on input "Flexport Partner Hassle free, transparent transportation" at bounding box center [223, 140] width 6 height 6
radio input "true"
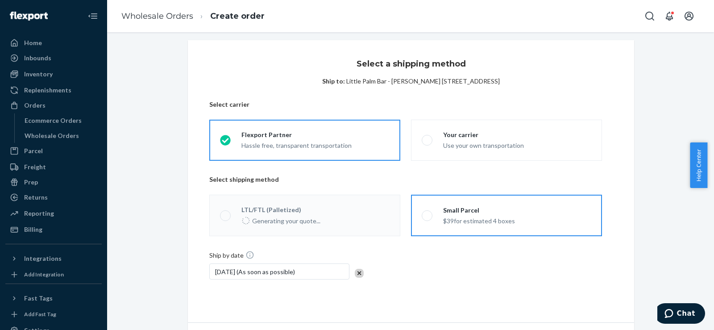
click at [434, 215] on div "Small Parcel $39 for estimated 4 boxes" at bounding box center [473, 216] width 83 height 20
click at [427, 215] on input "Small Parcel $39 for estimated 4 boxes" at bounding box center [424, 215] width 6 height 6
radio input "true"
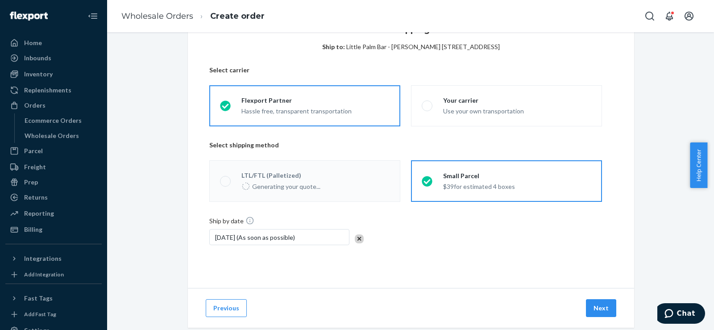
scroll to position [59, 0]
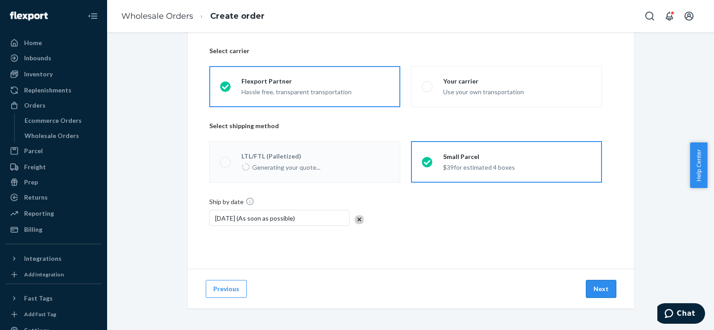
click at [593, 290] on button "Next" at bounding box center [601, 289] width 30 height 18
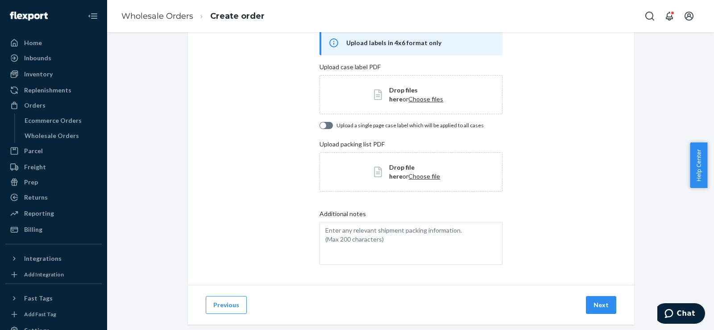
click at [593, 290] on div "Previous Next" at bounding box center [411, 305] width 446 height 40
click at [597, 295] on div "Previous Next" at bounding box center [411, 305] width 446 height 40
click at [598, 298] on button "Next" at bounding box center [601, 305] width 30 height 18
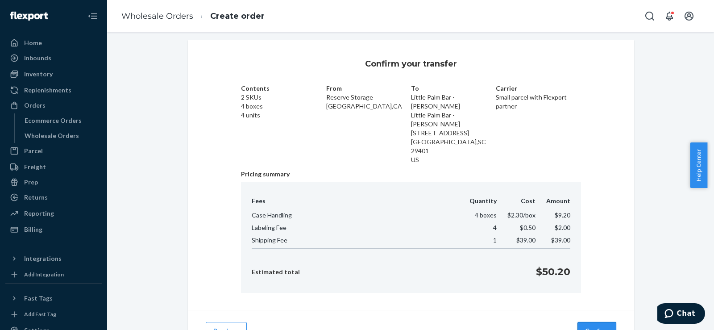
scroll to position [21, 0]
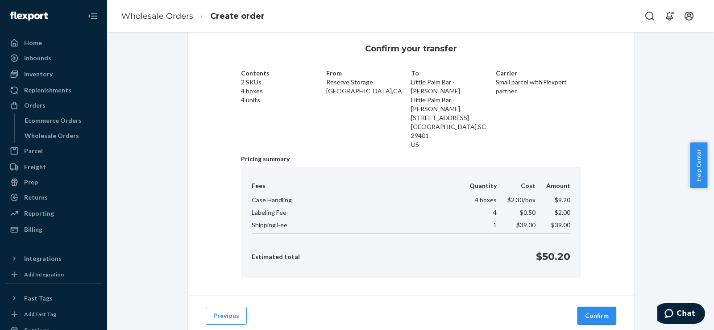
click at [593, 306] on button "Confirm" at bounding box center [596, 315] width 39 height 18
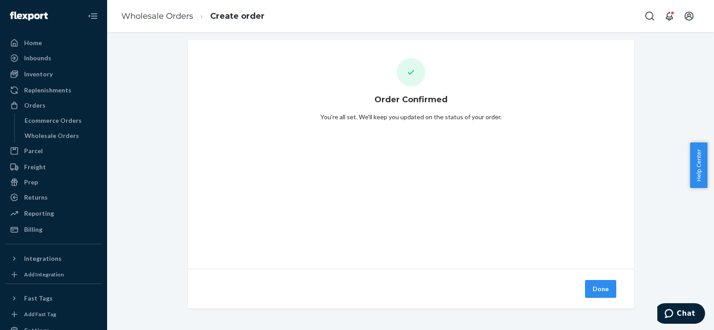
click at [593, 288] on button "Done" at bounding box center [600, 289] width 31 height 18
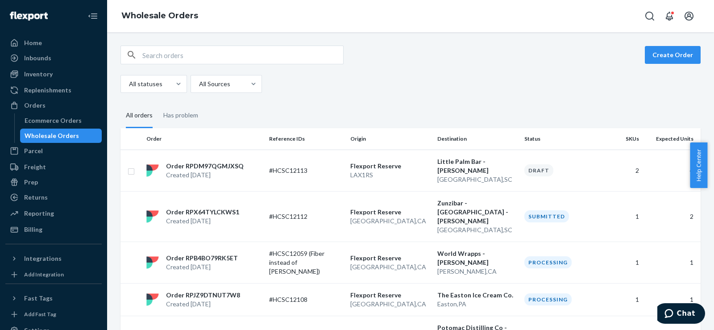
click at [656, 64] on div "Create Order All statuses All Sources" at bounding box center [410, 68] width 580 height 47
click at [656, 57] on button "Create Order" at bounding box center [672, 55] width 56 height 18
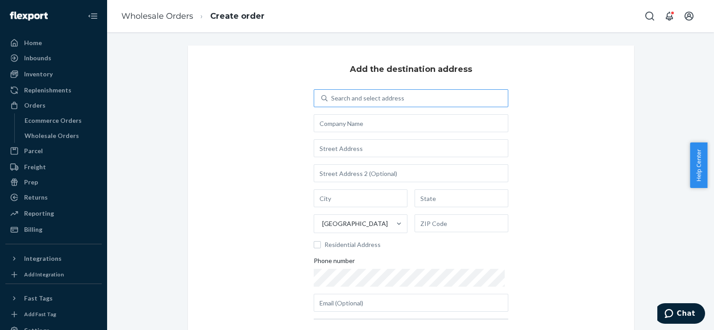
drag, startPoint x: 429, startPoint y: 110, endPoint x: 416, endPoint y: 90, distance: 23.9
click at [422, 102] on div "Search and select address United States Residential Address Phone number" at bounding box center [411, 200] width 194 height 222
click at [416, 90] on div "Search and select address" at bounding box center [417, 98] width 180 height 16
click at [332, 94] on input "Search and select address" at bounding box center [331, 98] width 1 height 9
click at [415, 98] on div "Search and select address" at bounding box center [417, 98] width 180 height 16
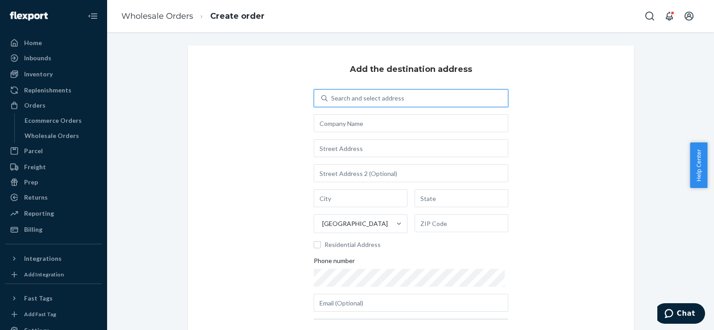
click at [332, 98] on input "0 results available. Use Up and Down to choose options, press Enter to select t…" at bounding box center [331, 98] width 1 height 9
click at [415, 98] on div "Search and select address" at bounding box center [417, 98] width 180 height 16
click at [332, 98] on input "0 results available. Use Up and Down to choose options, press Enter to select t…" at bounding box center [331, 98] width 1 height 9
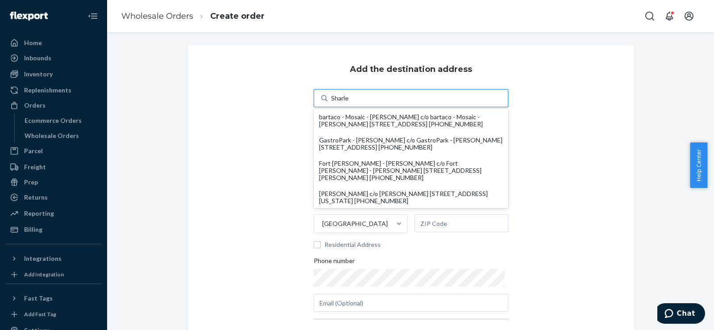
type input "[PERSON_NAME]"
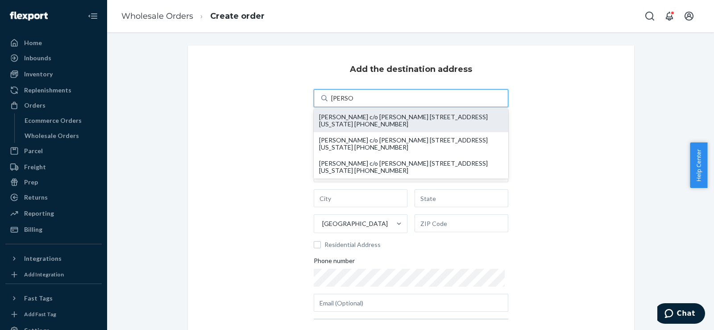
click at [395, 122] on div "[PERSON_NAME] c/o [PERSON_NAME] [STREET_ADDRESS][US_STATE] [PHONE_NUMBER]" at bounding box center [411, 120] width 184 height 14
click at [353, 103] on input "[PERSON_NAME]" at bounding box center [342, 98] width 22 height 9
type input "[PERSON_NAME]"
type input "[STREET_ADDRESS]"
type input "Apt 4D"
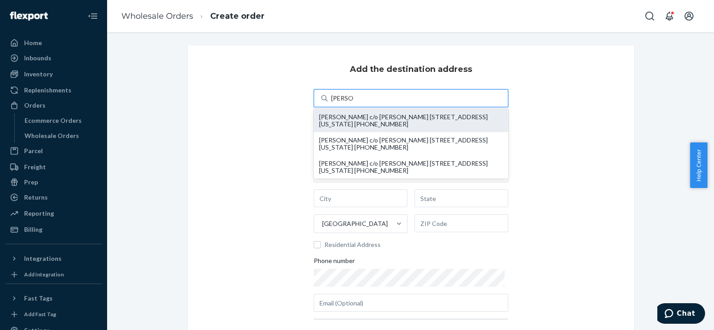
type input "Brooklyn - [US_STATE]"
type input "NY"
type input "11218"
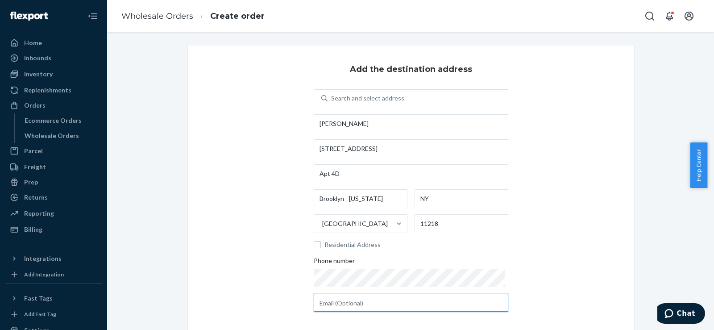
click at [322, 299] on input "text" at bounding box center [411, 302] width 194 height 18
type input "#HCSC12114 and #HCSC12117"
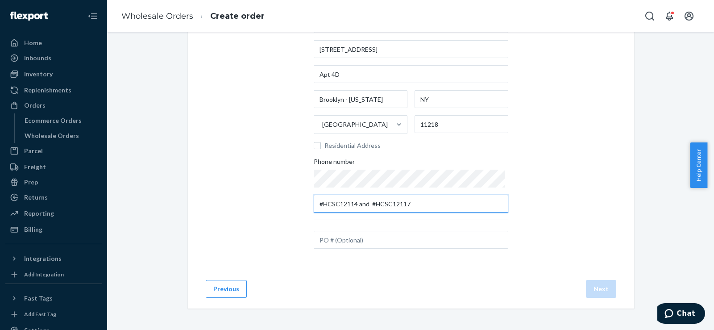
click at [335, 202] on input "#HCSC12114 and #HCSC12117" at bounding box center [411, 203] width 194 height 18
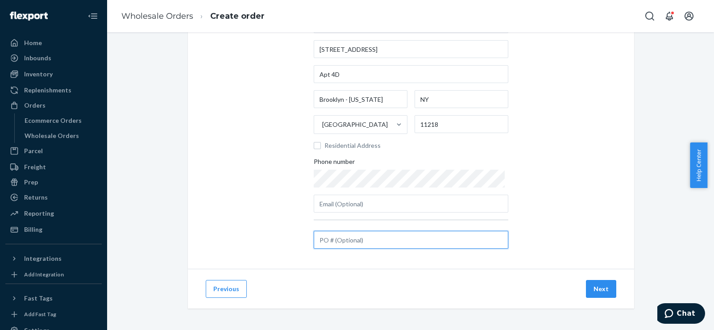
click at [335, 246] on input "text" at bounding box center [411, 240] width 194 height 18
click at [335, 241] on input "text" at bounding box center [411, 240] width 194 height 18
paste input "#HCSC12114 and #HCSC12117"
type input "#HCSC12114 and #HCSC12117"
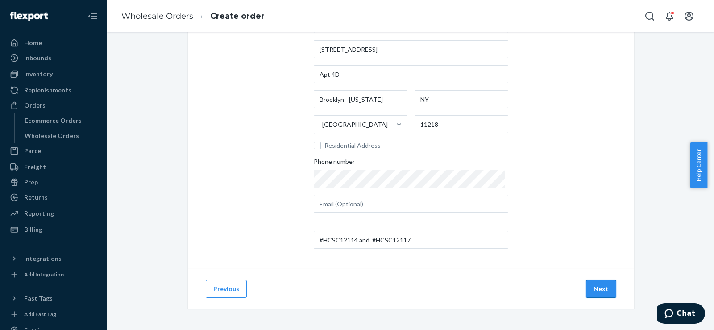
click at [586, 287] on button "Next" at bounding box center [601, 289] width 30 height 18
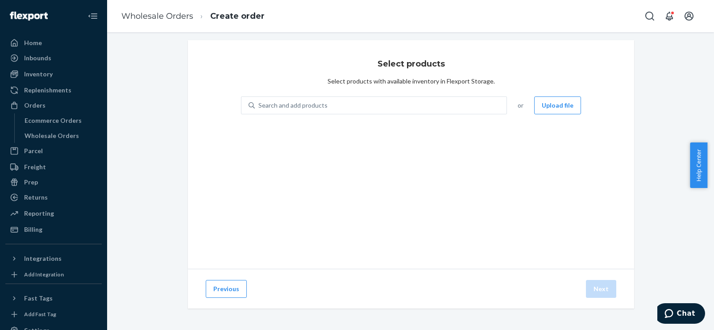
scroll to position [5, 0]
click at [255, 105] on div "Search and add products" at bounding box center [381, 105] width 252 height 16
click at [258, 105] on input "Search and add products" at bounding box center [258, 105] width 1 height 9
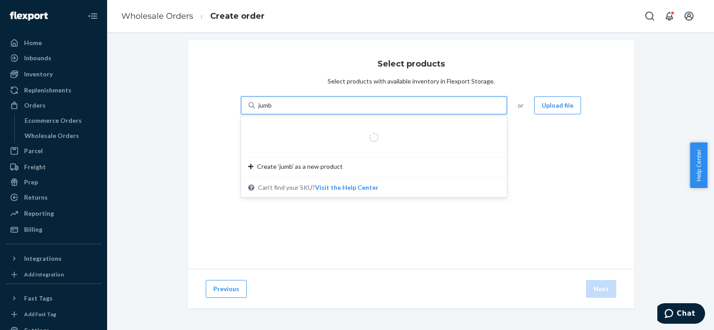
type input "jumbo"
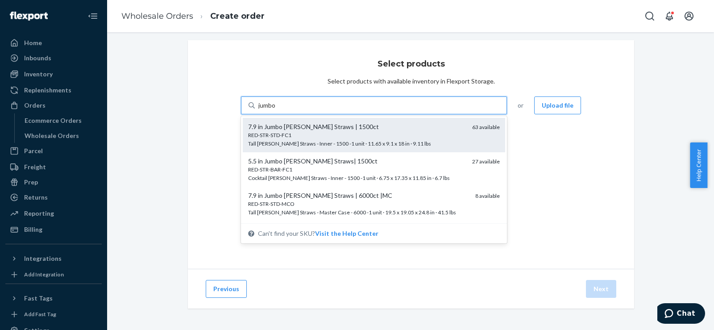
click at [262, 138] on div "RED-STR-STD-FC1" at bounding box center [356, 135] width 217 height 8
click at [262, 110] on input "jumbo" at bounding box center [267, 105] width 18 height 9
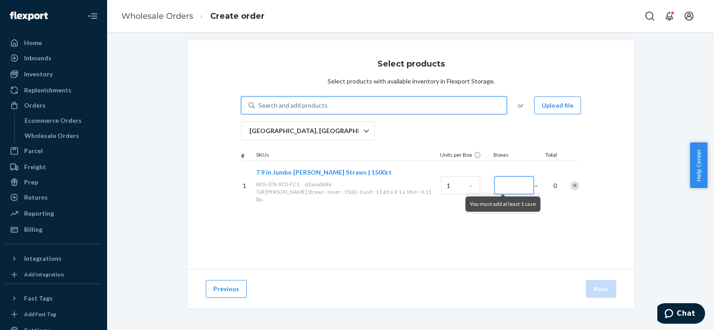
click at [494, 184] on input "Number of boxes" at bounding box center [513, 185] width 39 height 18
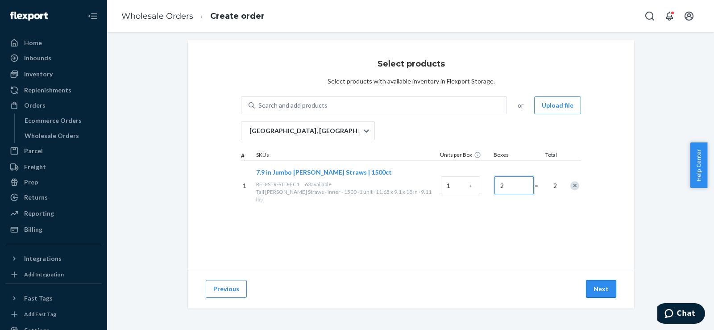
type input "2"
click at [592, 285] on button "Next" at bounding box center [601, 289] width 30 height 18
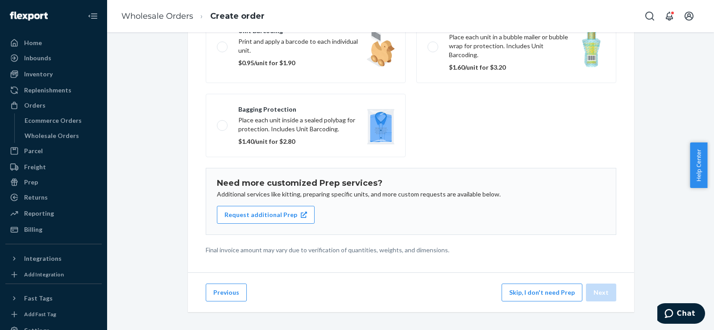
scroll to position [132, 0]
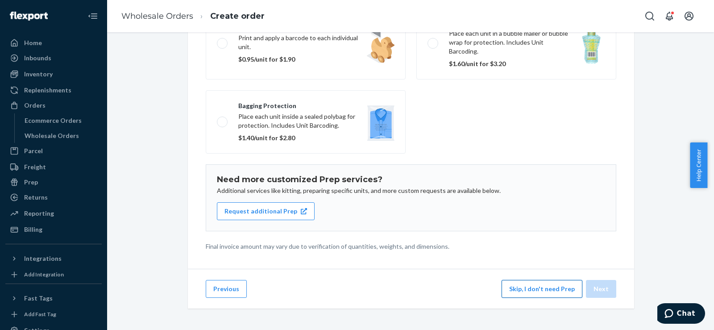
click at [513, 292] on button "Skip, I don't need Prep" at bounding box center [541, 289] width 81 height 18
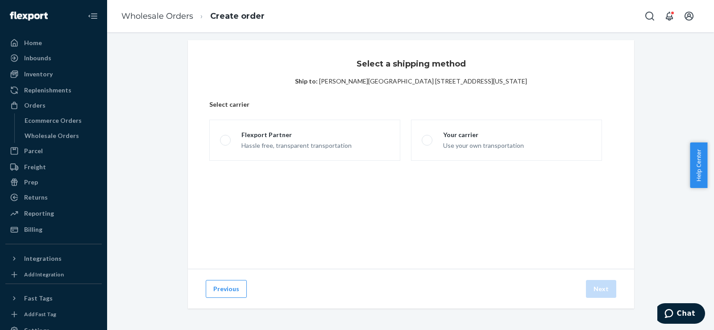
scroll to position [5, 0]
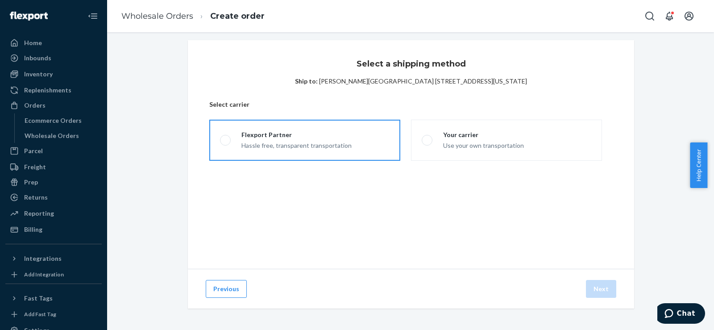
click at [330, 137] on div "Flexport Partner" at bounding box center [296, 134] width 110 height 9
click at [226, 137] on input "Flexport Partner Hassle free, transparent transportation" at bounding box center [223, 140] width 6 height 6
radio input "true"
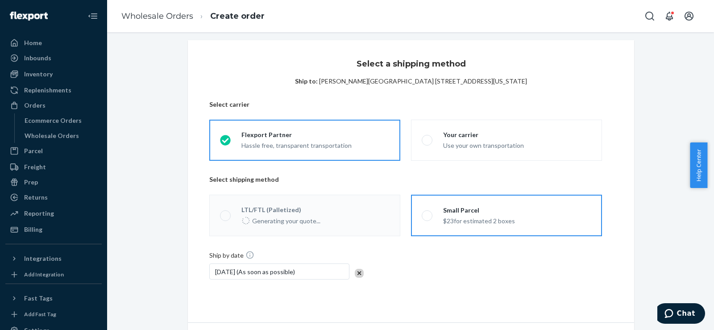
click at [445, 221] on div "$23 for estimated 2 boxes" at bounding box center [479, 220] width 72 height 11
click at [427, 218] on input "Small Parcel $23 for estimated 2 boxes" at bounding box center [424, 215] width 6 height 6
radio input "true"
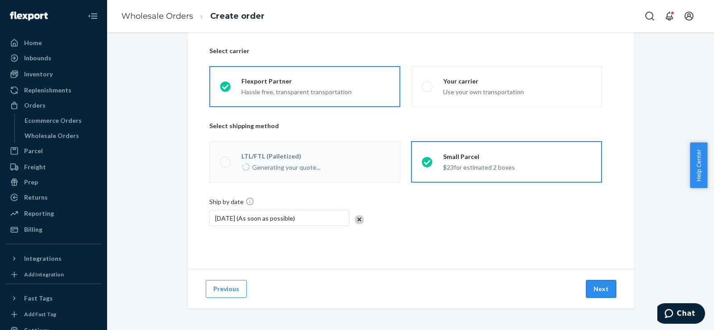
click at [590, 286] on button "Next" at bounding box center [601, 289] width 30 height 18
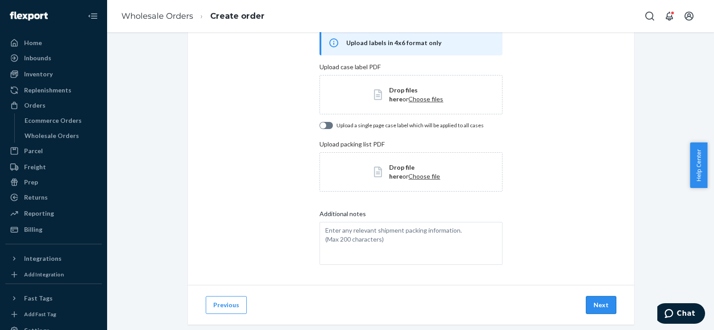
click at [597, 306] on button "Next" at bounding box center [601, 305] width 30 height 18
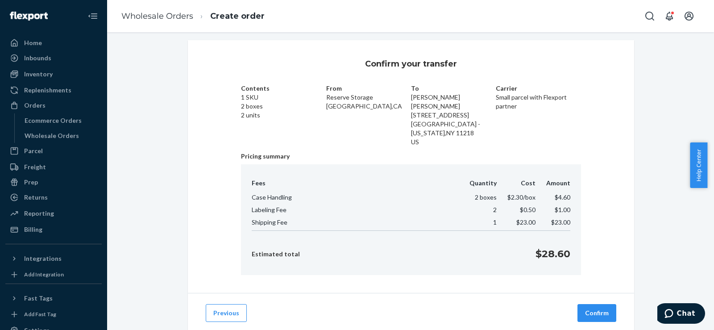
scroll to position [29, 0]
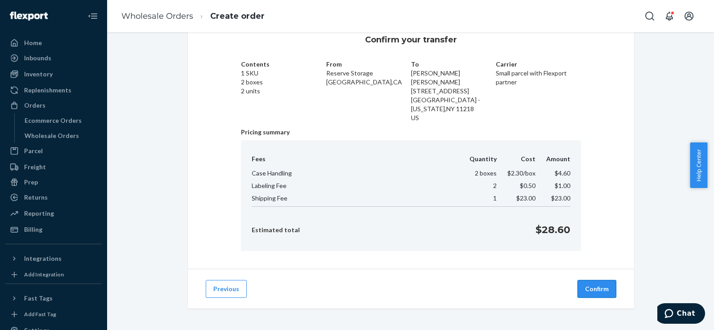
click at [591, 290] on button "Confirm" at bounding box center [596, 289] width 39 height 18
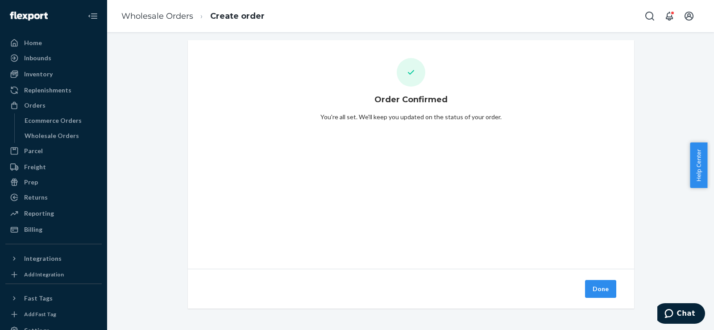
click at [591, 290] on button "Done" at bounding box center [600, 289] width 31 height 18
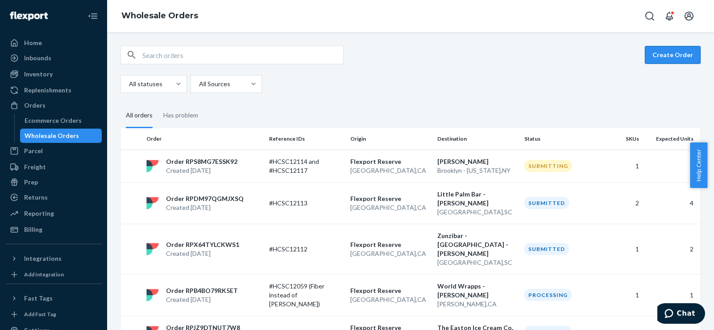
click at [658, 49] on button "Create Order" at bounding box center [672, 55] width 56 height 18
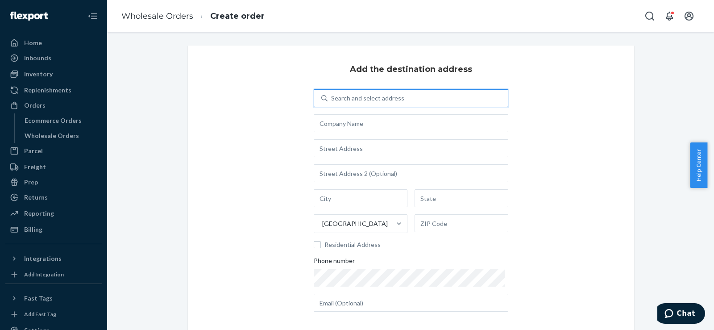
click at [397, 97] on div "Search and select address" at bounding box center [367, 98] width 73 height 9
click at [332, 97] on input "0 results available. Use Up and Down to choose options, press Enter to select t…" at bounding box center [331, 98] width 1 height 9
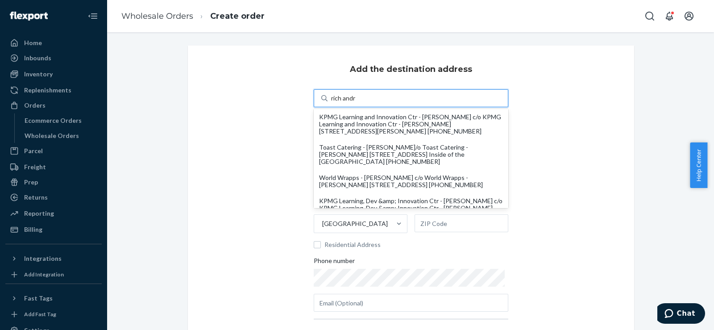
type input "rich andrz"
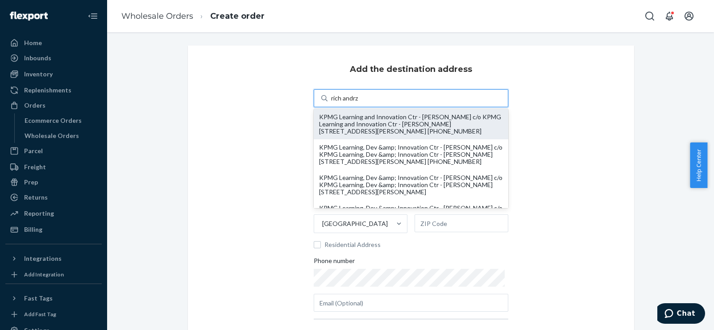
click at [394, 129] on div "KPMG Learning and Innovation Ctr - Rich Andrzejewski c/o KPMG Learning and Inno…" at bounding box center [411, 123] width 184 height 21
click at [359, 103] on input "rich andrz" at bounding box center [345, 98] width 28 height 9
type input "KPMG Learning and Innovation Ctr - Rich Andrzejewski"
type input "9301 Lake Nona Blvd"
type input "Orlando"
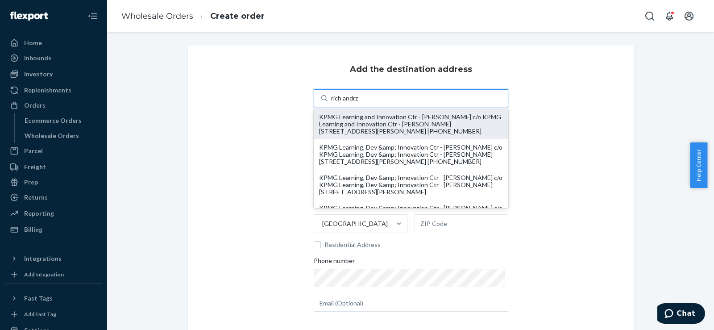
type input "FL"
type input "32827"
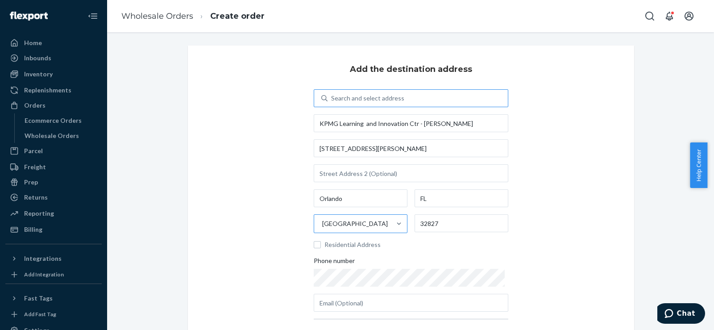
scroll to position [99, 0]
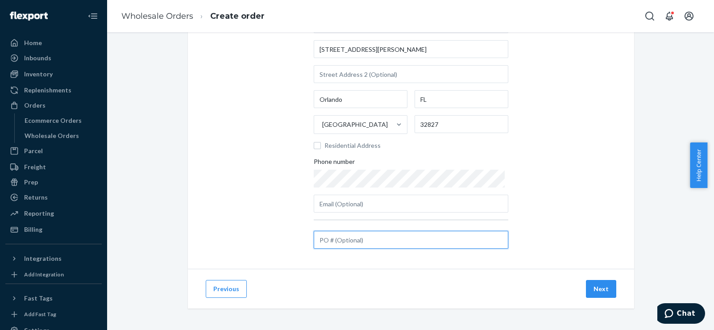
click at [331, 234] on input "text" at bounding box center [411, 240] width 194 height 18
paste input "#HCSC12115"
type input "#HCSC12115"
click at [598, 289] on button "Next" at bounding box center [601, 289] width 30 height 18
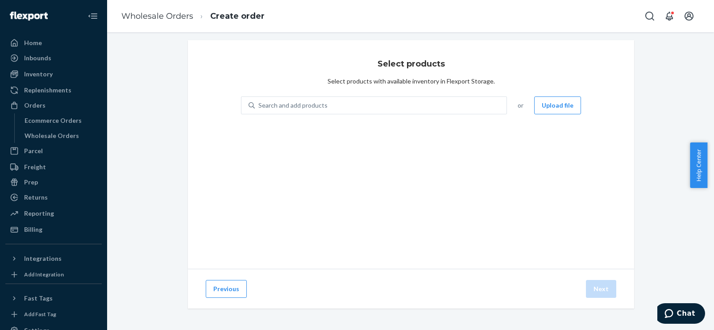
click at [388, 94] on div "Select products Select products with available inventory in Flexport Storage. S…" at bounding box center [411, 154] width 446 height 228
click at [381, 101] on div "Search and add products" at bounding box center [381, 105] width 252 height 16
click at [259, 101] on input "Search and add products" at bounding box center [258, 105] width 1 height 9
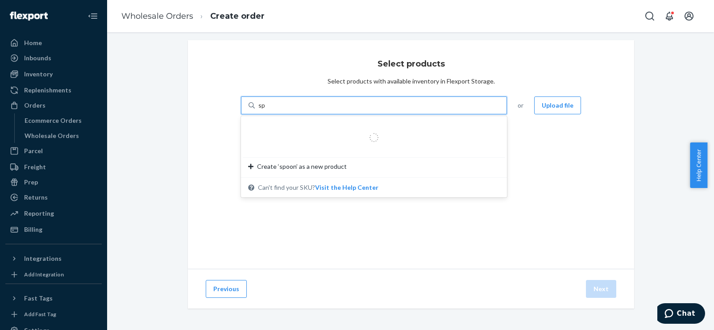
type input "s"
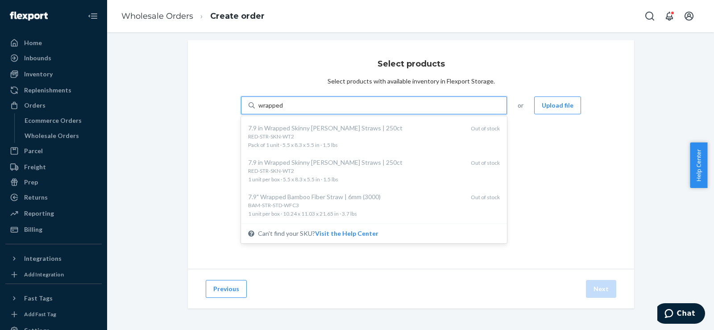
scroll to position [743, 0]
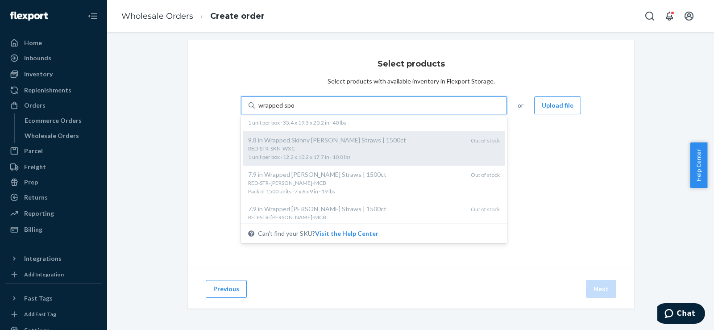
type input "wrapped spoons"
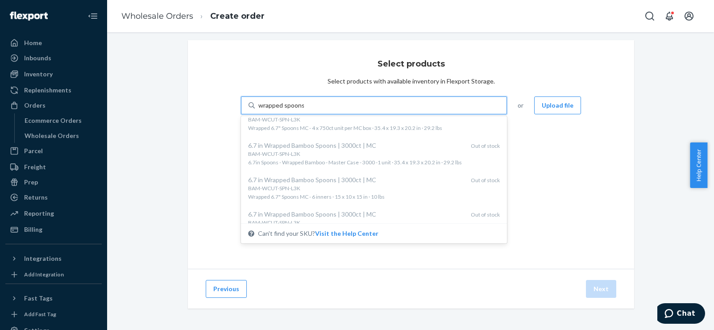
scroll to position [39, 0]
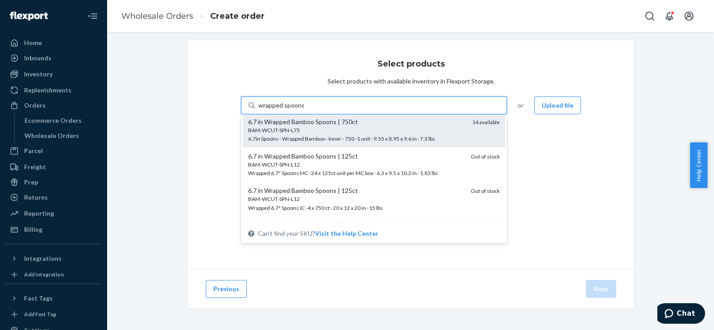
click at [372, 134] on div "BAM-WCUT-SPN-L75 6.7in Spoons - Wrapped Bamboo - Inner - 750 -1 unit · 9.55 x 8…" at bounding box center [356, 134] width 217 height 17
click at [304, 110] on input "wrapped spoons" at bounding box center [280, 105] width 45 height 9
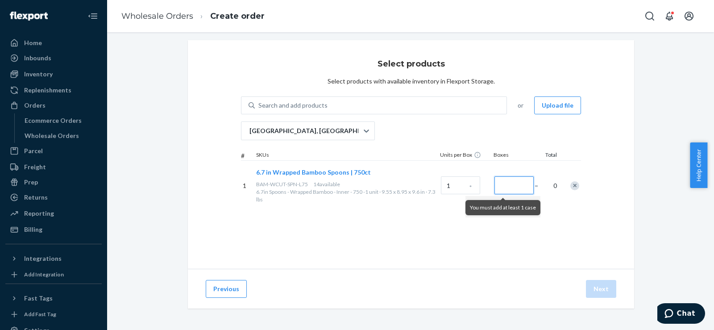
click at [494, 192] on input "Number of boxes" at bounding box center [513, 185] width 39 height 18
type input "6"
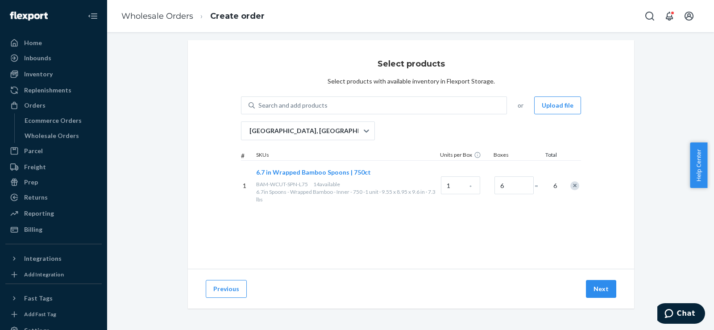
click at [500, 217] on div "Select products Select products with available inventory in Flexport Storage. S…" at bounding box center [411, 154] width 446 height 228
click at [343, 102] on div "Search and add products" at bounding box center [381, 105] width 252 height 16
click at [259, 102] on input "0 results available. Use Up and Down to choose options, press Enter to select t…" at bounding box center [258, 105] width 1 height 9
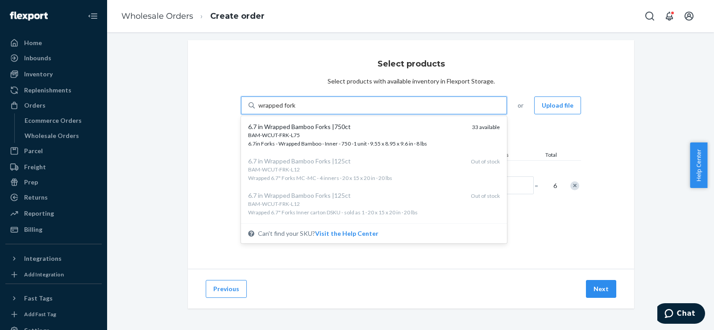
type input "wrapped forks"
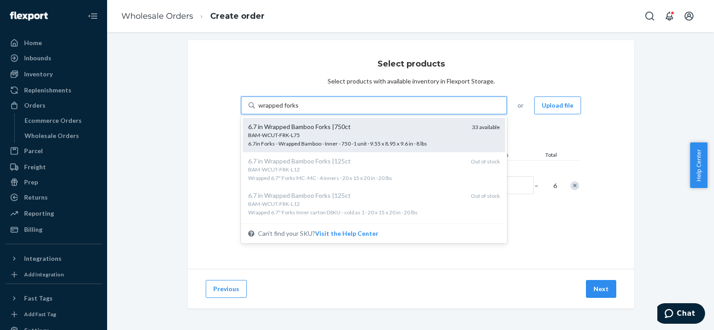
click at [351, 144] on span "BAM-WCUT-FRK-L75 6.7in Forks - Wrapped Bamboo - Inner - 750 -1 unit · 9.55 x 8.…" at bounding box center [356, 139] width 217 height 16
click at [298, 110] on input "wrapped forks" at bounding box center [278, 105] width 40 height 9
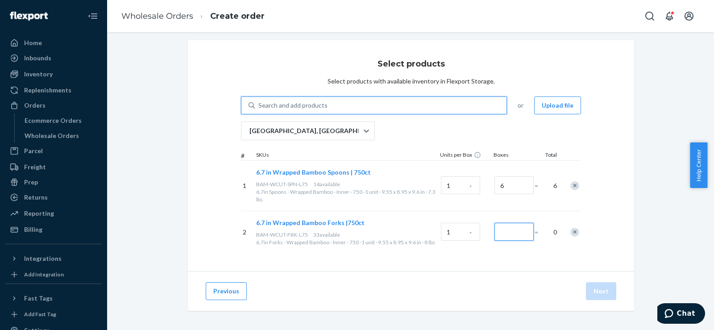
click at [496, 231] on input "Number of boxes" at bounding box center [513, 232] width 39 height 18
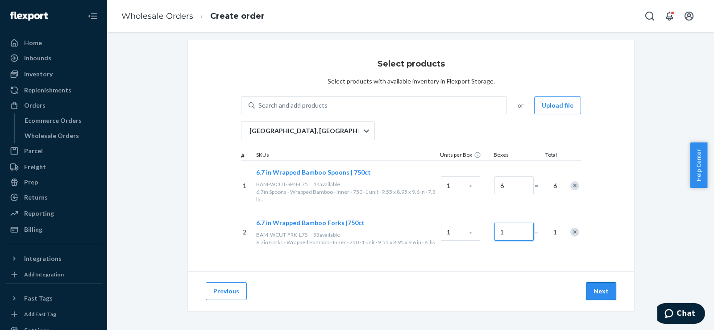
type input "1"
click at [597, 291] on button "Next" at bounding box center [601, 291] width 30 height 18
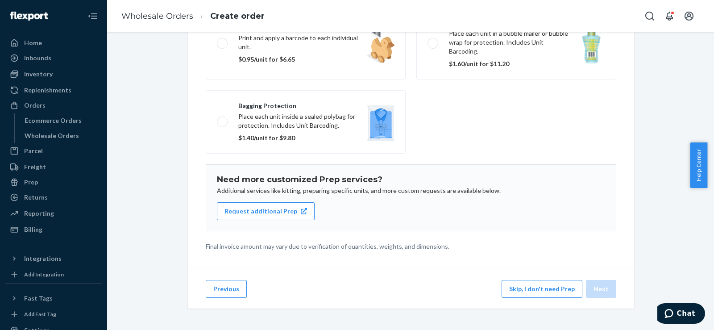
scroll to position [0, 0]
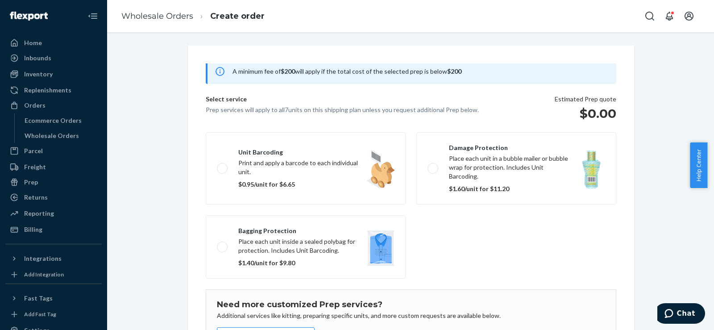
click at [459, 251] on fieldset "Unit barcoding Print and apply a barcode to each individual unit. $0.95/unit fo…" at bounding box center [410, 204] width 421 height 153
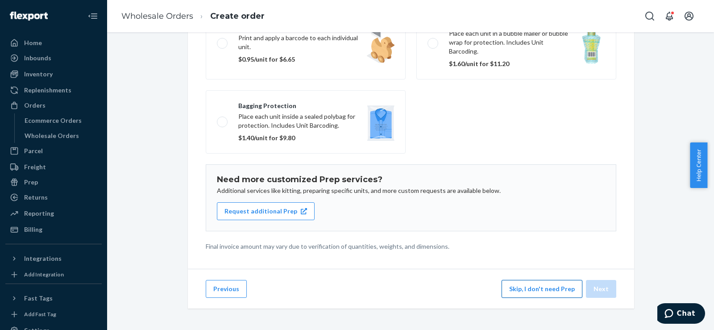
click at [528, 289] on button "Skip, I don't need Prep" at bounding box center [541, 289] width 81 height 18
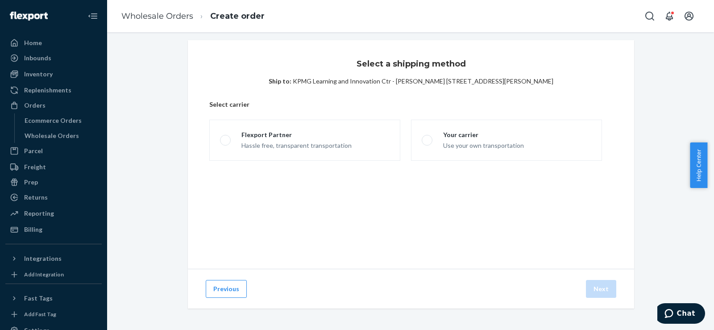
scroll to position [5, 0]
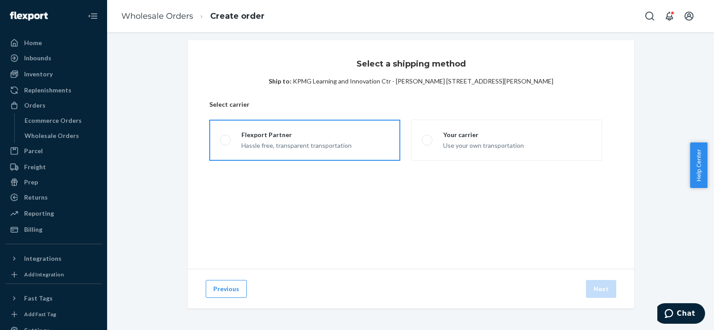
click at [295, 122] on label "Flexport Partner Hassle free, transparent transportation" at bounding box center [304, 140] width 191 height 41
click at [226, 137] on input "Flexport Partner Hassle free, transparent transportation" at bounding box center [223, 140] width 6 height 6
radio input "true"
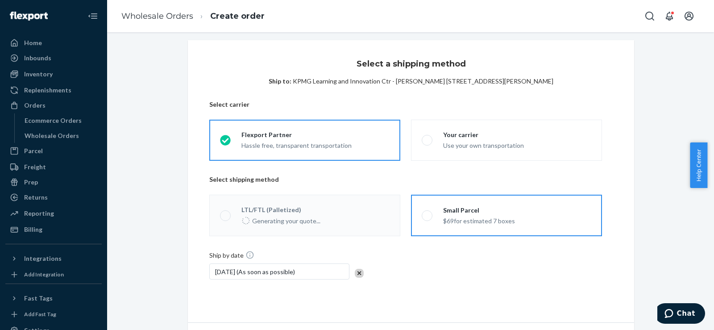
click at [434, 219] on div "Small Parcel $69 for estimated 7 boxes" at bounding box center [473, 216] width 83 height 20
click at [427, 218] on input "Small Parcel $69 for estimated 7 boxes" at bounding box center [424, 215] width 6 height 6
radio input "true"
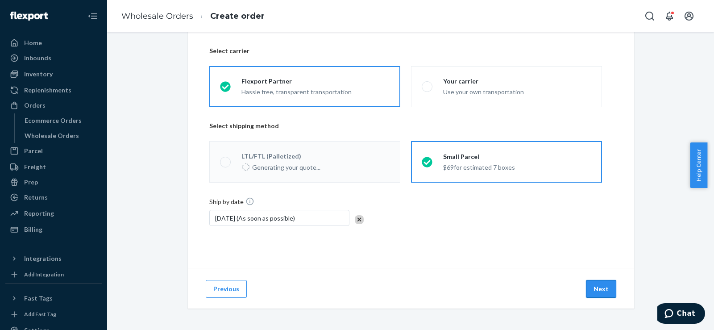
scroll to position [58, 0]
click at [604, 295] on button "Next" at bounding box center [601, 289] width 30 height 18
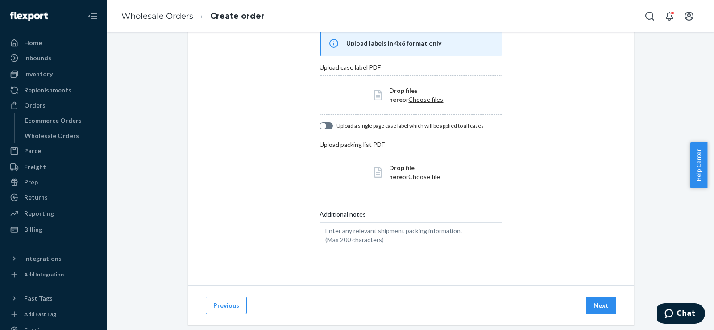
click at [604, 295] on div "Previous Next" at bounding box center [411, 305] width 446 height 40
click at [605, 303] on button "Next" at bounding box center [601, 305] width 30 height 18
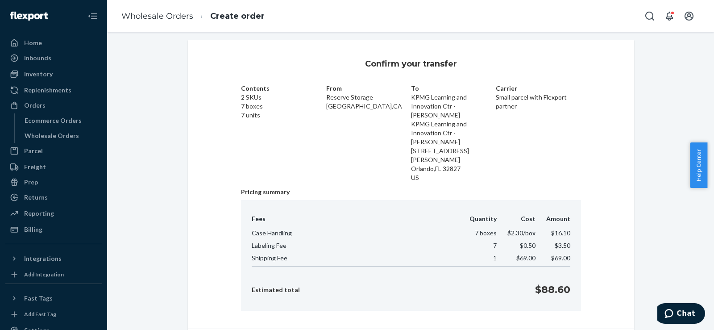
scroll to position [56, 0]
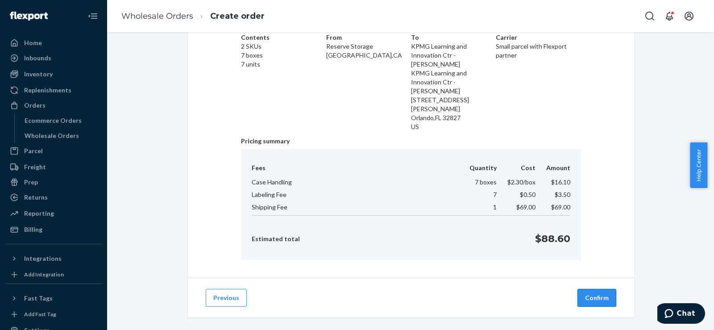
click at [591, 289] on button "Confirm" at bounding box center [596, 298] width 39 height 18
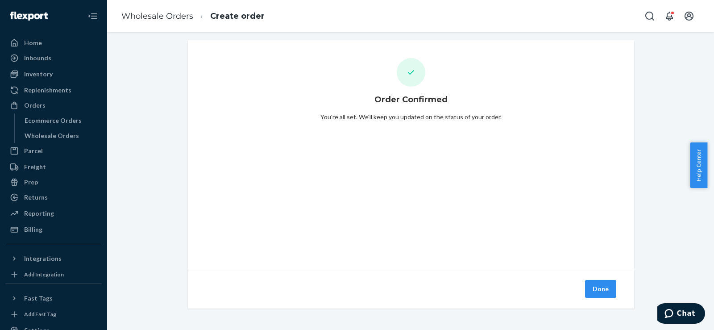
scroll to position [5, 0]
click at [591, 283] on button "Done" at bounding box center [600, 289] width 31 height 18
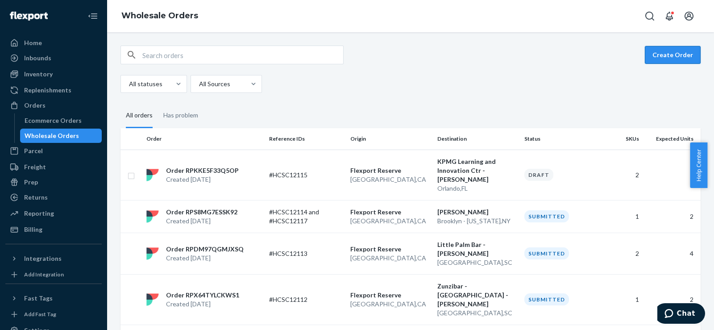
click at [653, 56] on button "Create Order" at bounding box center [672, 55] width 56 height 18
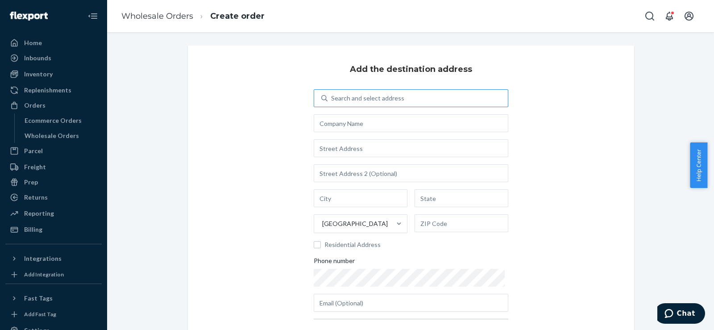
click at [373, 95] on div "Search and select address" at bounding box center [367, 98] width 73 height 9
click at [332, 95] on input "Search and select address" at bounding box center [331, 98] width 1 height 9
type input "1115"
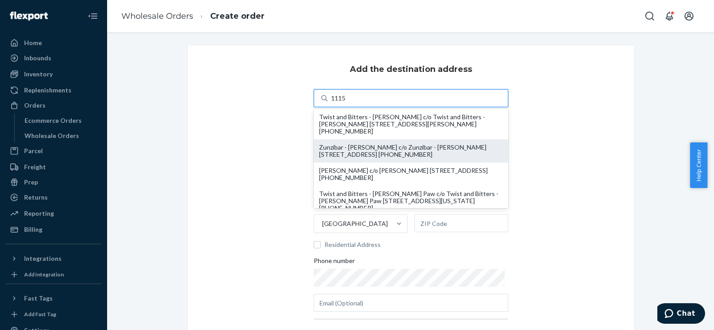
click at [370, 146] on div "Zunzibar - Brad Summers c/o Zunzibar - Brad Summers 1115 US-80 Tybee Island, GA…" at bounding box center [411, 151] width 184 height 14
click at [346, 103] on input "1115" at bounding box center [338, 98] width 15 height 9
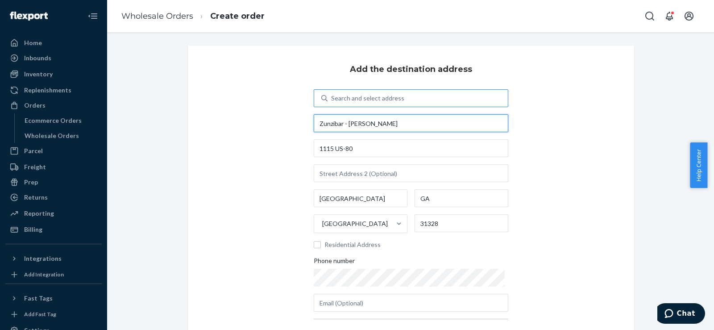
drag, startPoint x: 347, startPoint y: 124, endPoint x: 446, endPoint y: 127, distance: 99.5
click at [446, 127] on input "text" at bounding box center [411, 123] width 194 height 18
type input "Zunzibar - Tybee Island"
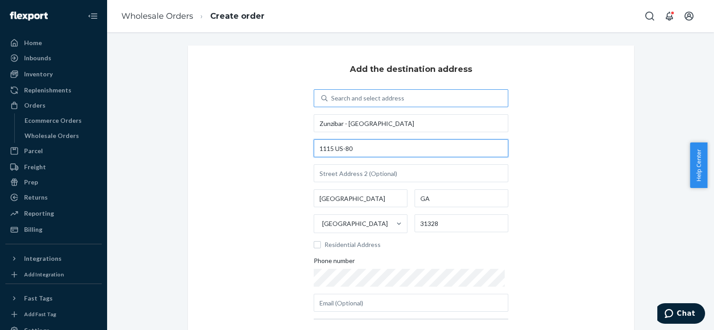
type input "1115 US-80"
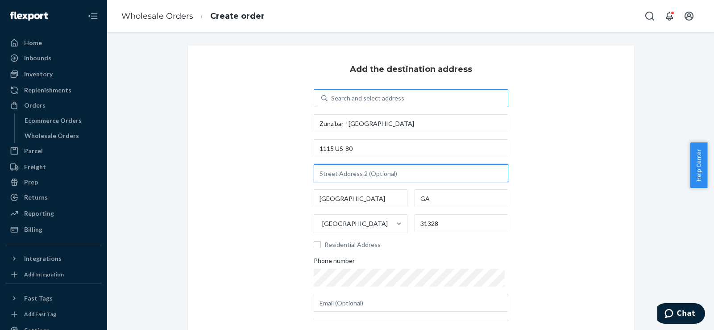
scroll to position [99, 0]
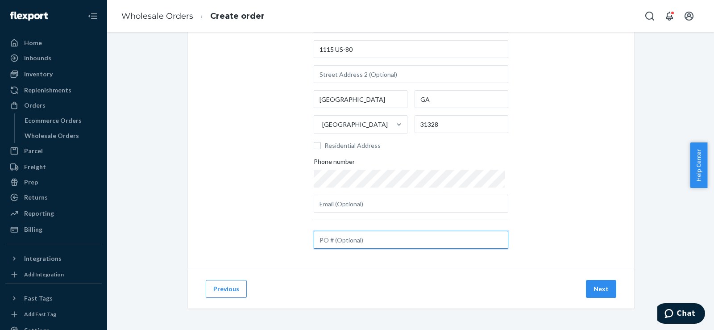
click at [320, 242] on input "text" at bounding box center [411, 240] width 194 height 18
click at [334, 235] on input "text" at bounding box center [411, 240] width 194 height 18
paste input "#HCSC12118"
type input "#HCSC12118"
click at [590, 293] on button "Next" at bounding box center [601, 289] width 30 height 18
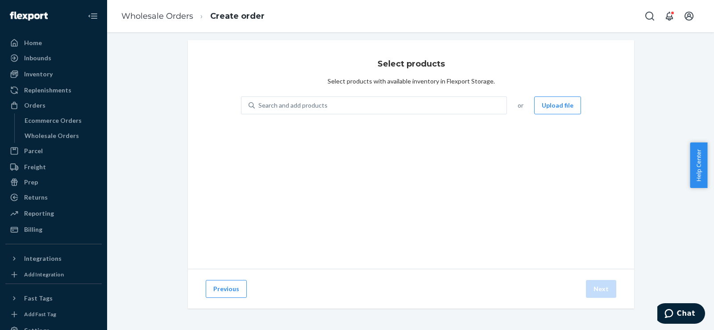
scroll to position [5, 0]
click at [327, 115] on div "Search and add products or Upload file" at bounding box center [411, 110] width 340 height 29
click at [325, 108] on div "Search and add products" at bounding box center [381, 105] width 252 height 16
click at [259, 108] on input "0 results available. Use Up and Down to choose options, press Enter to select t…" at bounding box center [258, 105] width 1 height 9
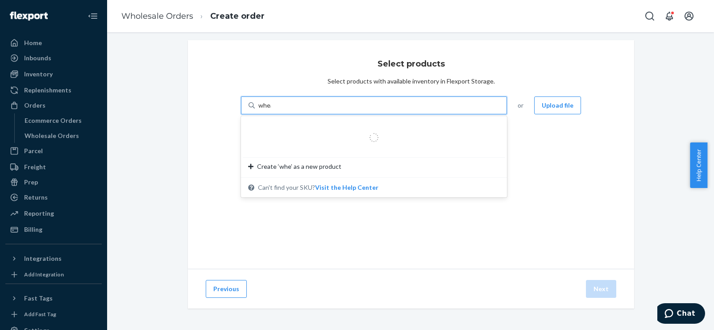
type input "wheat"
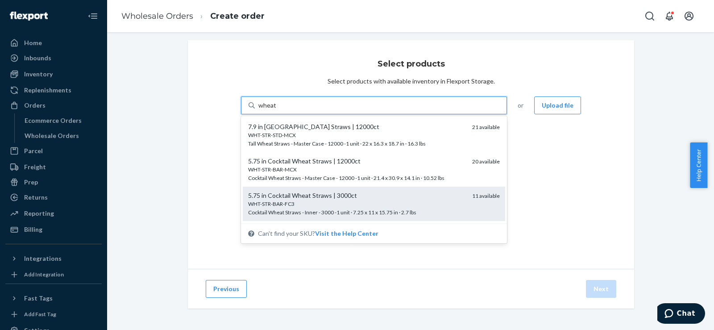
click at [305, 194] on div "5.75 in Cocktail Wheat Straws | 3000ct" at bounding box center [356, 195] width 217 height 9
click at [276, 110] on input "wheat" at bounding box center [267, 105] width 18 height 9
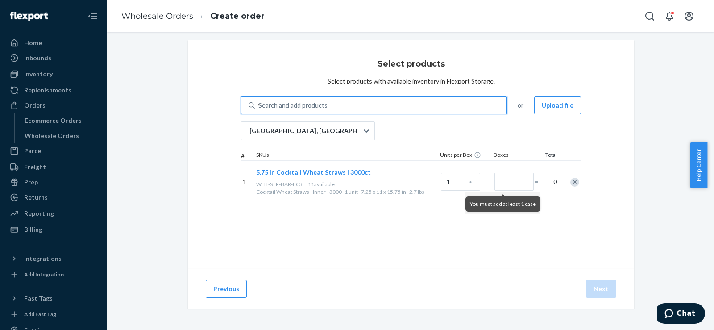
click at [289, 108] on div "Search and add products" at bounding box center [292, 105] width 69 height 9
click at [259, 108] on input "wheat" at bounding box center [258, 105] width 1 height 9
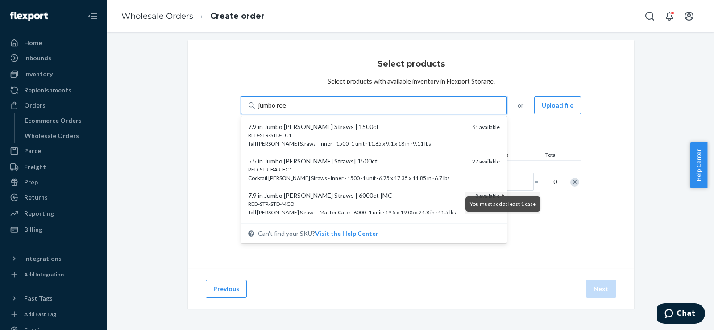
type input "jumbo reed"
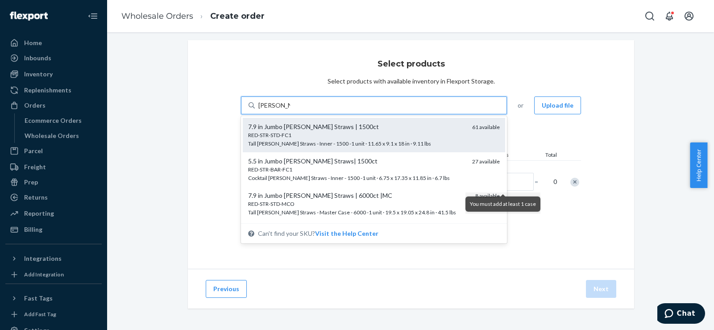
click at [293, 128] on div "7.9 in Jumbo [PERSON_NAME] Straws | 1500ct" at bounding box center [356, 126] width 217 height 9
click at [290, 110] on input "jumbo reed" at bounding box center [274, 105] width 32 height 9
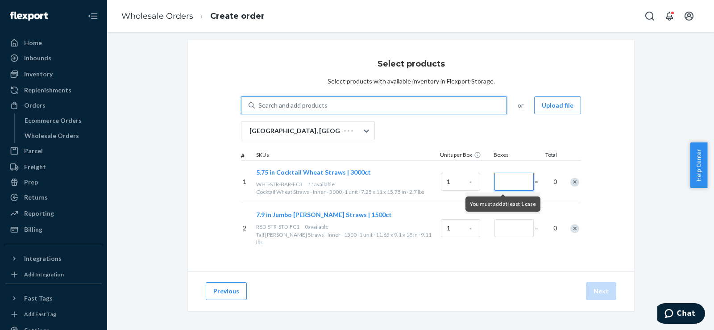
click at [507, 182] on input "Number of boxes" at bounding box center [513, 182] width 39 height 18
type input "2"
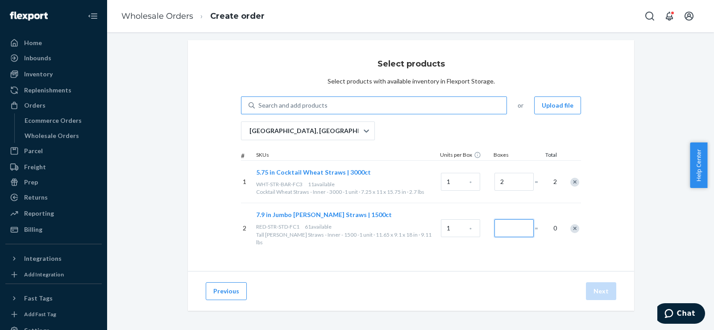
click at [513, 223] on input "Number of boxes" at bounding box center [513, 228] width 39 height 18
type input "2"
drag, startPoint x: 590, startPoint y: 285, endPoint x: 487, endPoint y: 268, distance: 103.6
click at [487, 268] on div "Select products Select products with available inventory in Flexport Storage. S…" at bounding box center [411, 175] width 446 height 270
click at [500, 182] on input "2" at bounding box center [513, 182] width 39 height 18
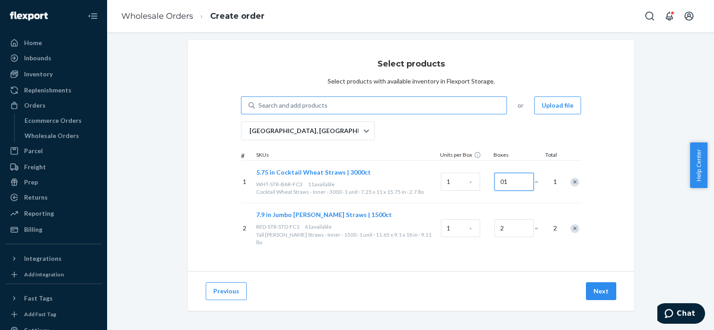
type input "01"
type input "1"
click at [493, 254] on div "Select products Select products with available inventory in Flexport Storage. S…" at bounding box center [411, 155] width 446 height 231
click at [594, 283] on button "Next" at bounding box center [601, 291] width 30 height 18
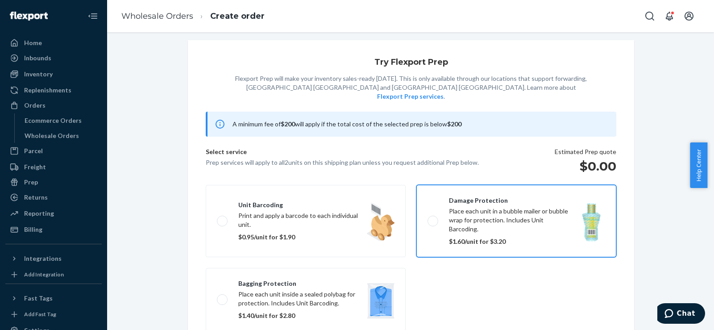
scroll to position [58, 0]
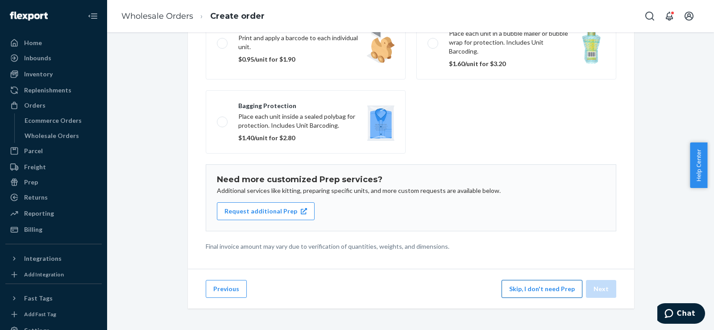
click at [523, 297] on button "Skip, I don't need Prep" at bounding box center [541, 289] width 81 height 18
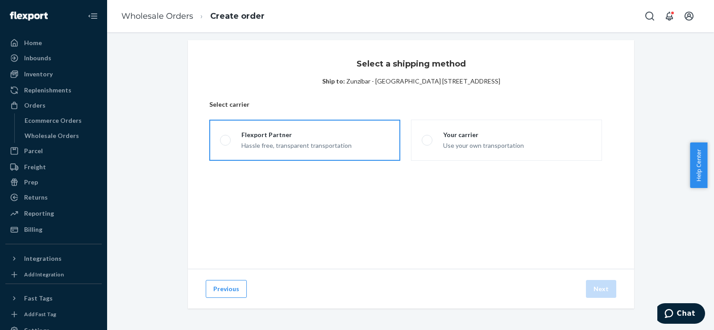
click at [288, 132] on div "Flexport Partner" at bounding box center [296, 134] width 110 height 9
click at [226, 137] on input "Flexport Partner Hassle free, transparent transportation" at bounding box center [223, 140] width 6 height 6
radio input "true"
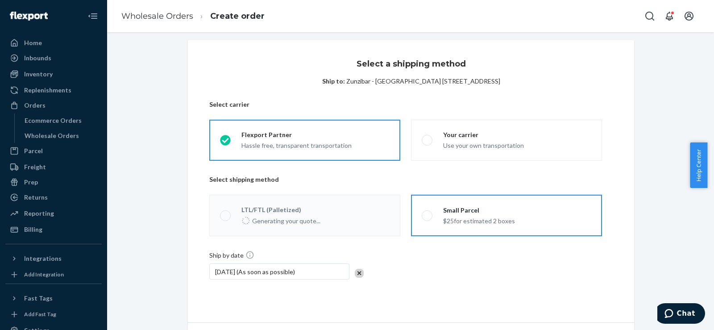
click at [438, 215] on div "Small Parcel $25 for estimated 2 boxes" at bounding box center [473, 216] width 83 height 20
click at [427, 215] on input "Small Parcel $25 for estimated 2 boxes" at bounding box center [424, 215] width 6 height 6
radio input "true"
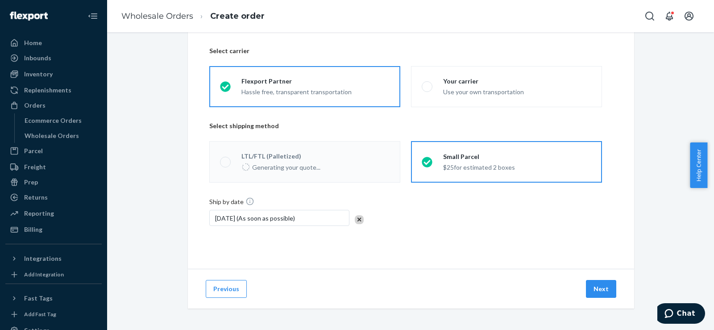
scroll to position [58, 0]
click at [615, 285] on div "Previous Next" at bounding box center [411, 288] width 446 height 40
click at [607, 286] on button "Next" at bounding box center [601, 289] width 30 height 18
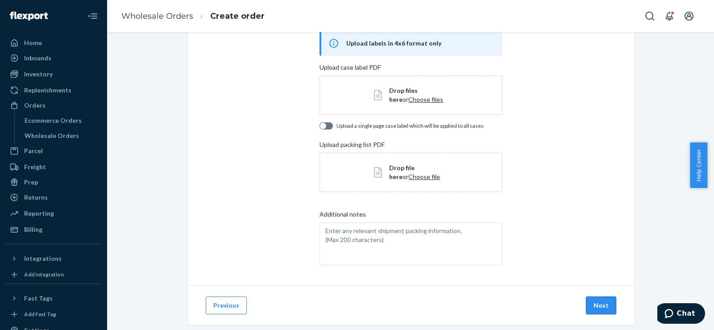
click at [600, 309] on button "Next" at bounding box center [601, 305] width 30 height 18
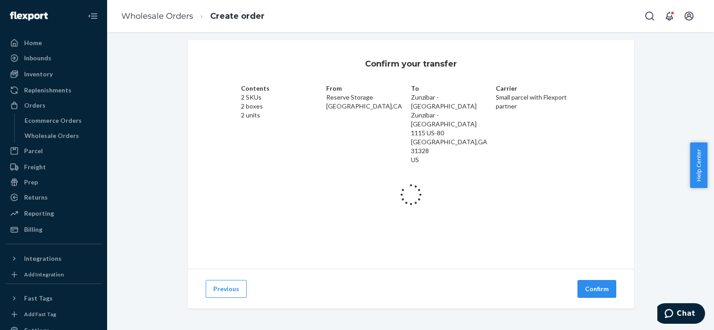
scroll to position [21, 0]
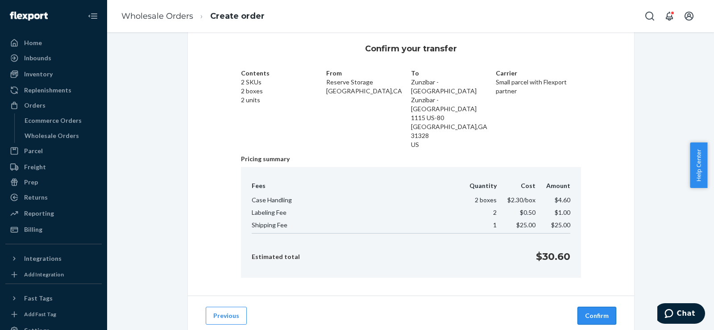
click at [588, 306] on button "Confirm" at bounding box center [596, 315] width 39 height 18
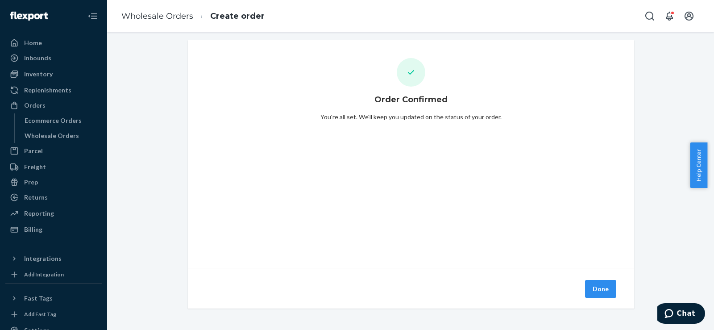
scroll to position [5, 0]
click at [588, 285] on button "Done" at bounding box center [600, 289] width 31 height 18
